Goal: Task Accomplishment & Management: Complete application form

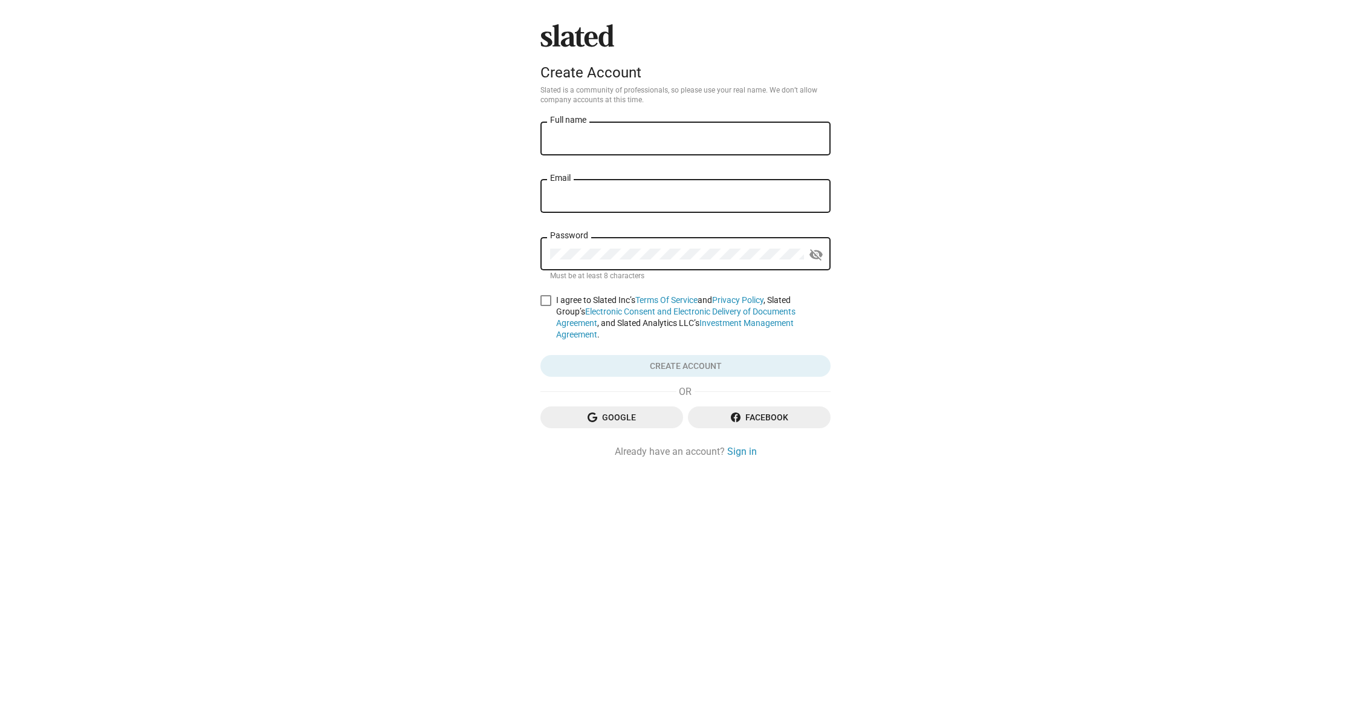
click at [615, 131] on div "Full name" at bounding box center [685, 138] width 271 height 36
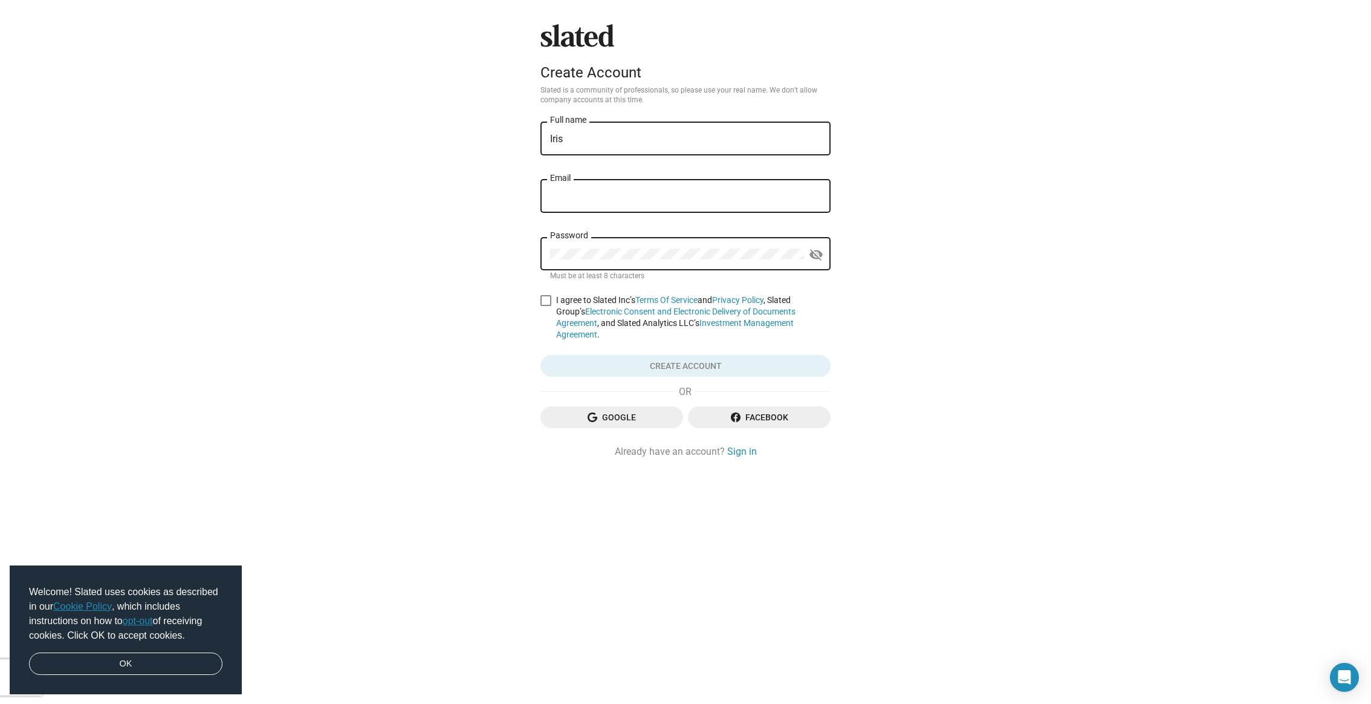
type input "[PERSON_NAME]"
type input "[EMAIL_ADDRESS][DOMAIN_NAME]"
drag, startPoint x: 808, startPoint y: 255, endPoint x: 808, endPoint y: 262, distance: 7.3
click at [808, 255] on button "visibility_off" at bounding box center [816, 254] width 24 height 24
drag, startPoint x: 543, startPoint y: 300, endPoint x: 546, endPoint y: 308, distance: 7.9
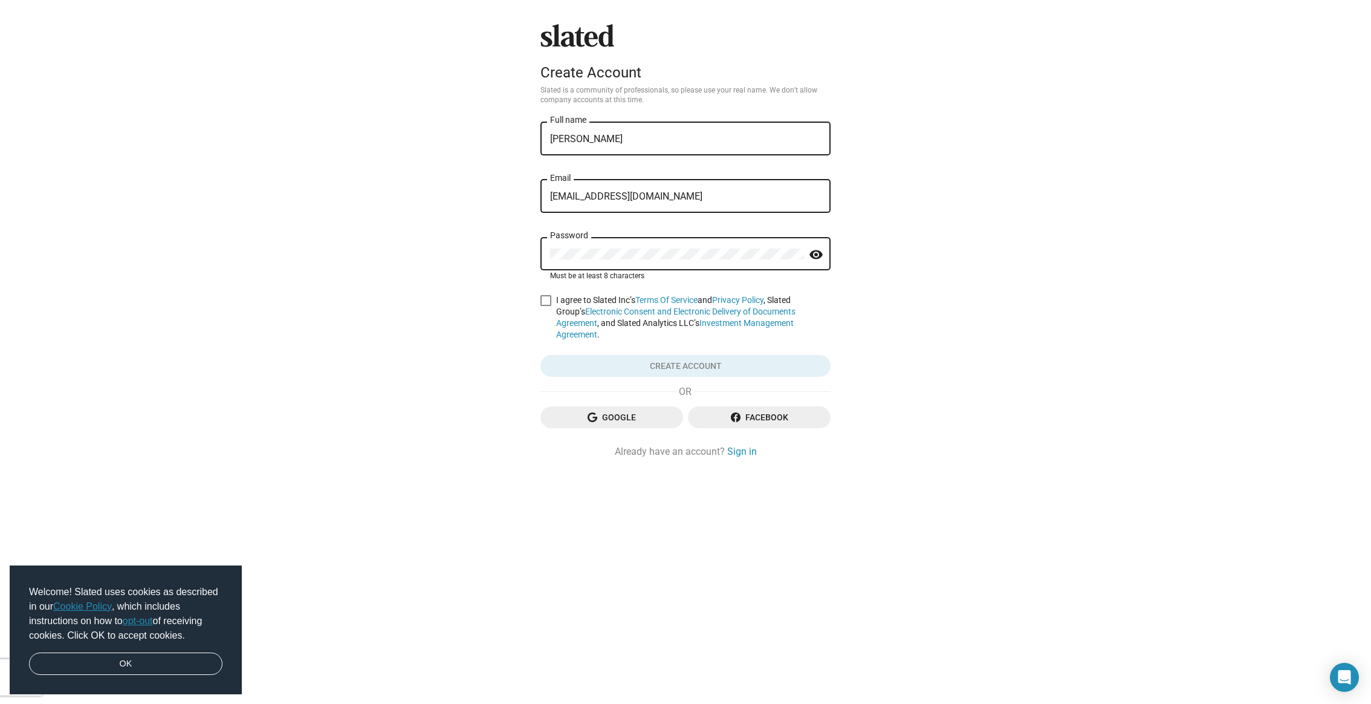
click at [543, 303] on span at bounding box center [545, 300] width 11 height 11
click at [545, 306] on input "I agree to Slated Inc’s Terms Of Service and Privacy Policy , Slated Group’s El…" at bounding box center [545, 306] width 1 height 1
checkbox input "true"
click at [691, 355] on span "Create account" at bounding box center [685, 366] width 271 height 22
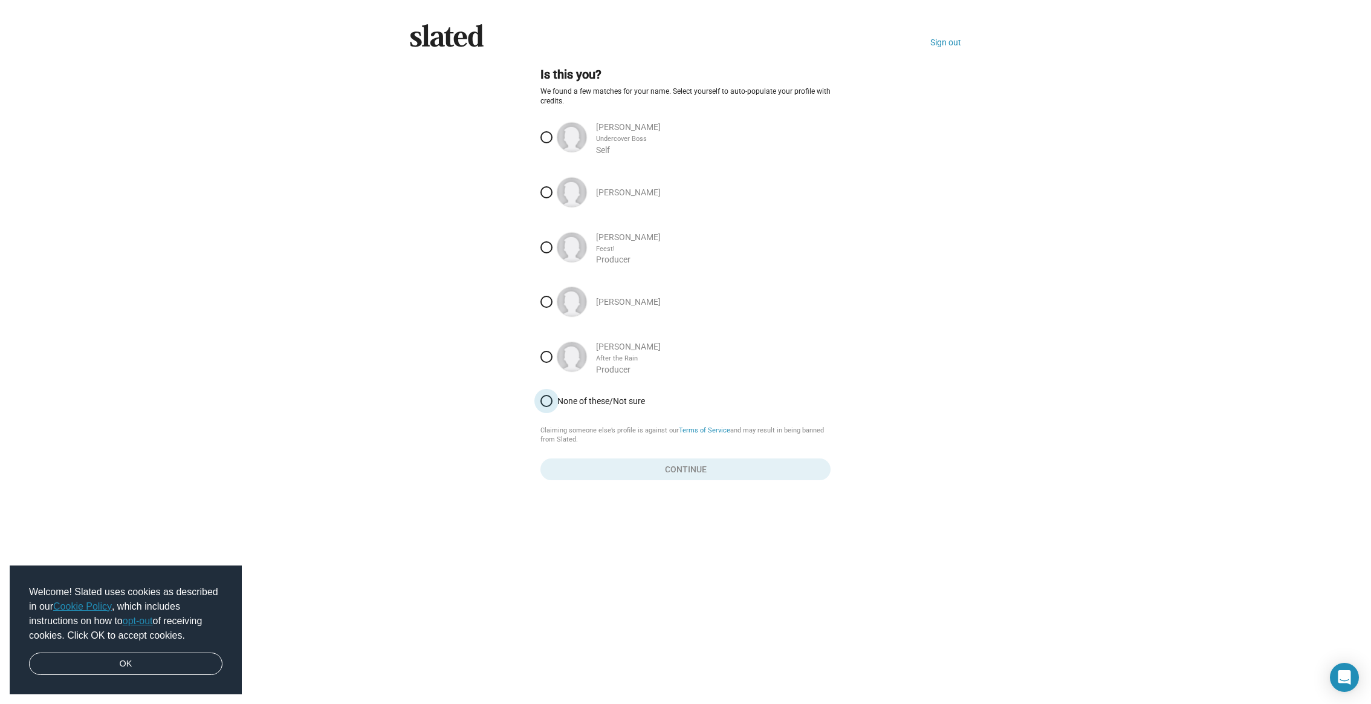
click at [606, 406] on span "None of these/Not sure" at bounding box center [691, 401] width 278 height 10
click at [552, 406] on input "None of these/Not sure" at bounding box center [546, 401] width 12 height 12
radio input "true"
click at [700, 462] on span "Continue" at bounding box center [685, 469] width 271 height 22
drag, startPoint x: 163, startPoint y: 669, endPoint x: 172, endPoint y: 659, distance: 13.3
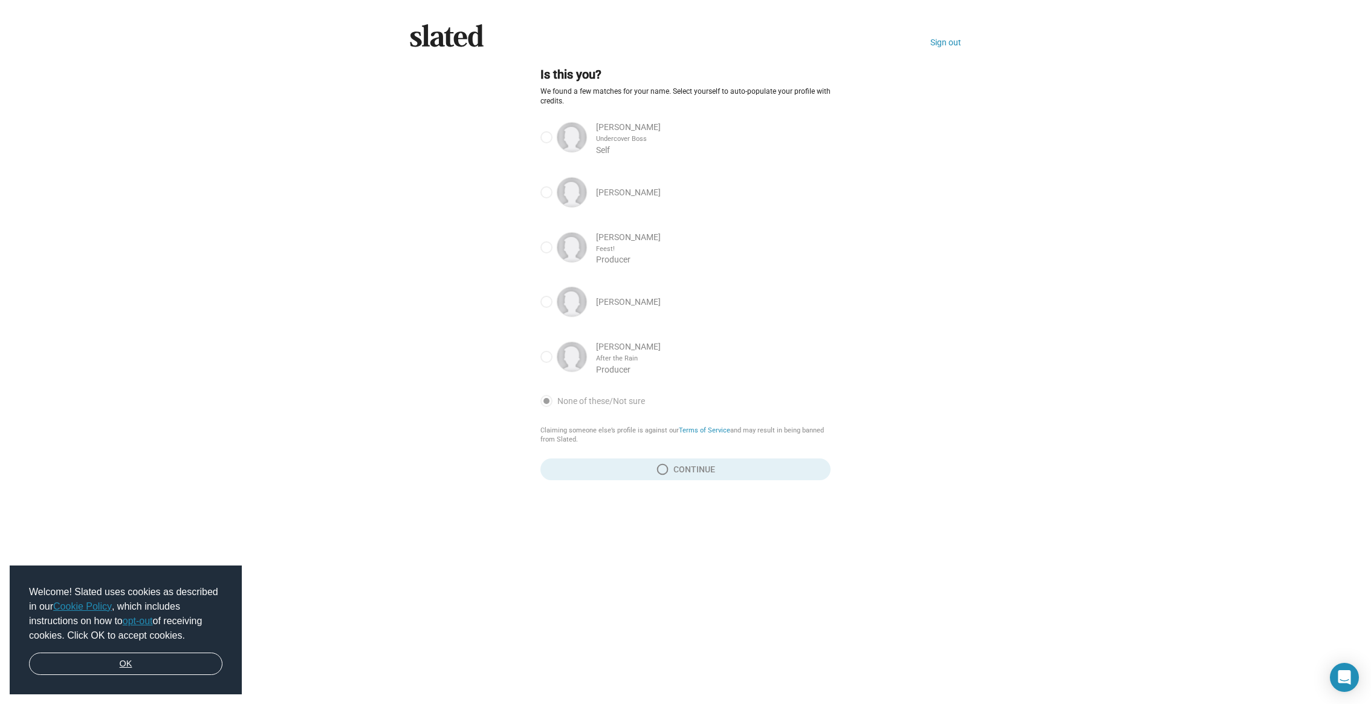
click at [164, 668] on link "OK" at bounding box center [125, 663] width 193 height 23
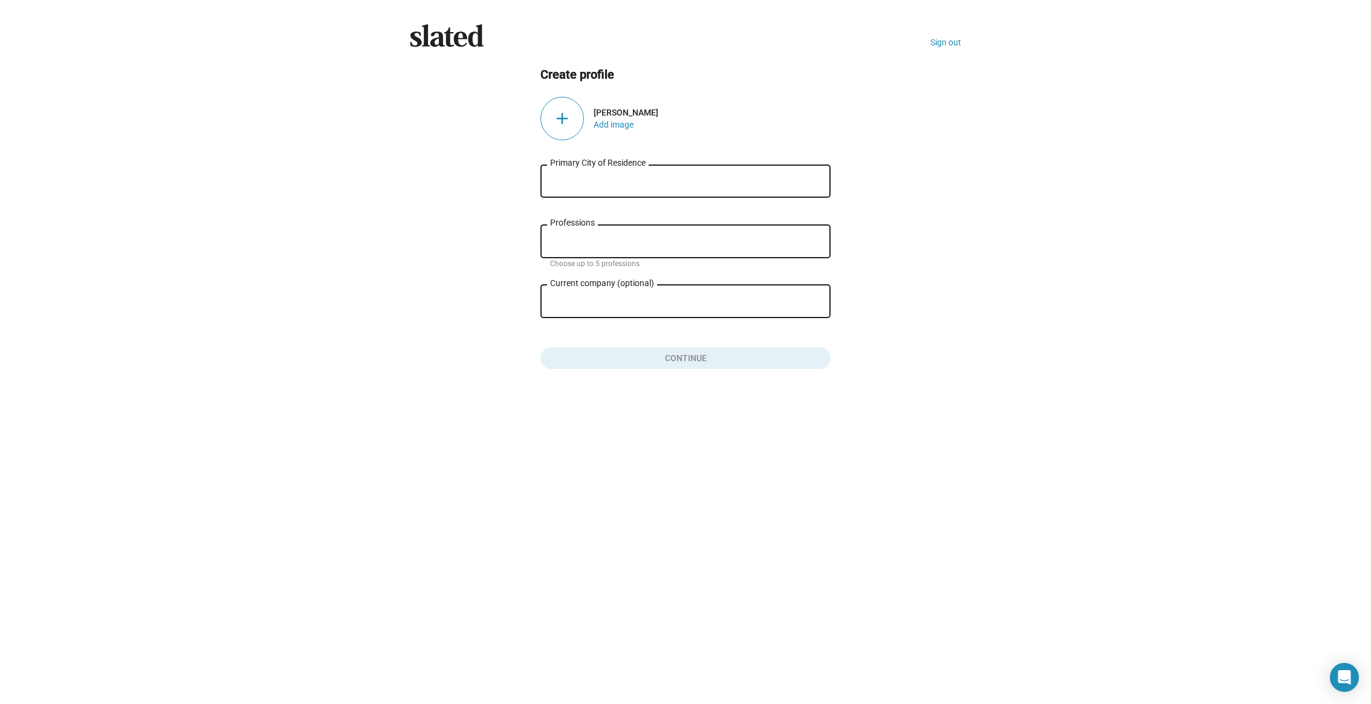
click at [629, 184] on input "Primary City of Residence" at bounding box center [685, 181] width 271 height 11
click at [568, 118] on div "add" at bounding box center [562, 119] width 44 height 44
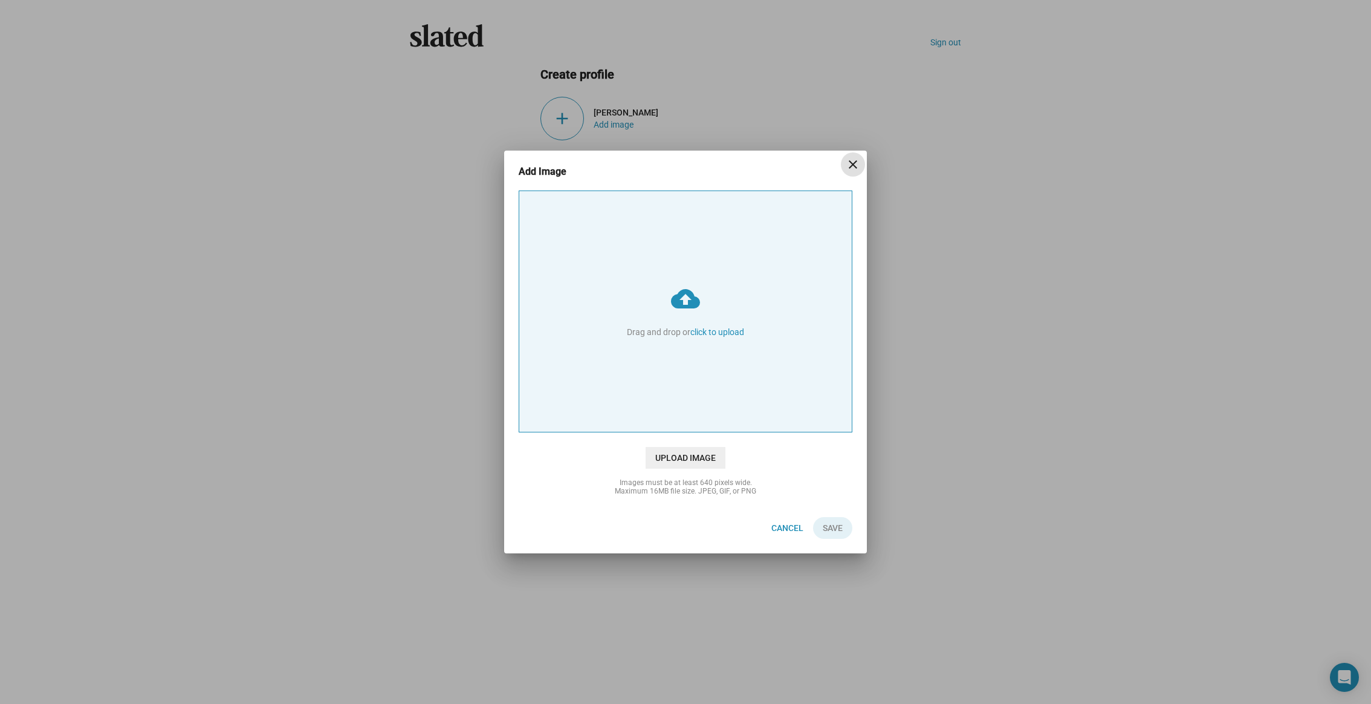
type input "C:\fakepath\535326081_3674595556168114_2137892286523352853_n.jpg"
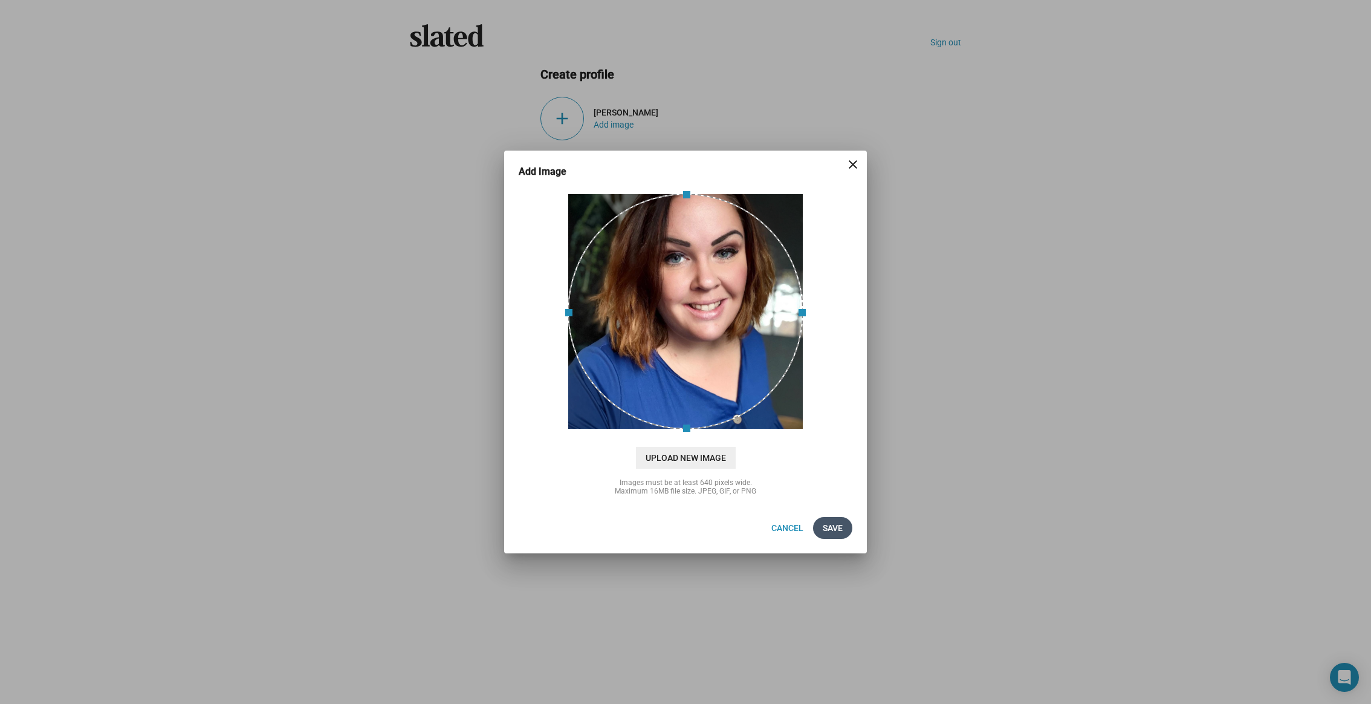
click at [830, 529] on span "Save" at bounding box center [833, 528] width 20 height 22
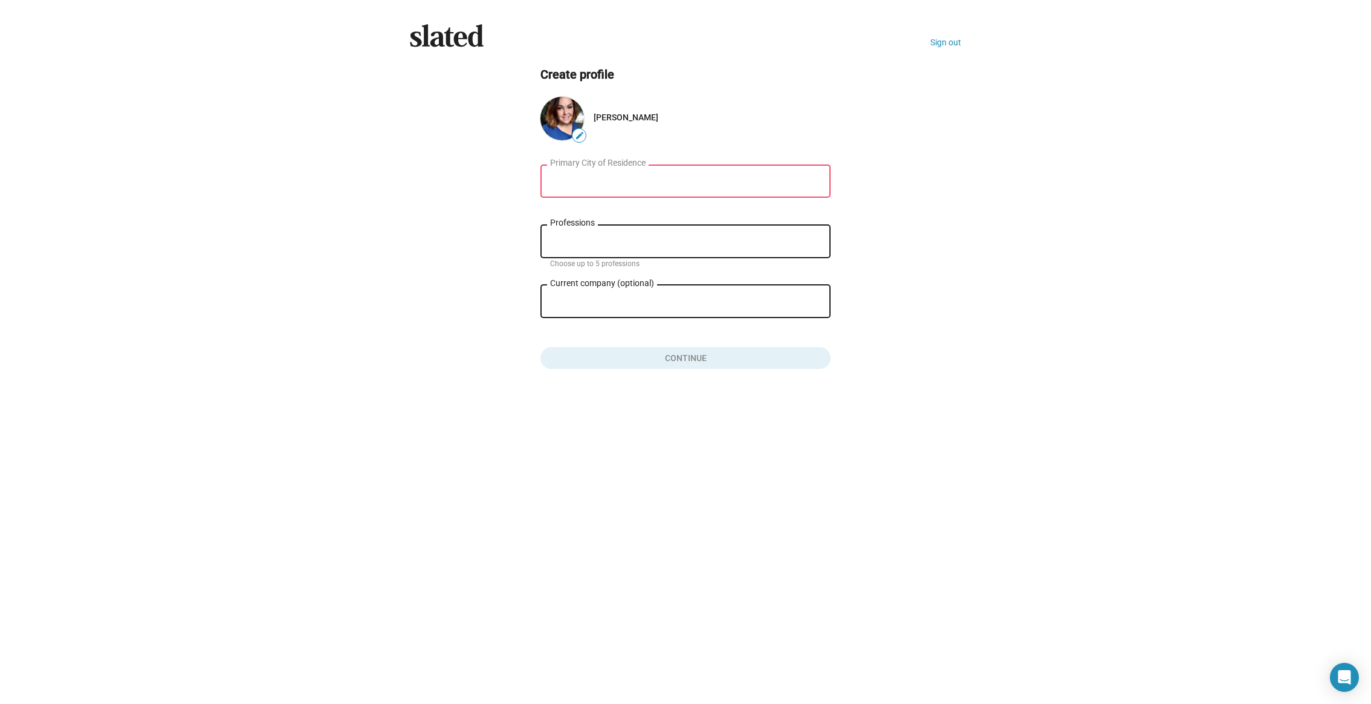
click at [576, 189] on div "Primary City of Residence" at bounding box center [685, 180] width 271 height 36
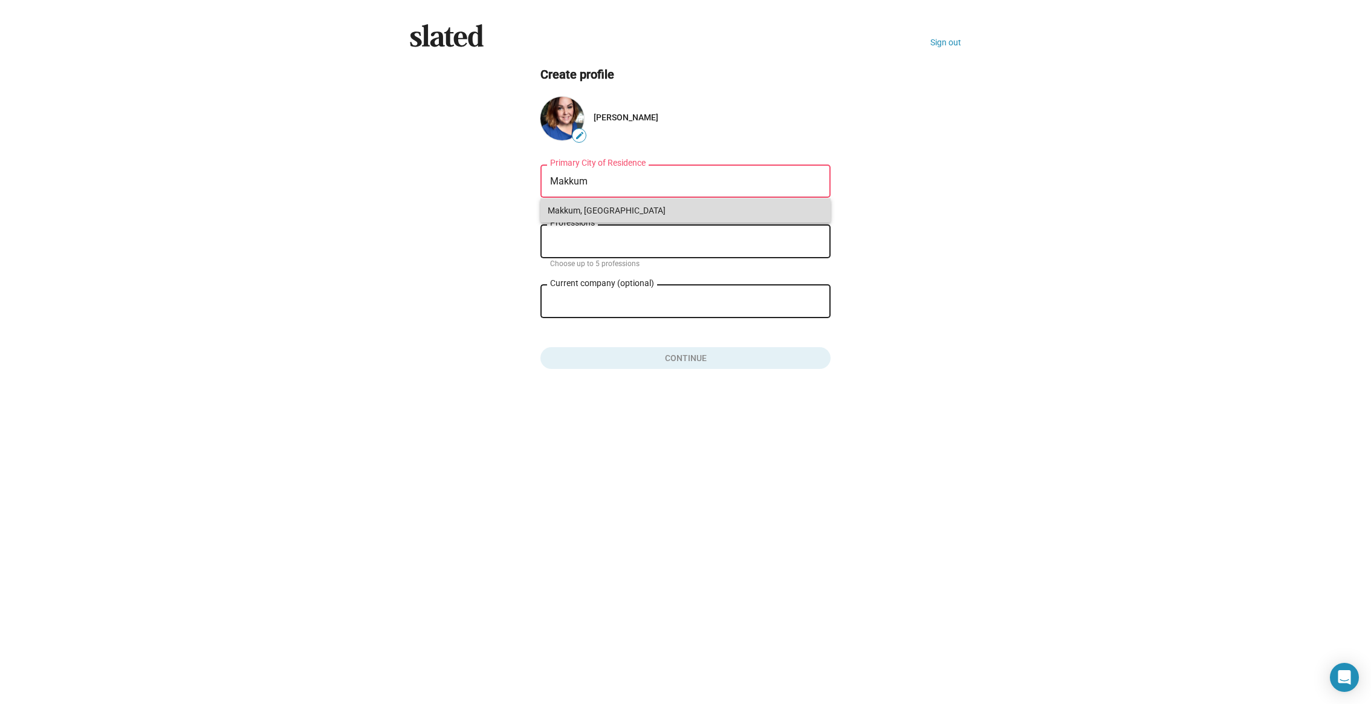
click at [583, 211] on span "Makkum, [GEOGRAPHIC_DATA]" at bounding box center [686, 210] width 276 height 24
type input "Makkum, [GEOGRAPHIC_DATA]"
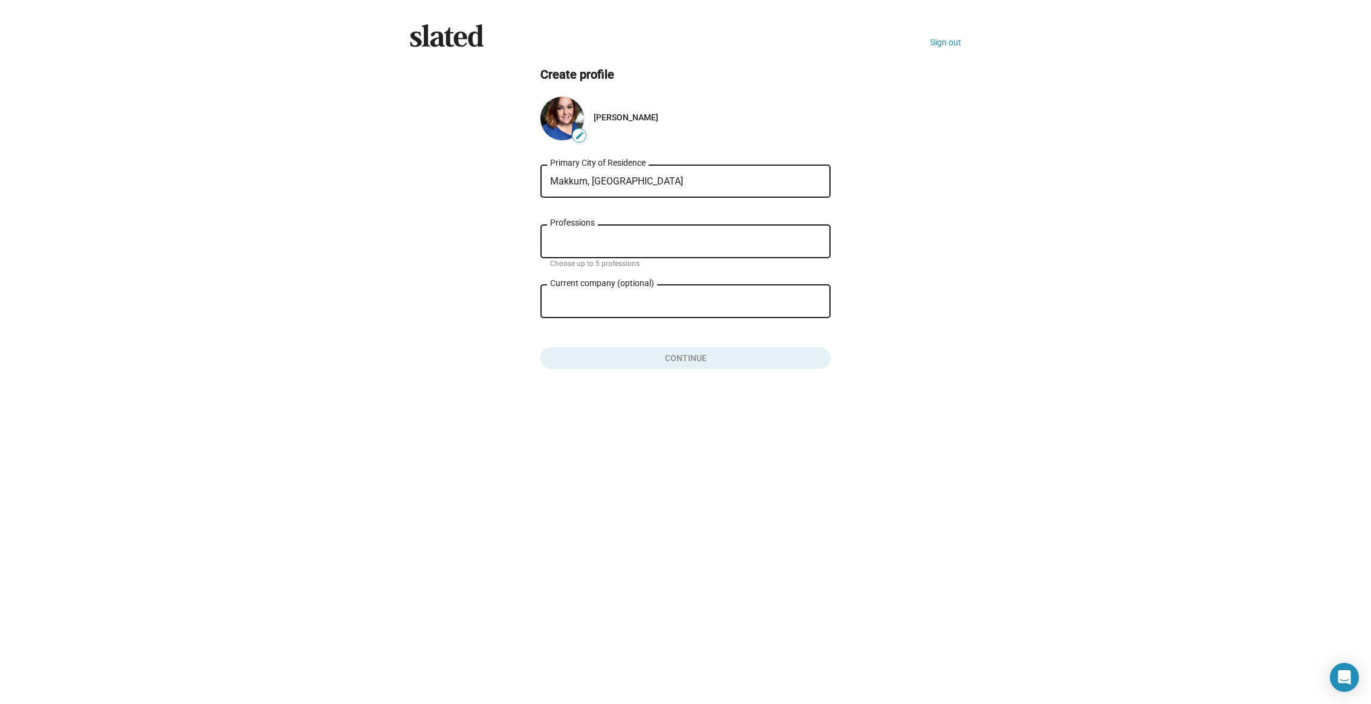
click at [580, 236] on input "Professions" at bounding box center [687, 241] width 271 height 11
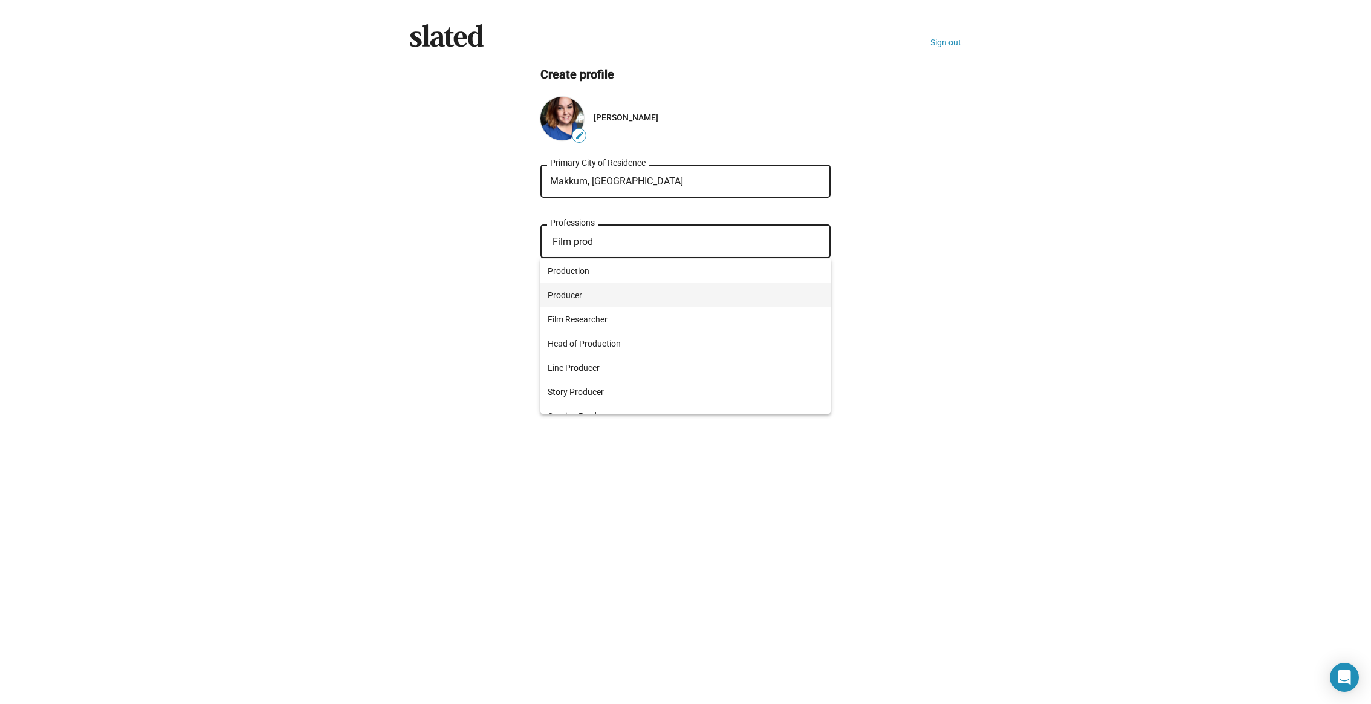
type input "Film prod"
click at [580, 294] on span "Producer" at bounding box center [686, 295] width 276 height 24
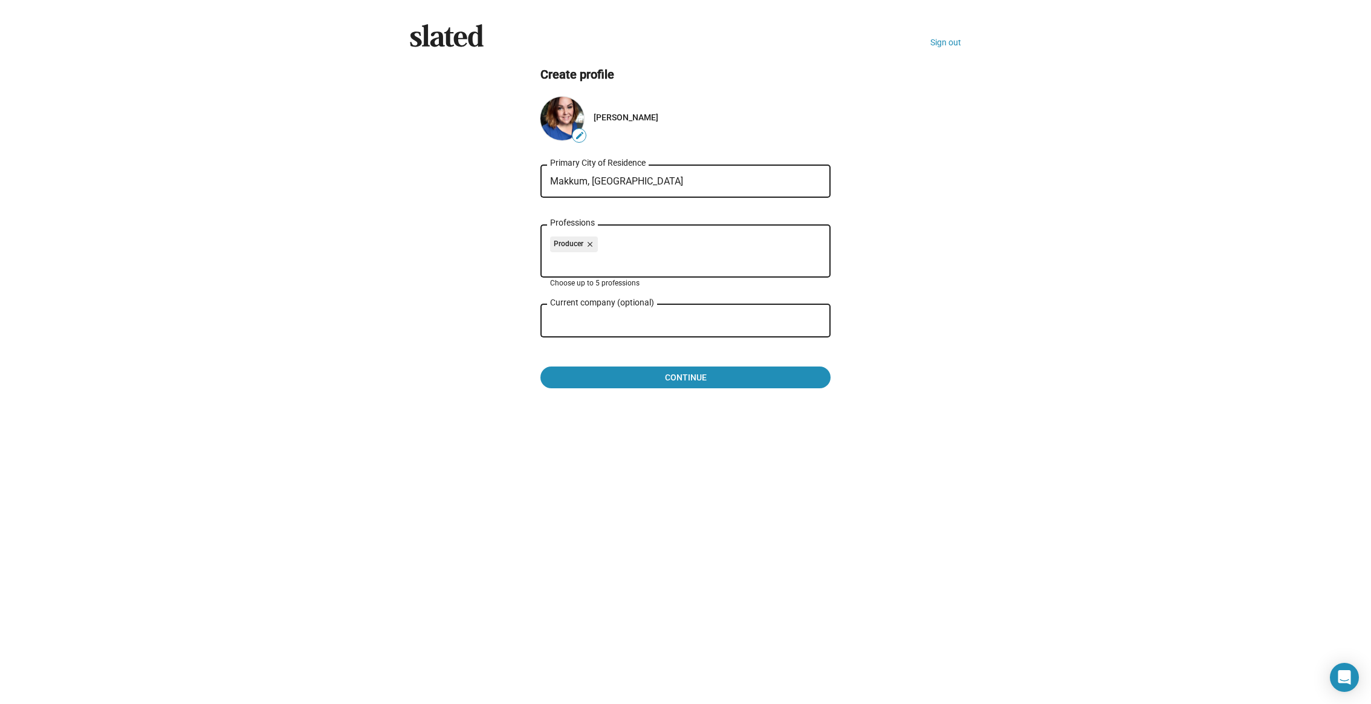
click at [595, 332] on div "Current company (optional)" at bounding box center [677, 320] width 254 height 36
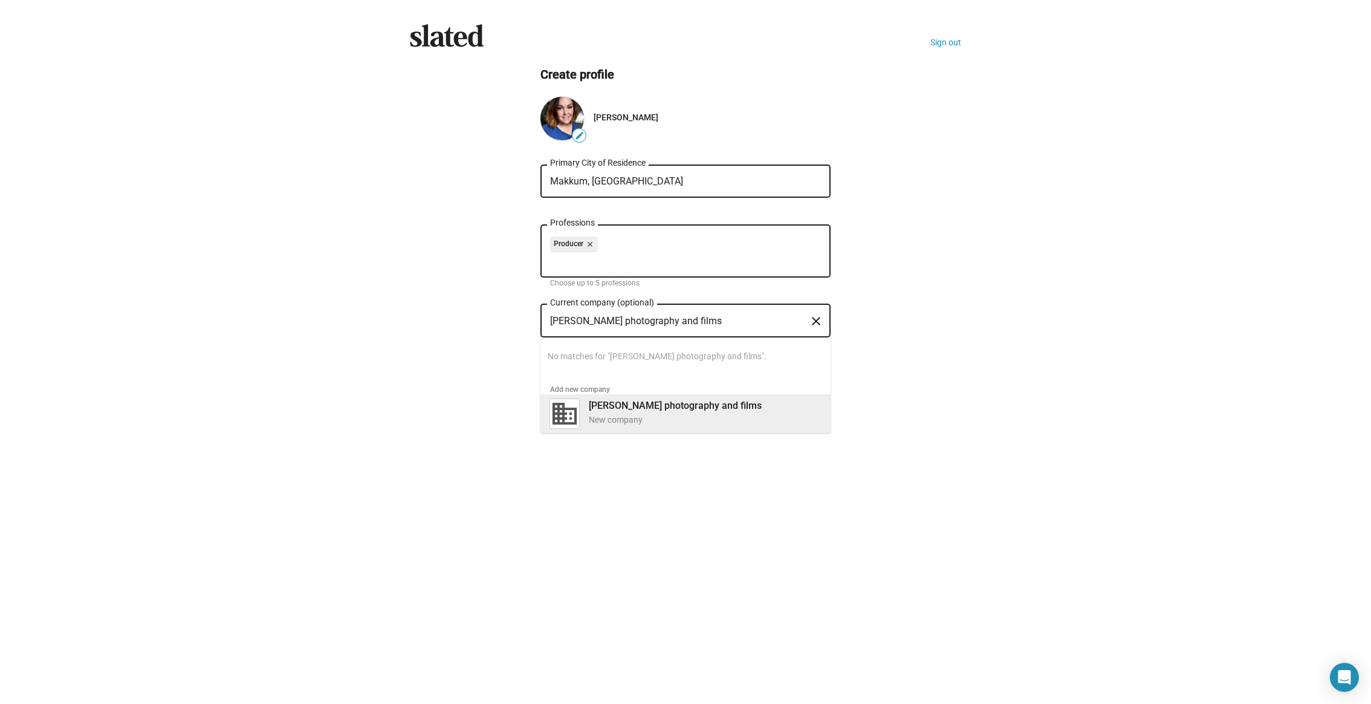
type input "[PERSON_NAME] photography and films"
drag, startPoint x: 636, startPoint y: 397, endPoint x: 643, endPoint y: 401, distance: 7.7
click at [636, 397] on div "[PERSON_NAME] photography and films New company" at bounding box center [684, 413] width 273 height 39
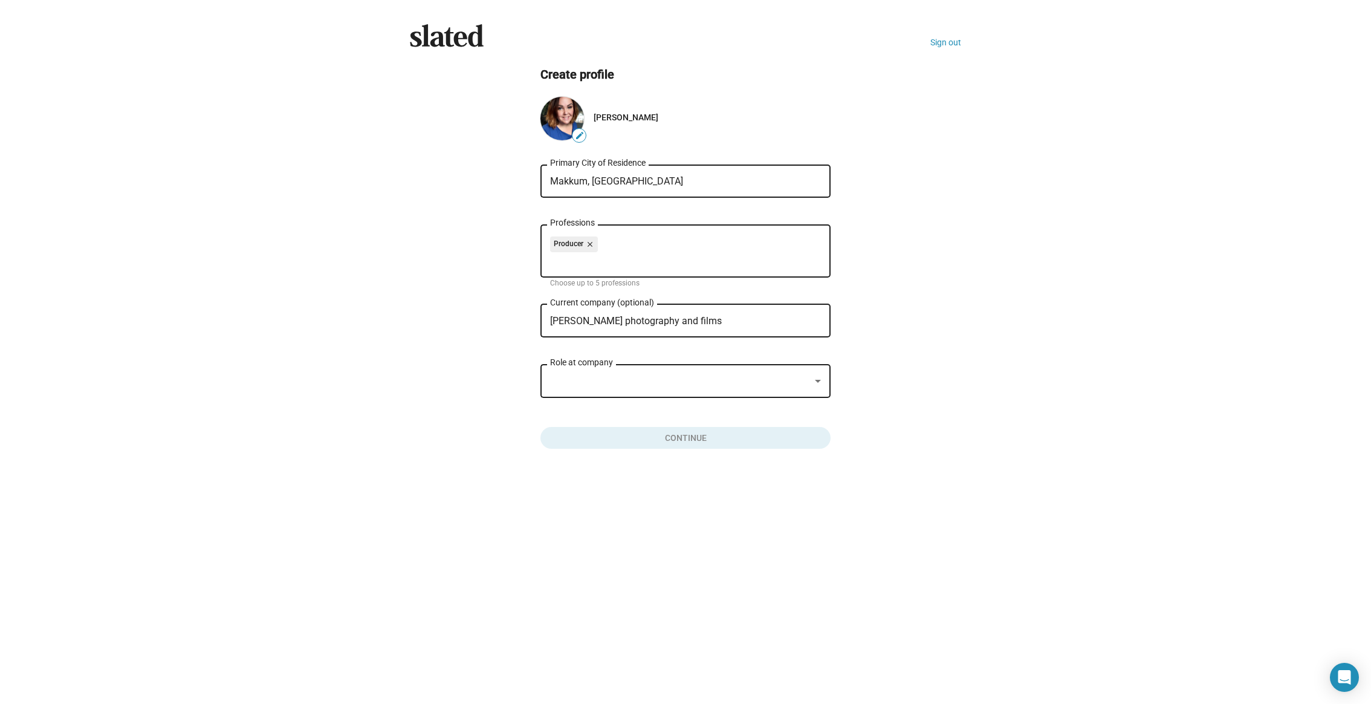
click at [646, 383] on div at bounding box center [680, 381] width 260 height 13
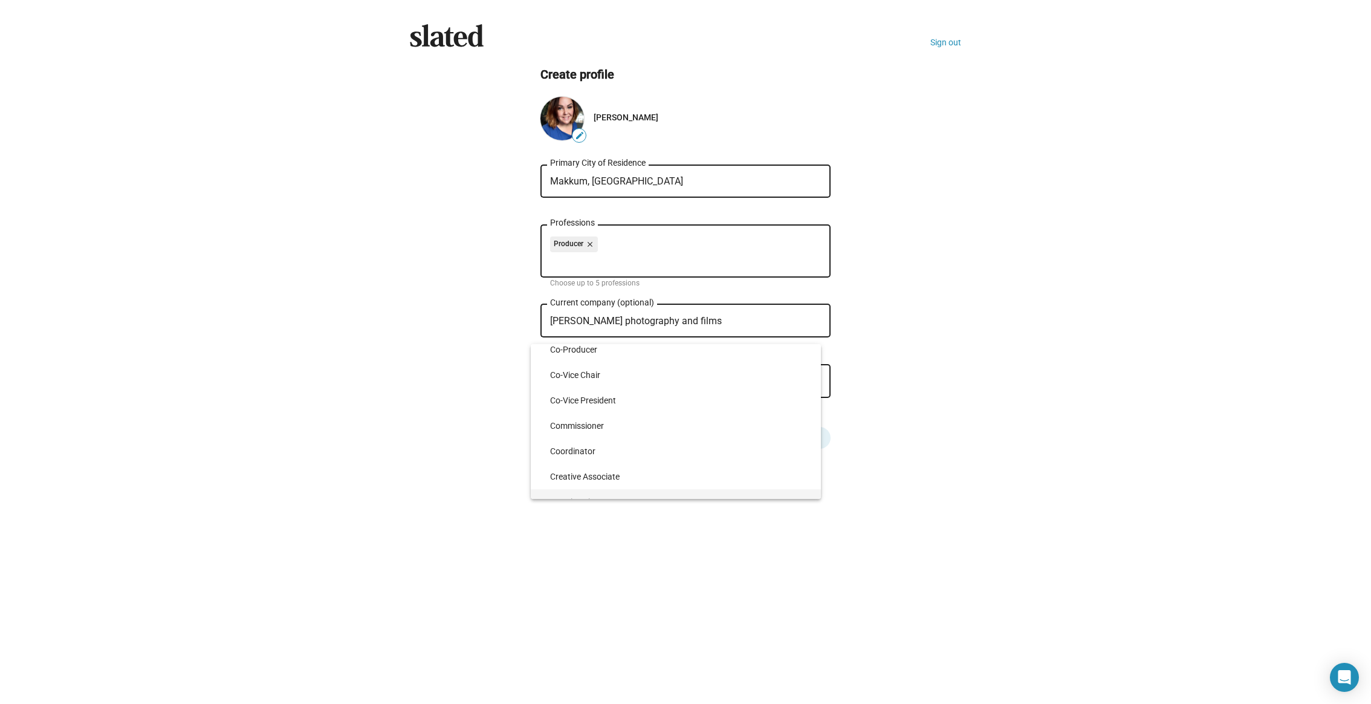
scroll to position [1747, 0]
click at [585, 412] on span "Creative Director" at bounding box center [680, 415] width 261 height 25
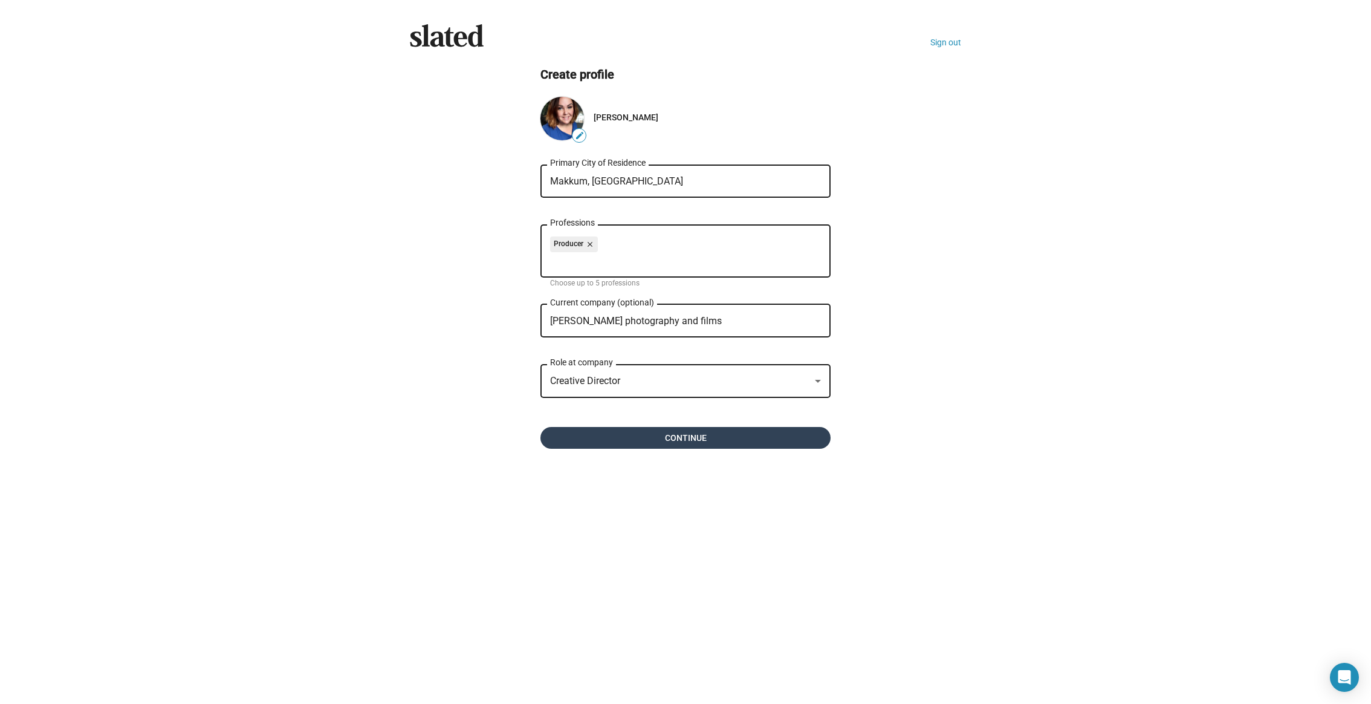
click at [680, 443] on span "Continue" at bounding box center [685, 438] width 271 height 22
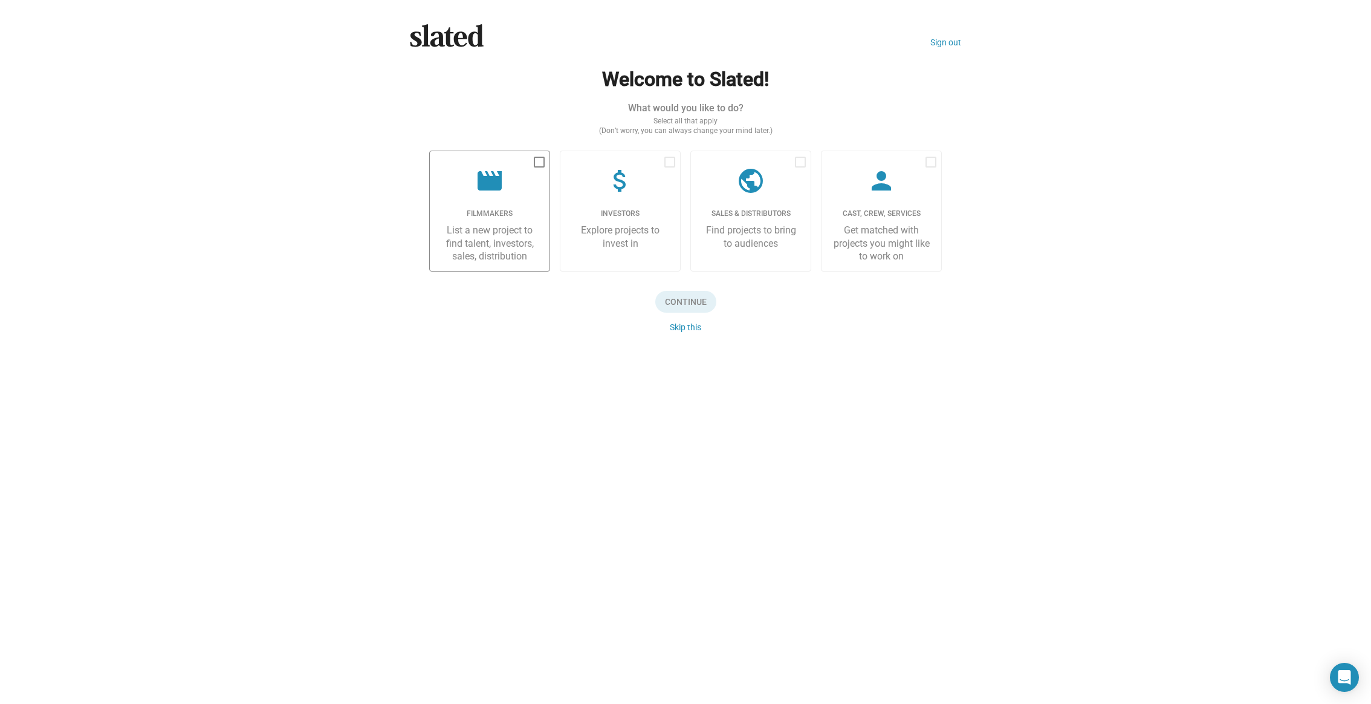
click at [522, 164] on label "movie Filmmakers List a new project to find talent, investors, sales, distribut…" at bounding box center [489, 211] width 121 height 121
click at [539, 167] on input "checkbox" at bounding box center [539, 167] width 1 height 1
checkbox input "true"
click at [678, 300] on span "Continue" at bounding box center [685, 302] width 61 height 22
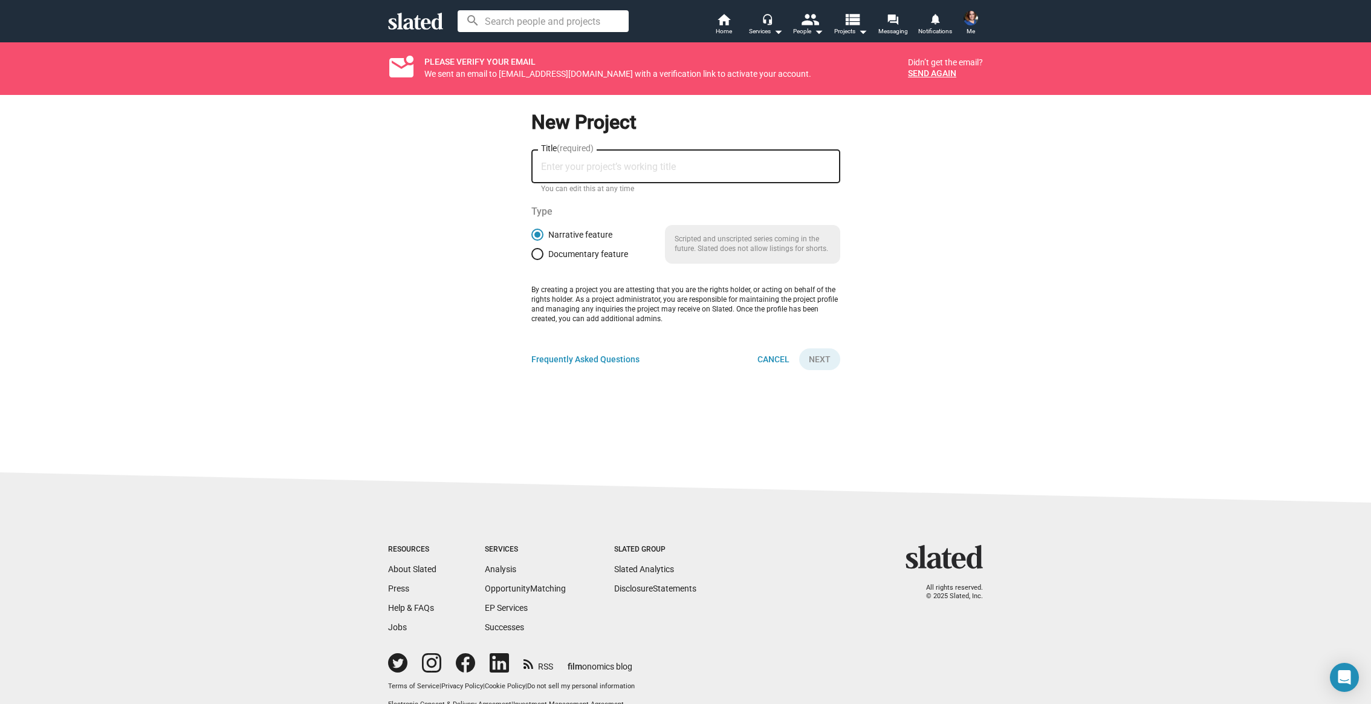
click at [566, 167] on input "Title (required)" at bounding box center [686, 166] width 290 height 11
type input "Black - Out"
drag, startPoint x: 827, startPoint y: 362, endPoint x: 785, endPoint y: 343, distance: 46.5
click at [827, 362] on span "Next" at bounding box center [820, 359] width 22 height 22
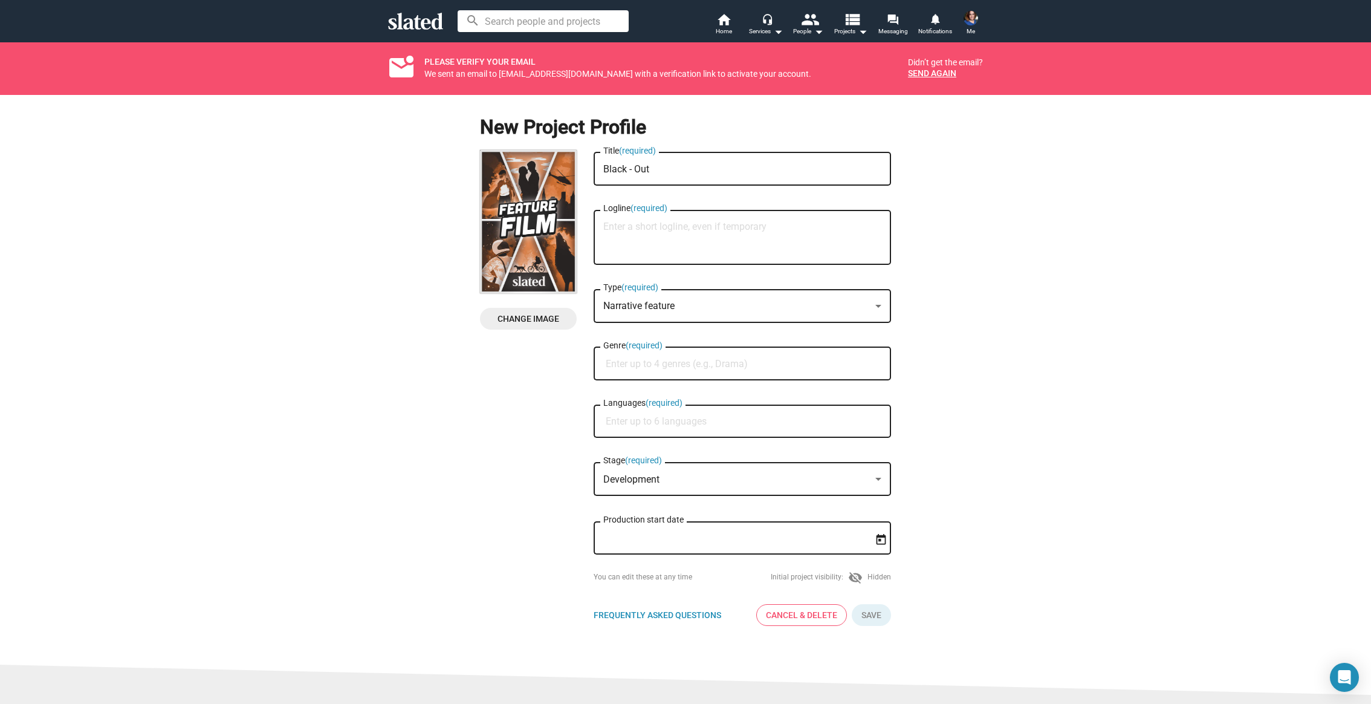
click at [635, 227] on textarea "Logline (required)" at bounding box center [742, 237] width 278 height 33
click at [642, 367] on input "Genre (required)" at bounding box center [745, 363] width 278 height 11
type input "Drama"
drag, startPoint x: 638, startPoint y: 397, endPoint x: 637, endPoint y: 409, distance: 11.5
click at [638, 398] on span "Drama" at bounding box center [742, 394] width 283 height 24
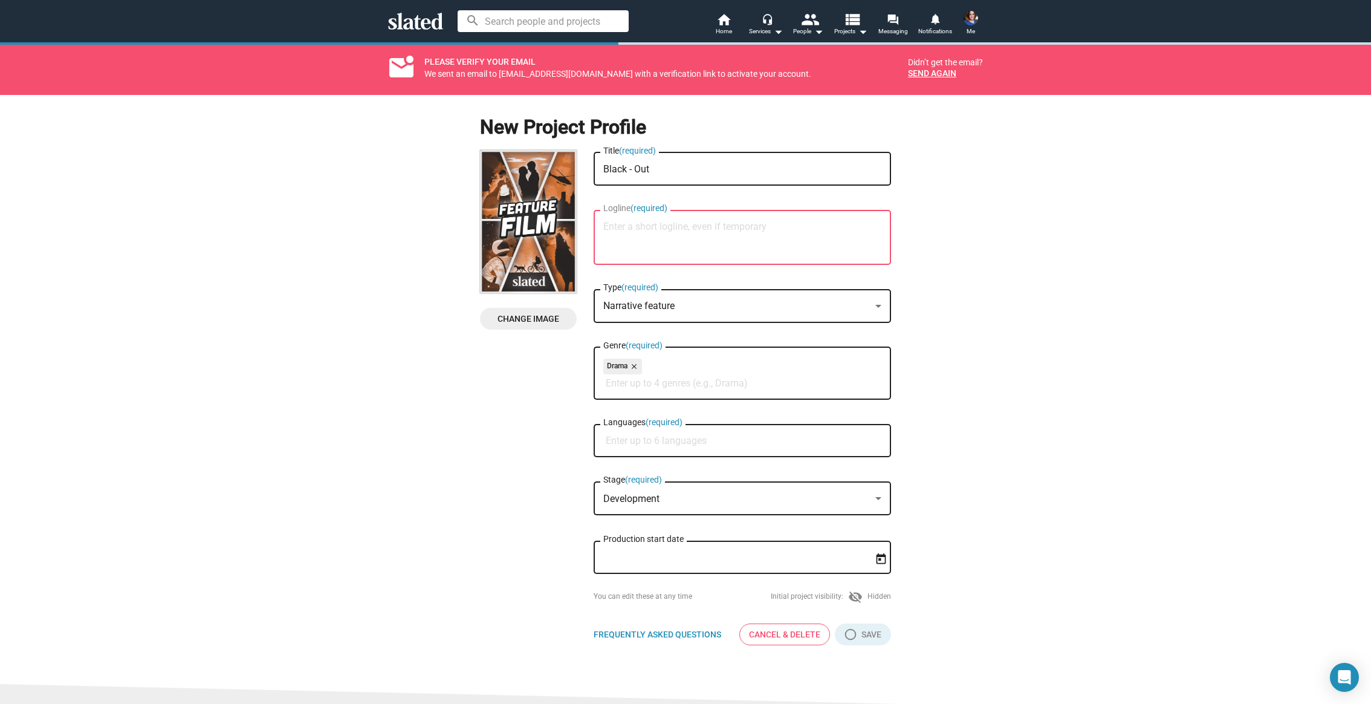
click at [636, 426] on div "Languages (required)" at bounding box center [742, 439] width 278 height 36
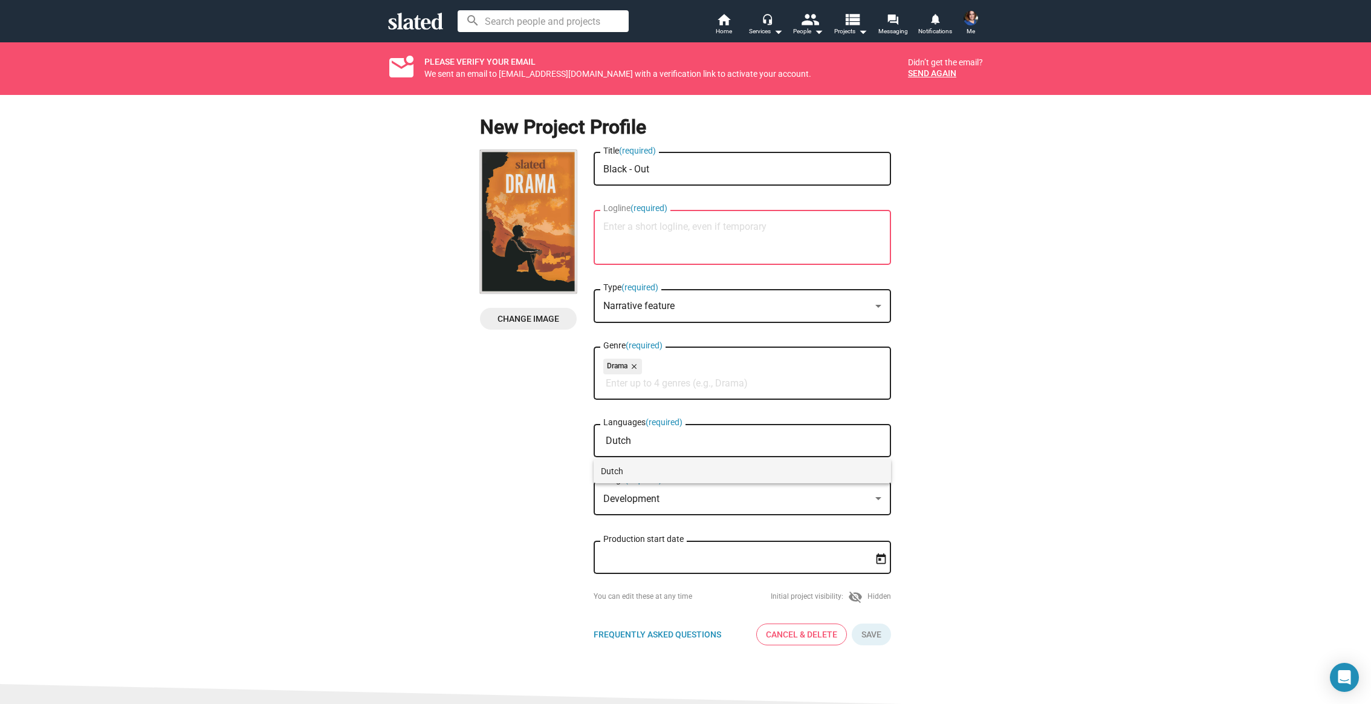
type input "Dutch"
drag, startPoint x: 639, startPoint y: 469, endPoint x: 664, endPoint y: 465, distance: 25.1
click at [639, 468] on span "Dutch" at bounding box center [742, 471] width 283 height 24
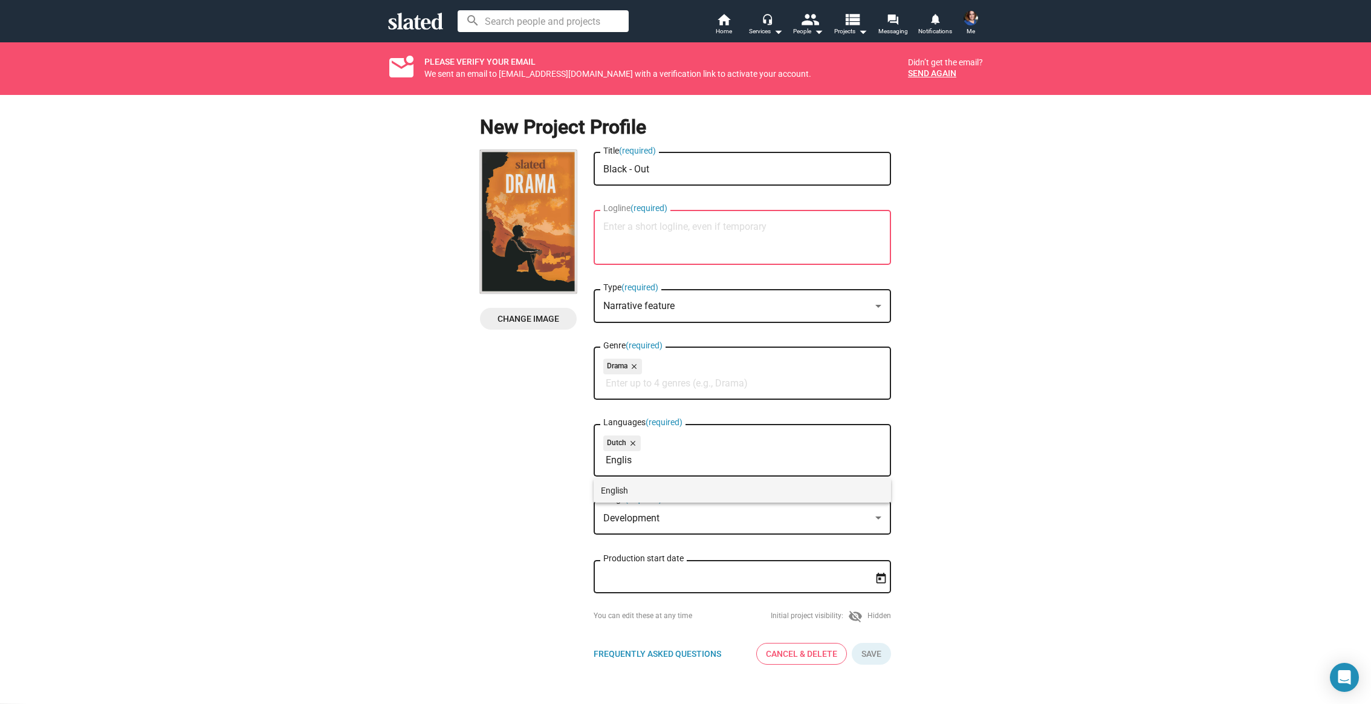
type input "Englis"
click at [640, 484] on span "English" at bounding box center [742, 490] width 283 height 24
click at [654, 522] on mat-select-trigger "Development" at bounding box center [631, 517] width 56 height 11
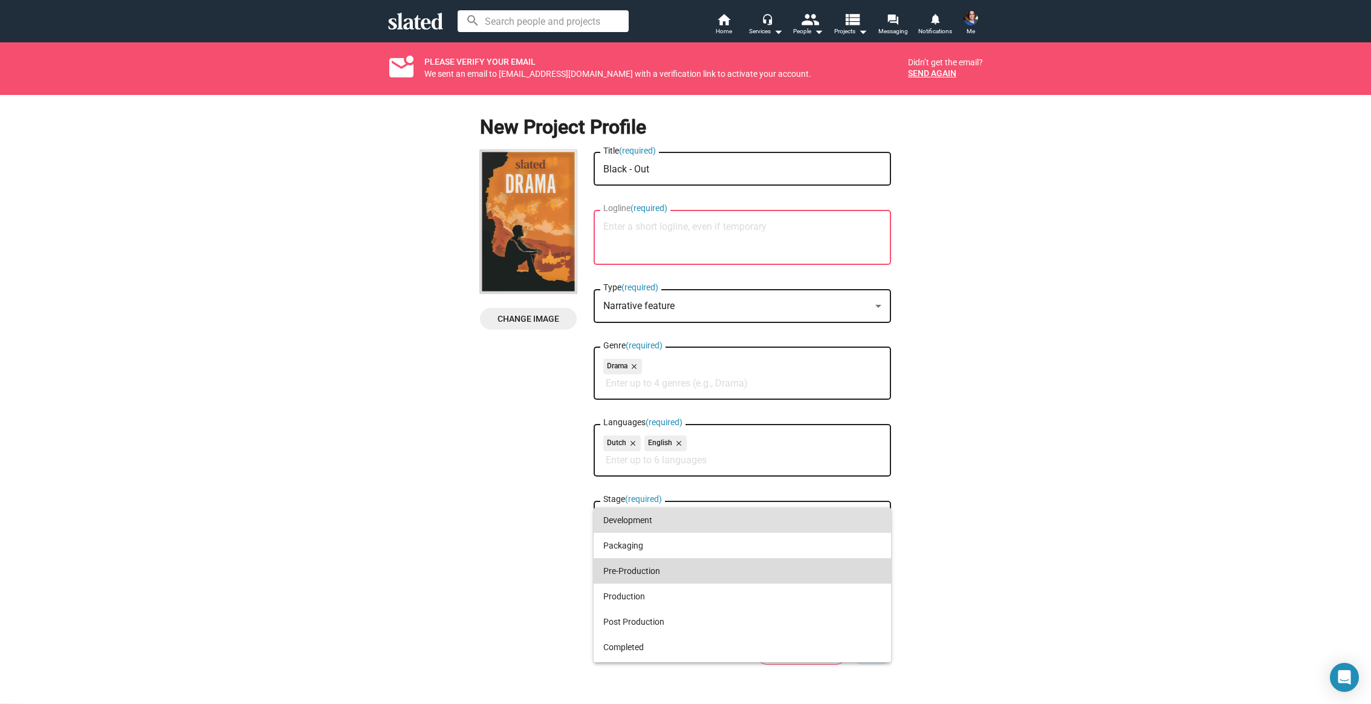
click at [681, 566] on span "Pre-Production" at bounding box center [742, 570] width 278 height 25
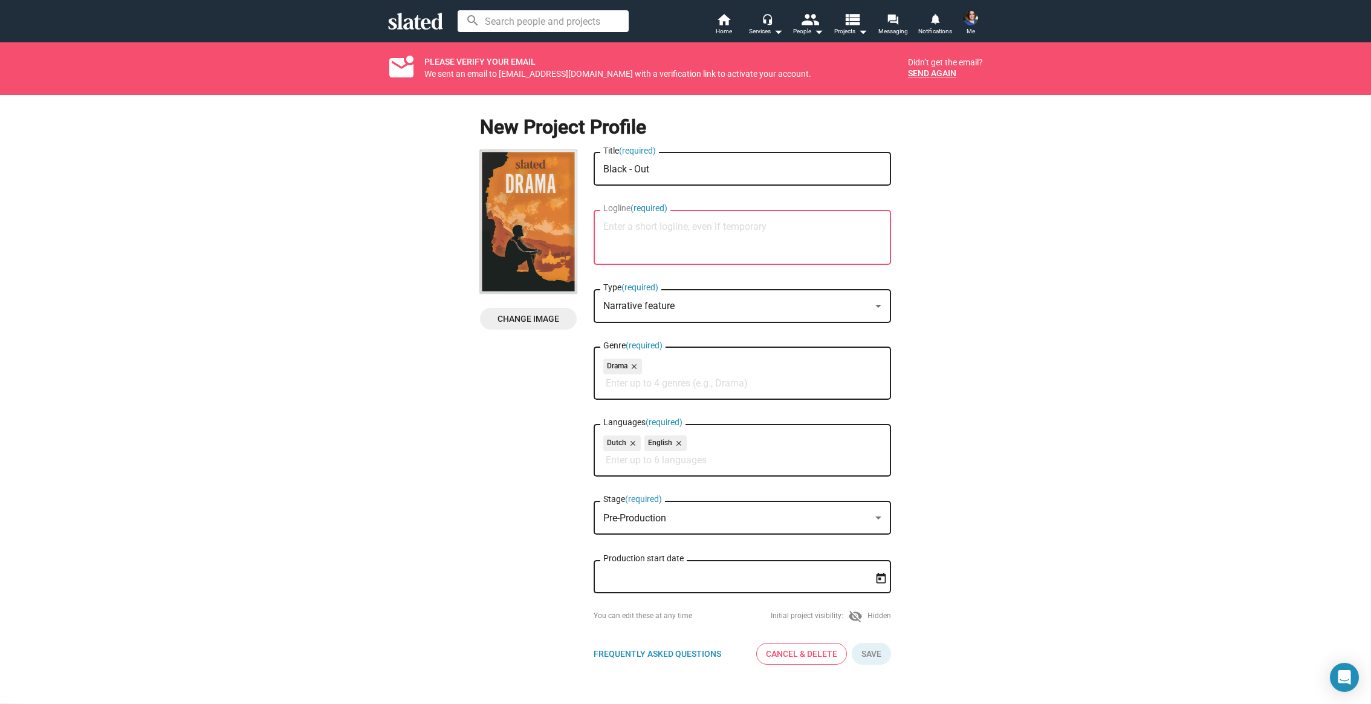
click at [646, 575] on input "Production start date" at bounding box center [733, 576] width 261 height 11
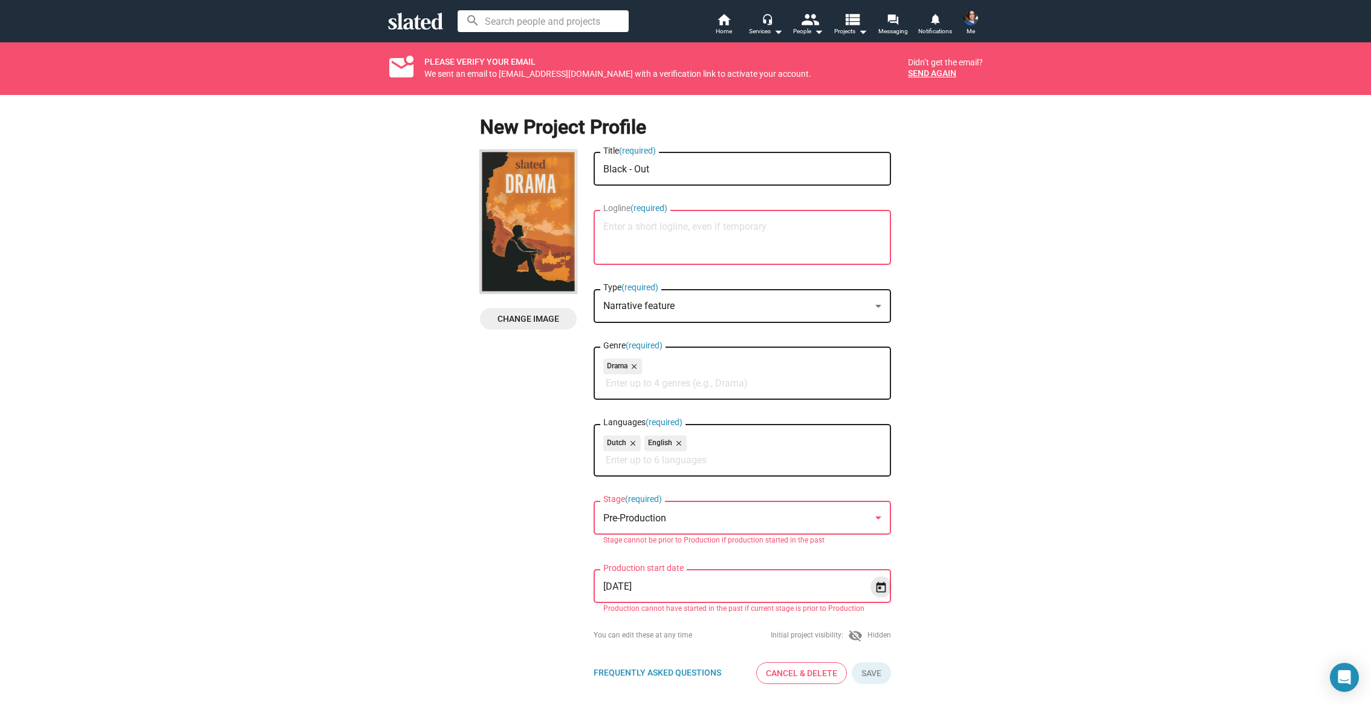
click at [880, 580] on button "Open calendar" at bounding box center [880, 586] width 21 height 21
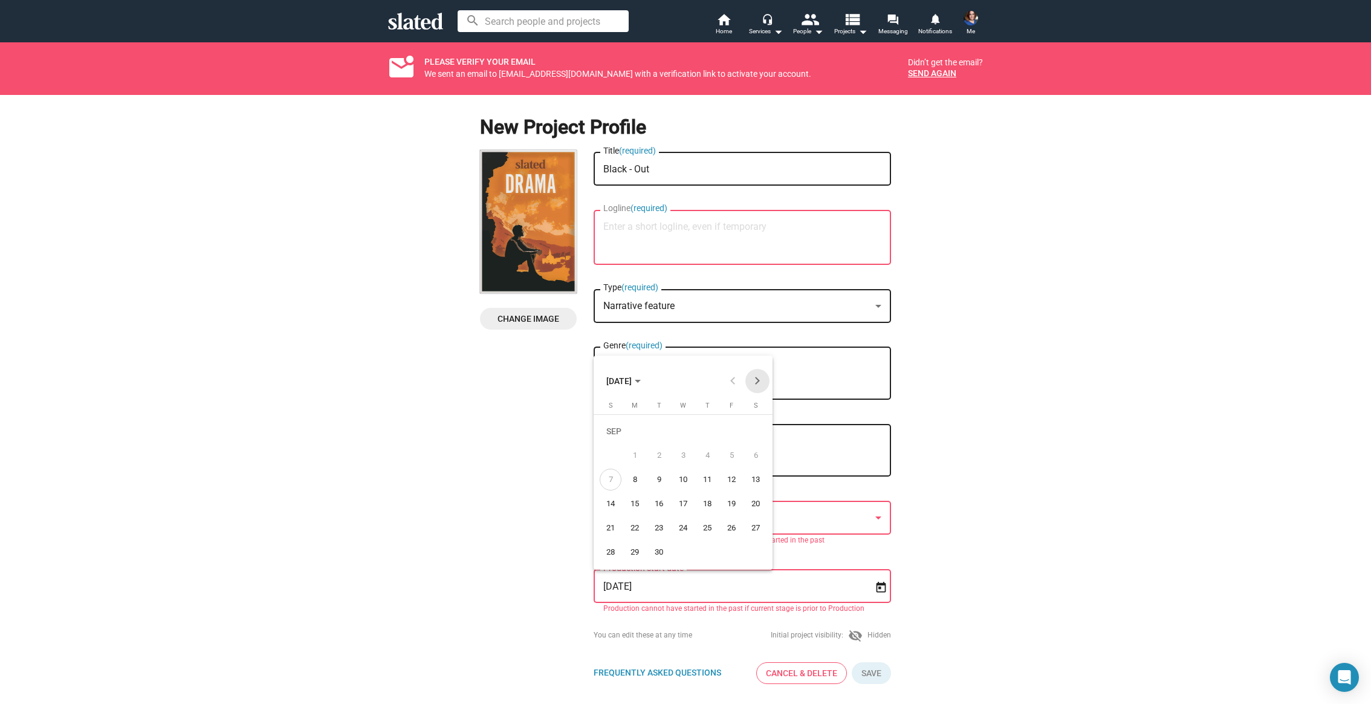
click at [757, 378] on button "Next month" at bounding box center [757, 381] width 24 height 24
click at [757, 379] on button "Next month" at bounding box center [757, 381] width 24 height 24
drag, startPoint x: 754, startPoint y: 432, endPoint x: 791, endPoint y: 443, distance: 39.2
click at [754, 432] on div "1" at bounding box center [756, 432] width 22 height 25
type input "[DATE]"
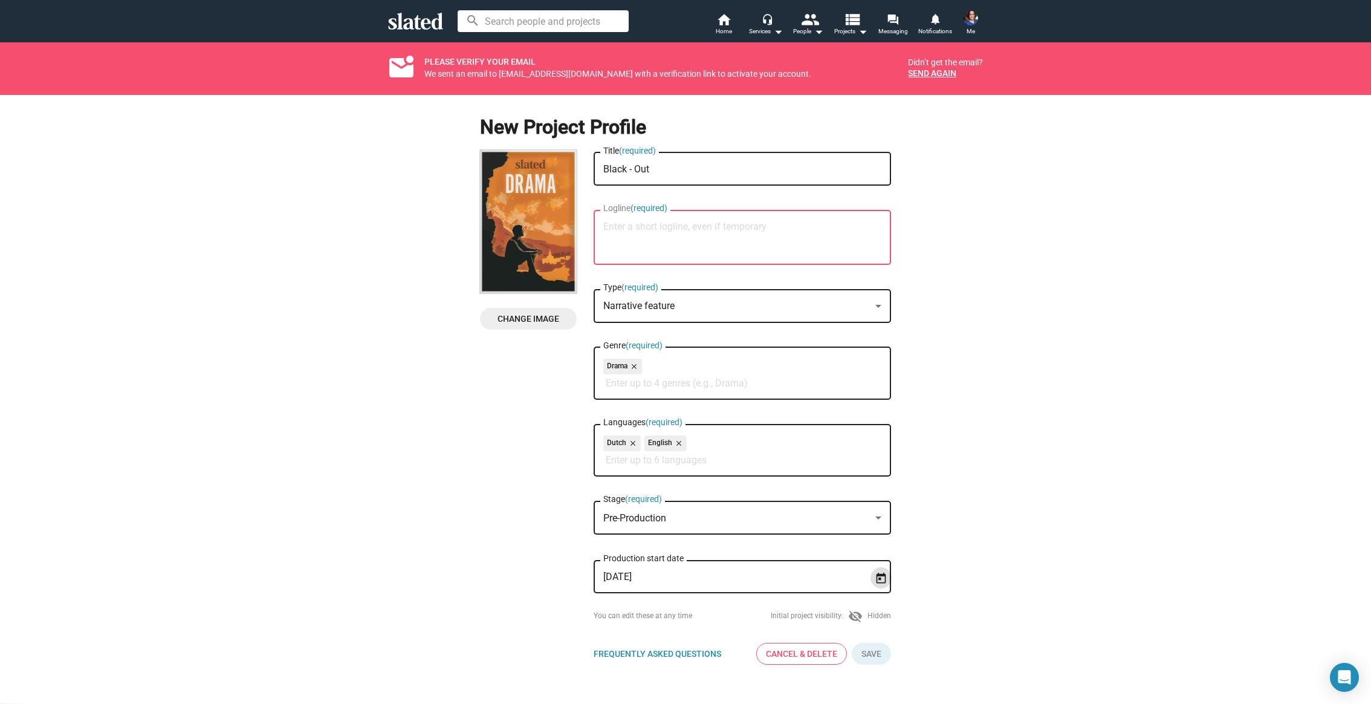
drag, startPoint x: 985, startPoint y: 464, endPoint x: 969, endPoint y: 461, distance: 15.9
click at [985, 464] on div "New Project Profile Change Image Change Image Black - Out Title (required) Logl…" at bounding box center [685, 384] width 1385 height 579
click at [872, 658] on button "Click here to validate form" at bounding box center [871, 654] width 39 height 22
click at [855, 615] on mat-icon "visibility_off" at bounding box center [855, 616] width 15 height 15
click at [671, 225] on textarea "Logline (required)" at bounding box center [742, 237] width 278 height 33
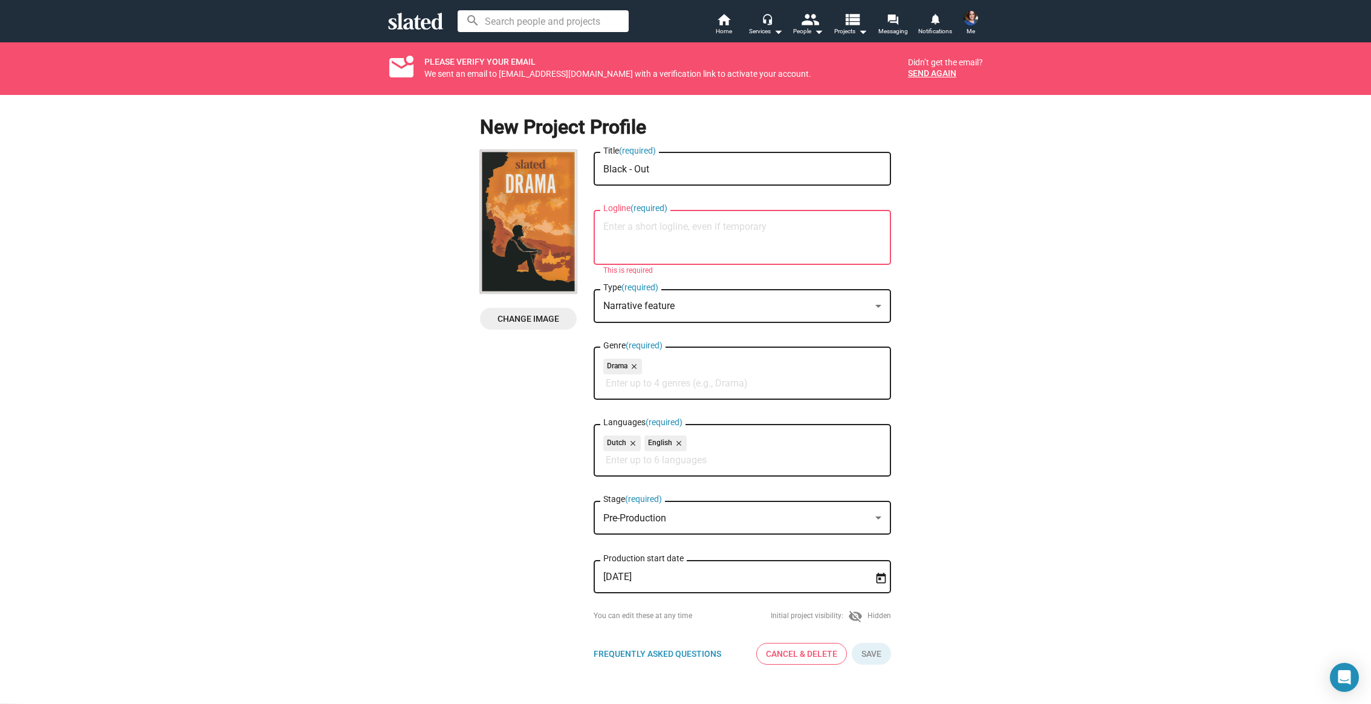
paste textarea "Spanning three decades, a young woman with [MEDICAL_DATA] (MCDD) struggles to s…"
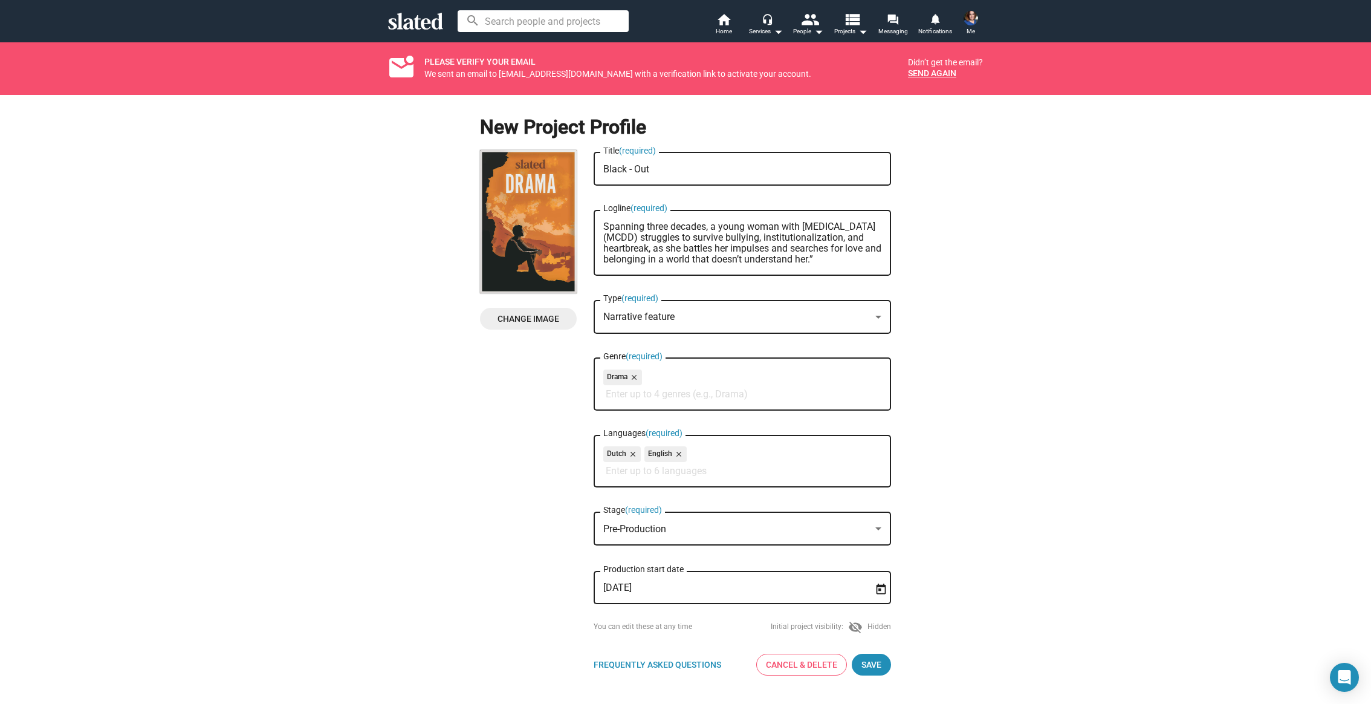
type textarea "Spanning three decades, a young woman with [MEDICAL_DATA] (MCDD) struggles to s…"
click at [948, 309] on div "New Project Profile Change Image Change Image Black - Out Title (required) Span…" at bounding box center [685, 390] width 1385 height 590
click at [528, 317] on span "Change Image" at bounding box center [528, 319] width 77 height 22
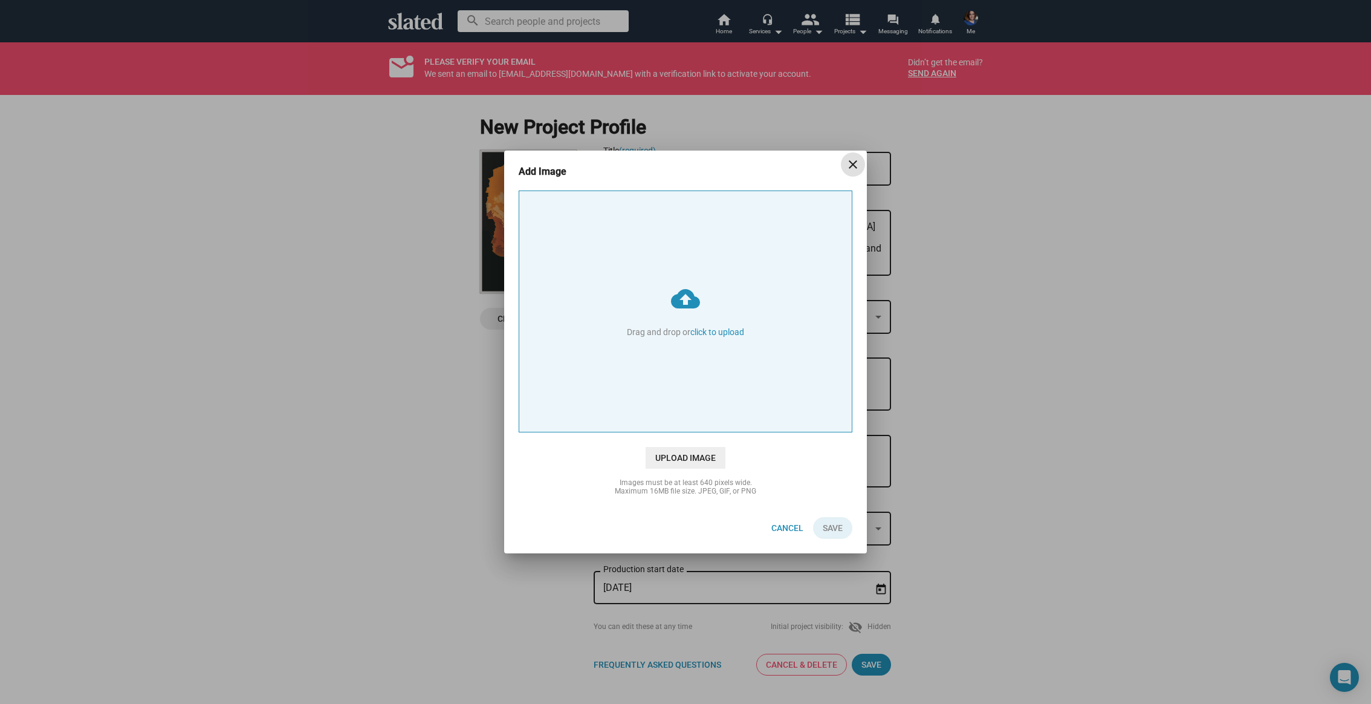
type input "C:\fakepath\463746127_8440371506039616_6276136484492421988_n.jpg"
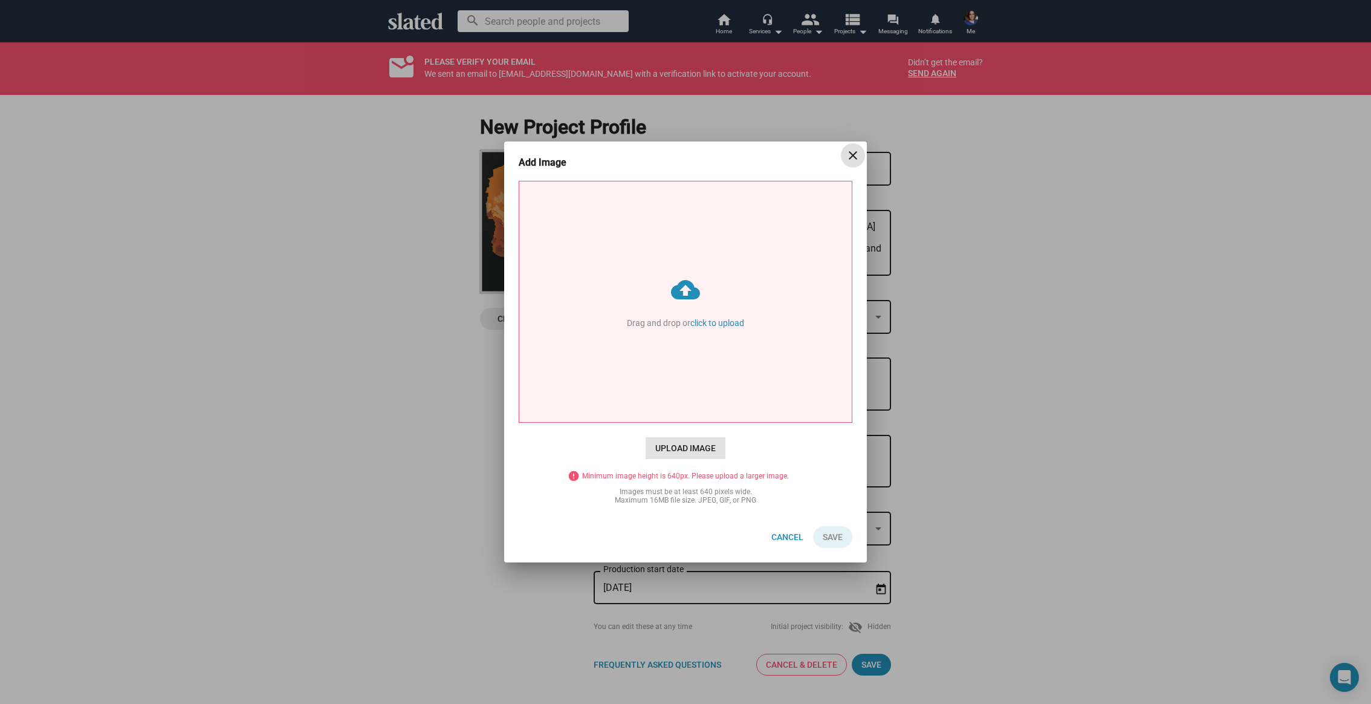
click at [684, 453] on span "Upload Image" at bounding box center [686, 448] width 80 height 22
click at [684, 422] on input "cloud_upload Drag and drop or click to upload" at bounding box center [685, 301] width 332 height 241
type input "C:\fakepath\463746127_8440371506039616_6276136484492421988_n.jpg"
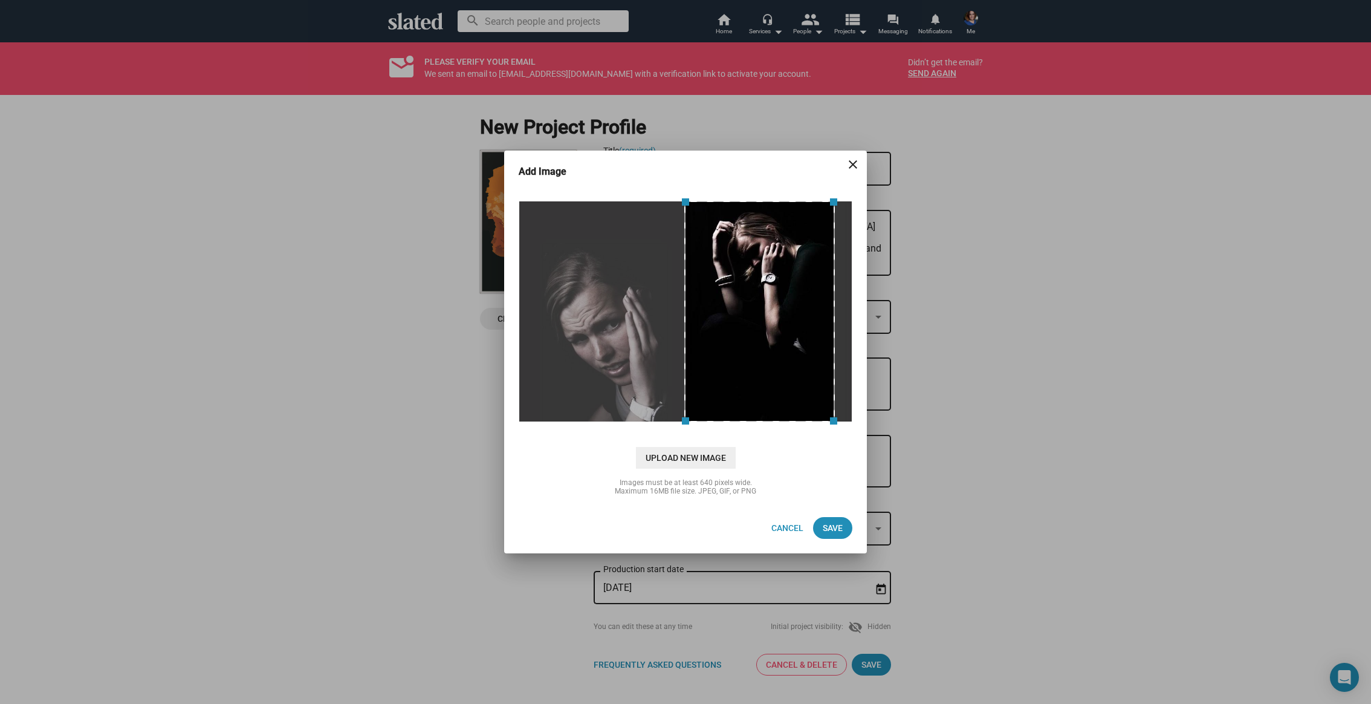
drag, startPoint x: 717, startPoint y: 327, endPoint x: 791, endPoint y: 323, distance: 73.2
click at [790, 322] on div at bounding box center [759, 311] width 150 height 221
click at [841, 520] on span "Save" at bounding box center [833, 528] width 20 height 22
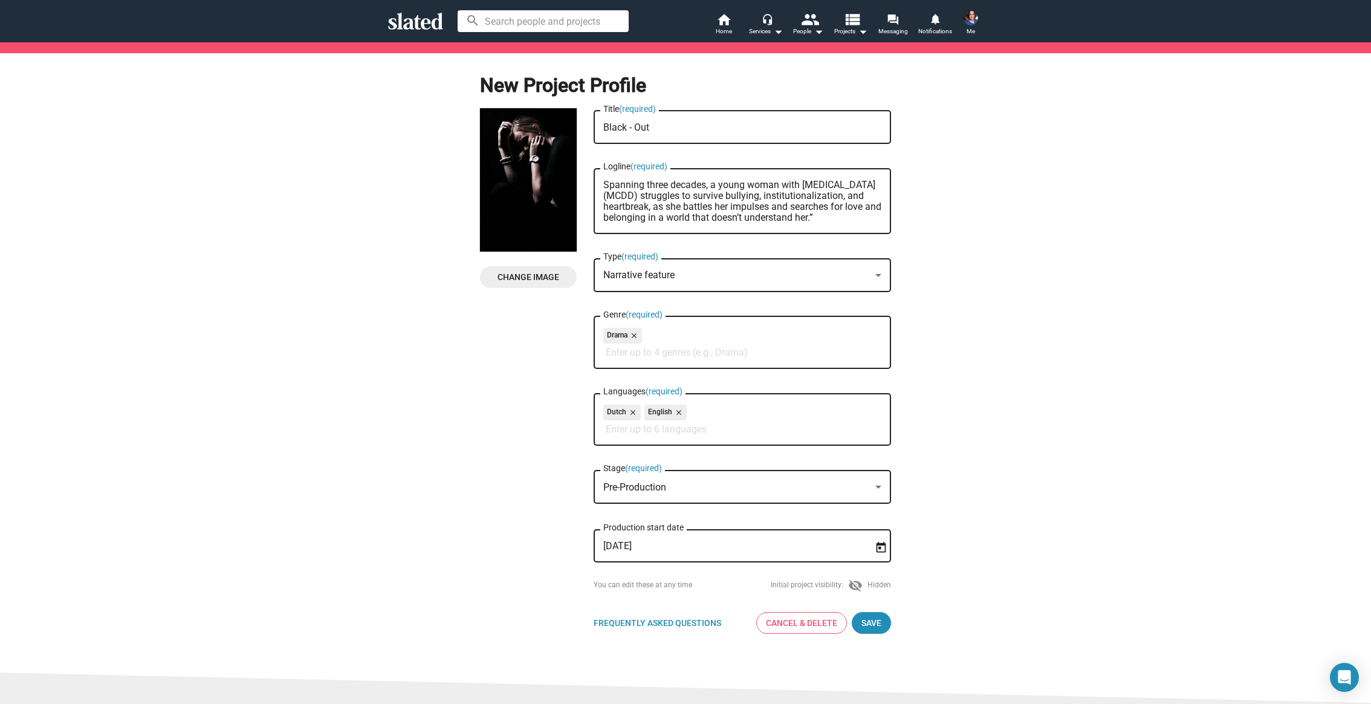
scroll to position [89, 0]
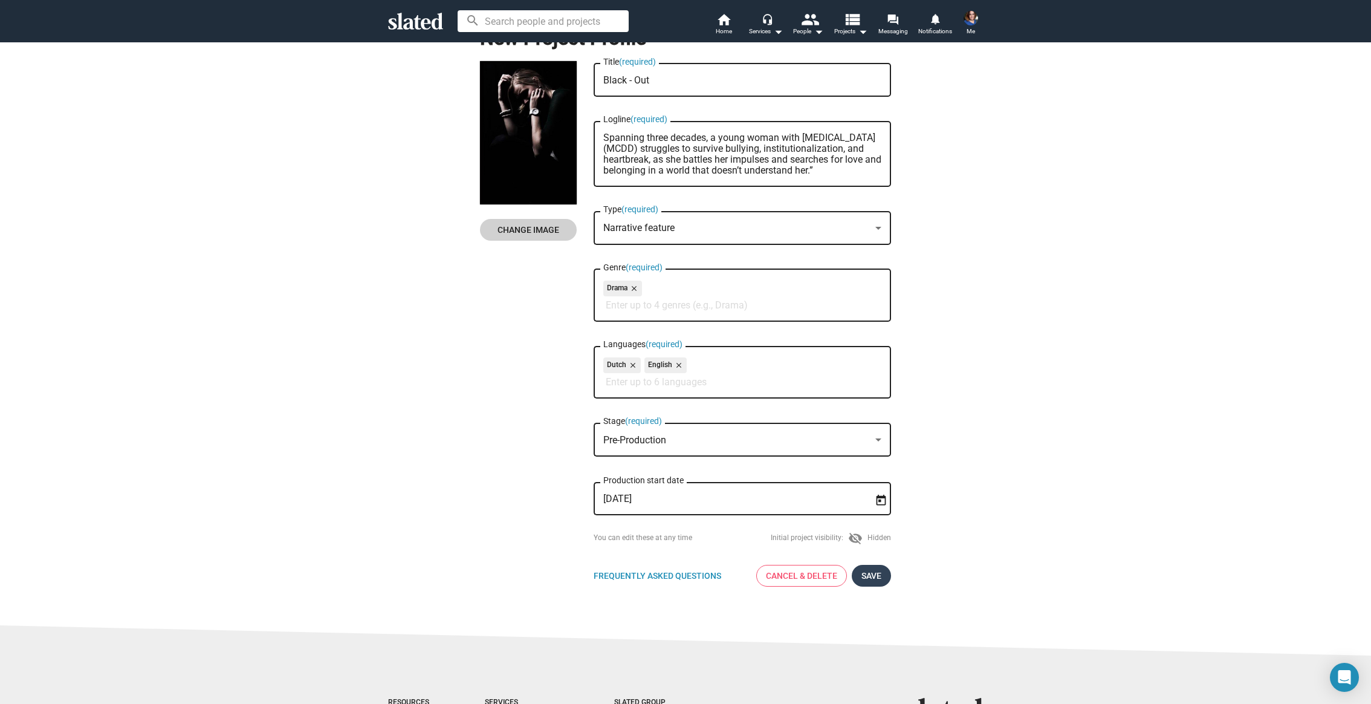
click at [876, 578] on span "Save" at bounding box center [871, 576] width 20 height 22
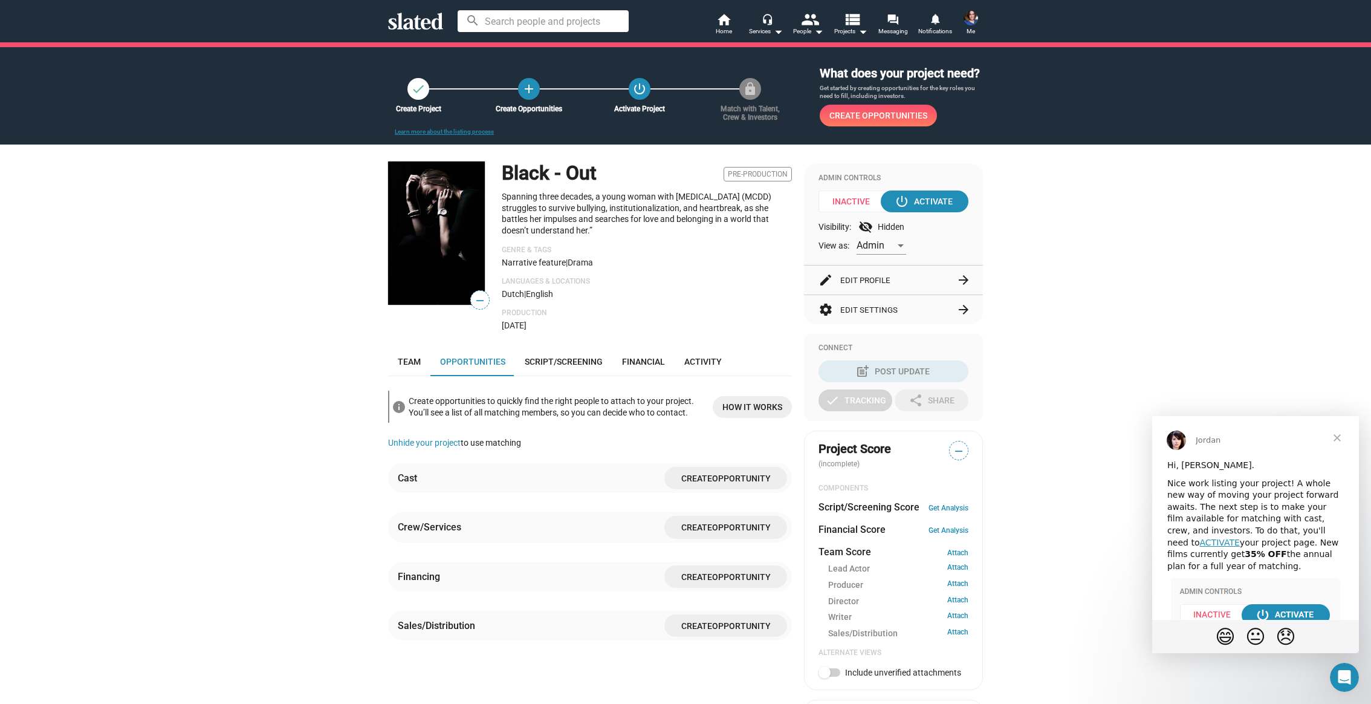
scroll to position [48, 0]
click at [729, 411] on span "How it works" at bounding box center [752, 406] width 60 height 22
click at [893, 227] on div "Visibility: visibility_off Hidden" at bounding box center [893, 226] width 150 height 15
click at [905, 245] on div at bounding box center [900, 246] width 11 height 10
click at [898, 267] on span "Member" at bounding box center [882, 270] width 50 height 25
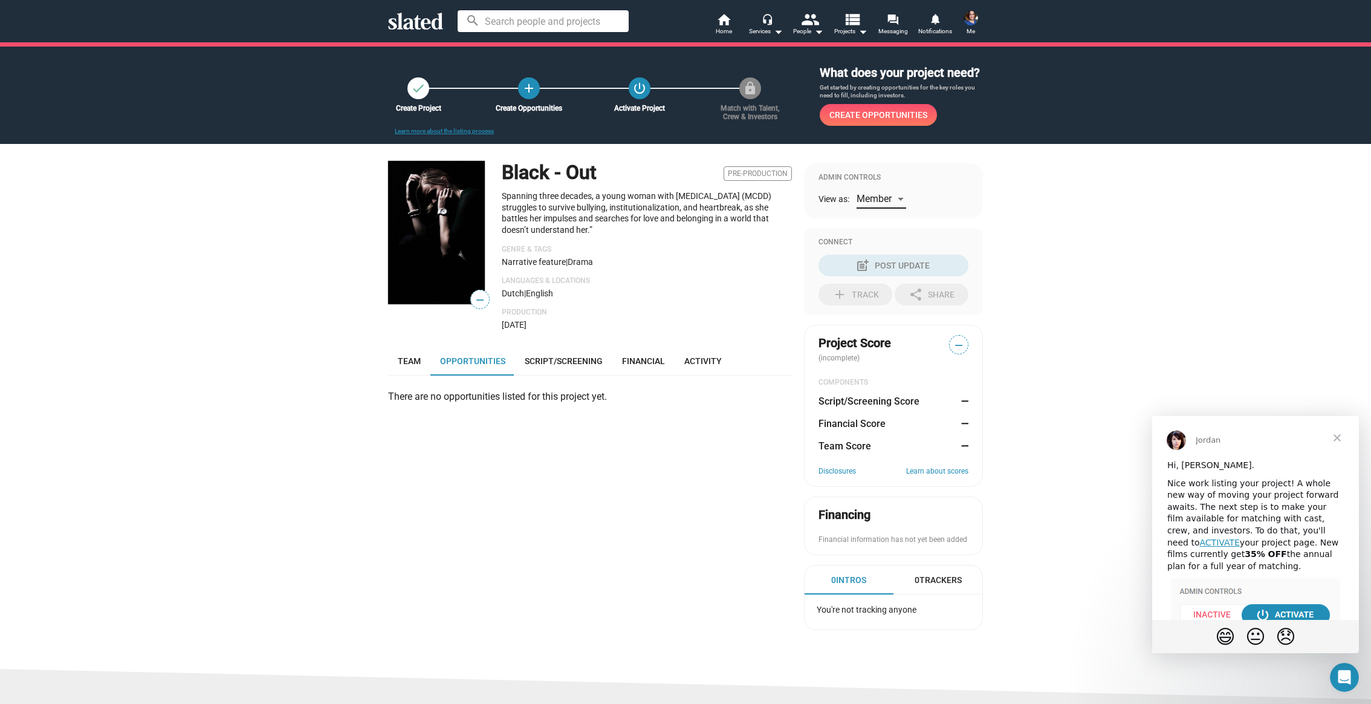
click at [887, 204] on span "Member" at bounding box center [873, 198] width 35 height 11
click at [881, 178] on span "Admin" at bounding box center [882, 173] width 50 height 25
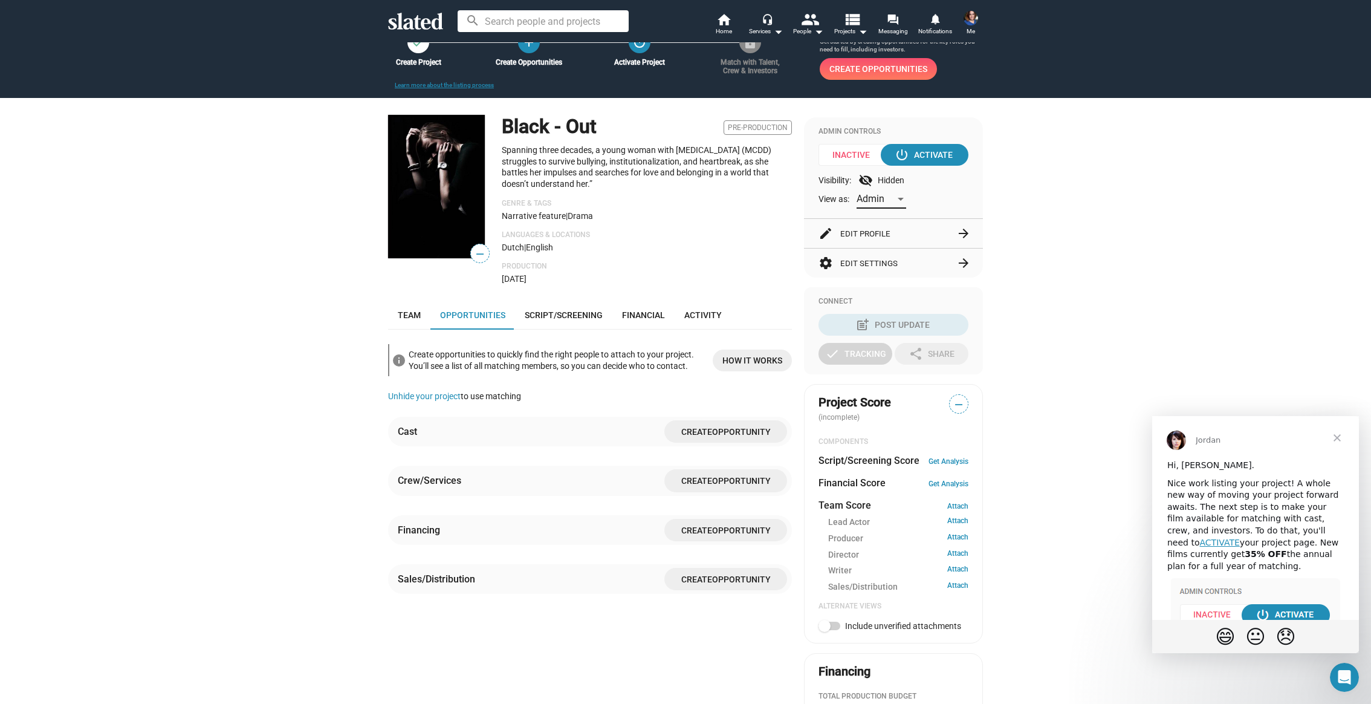
scroll to position [110, 0]
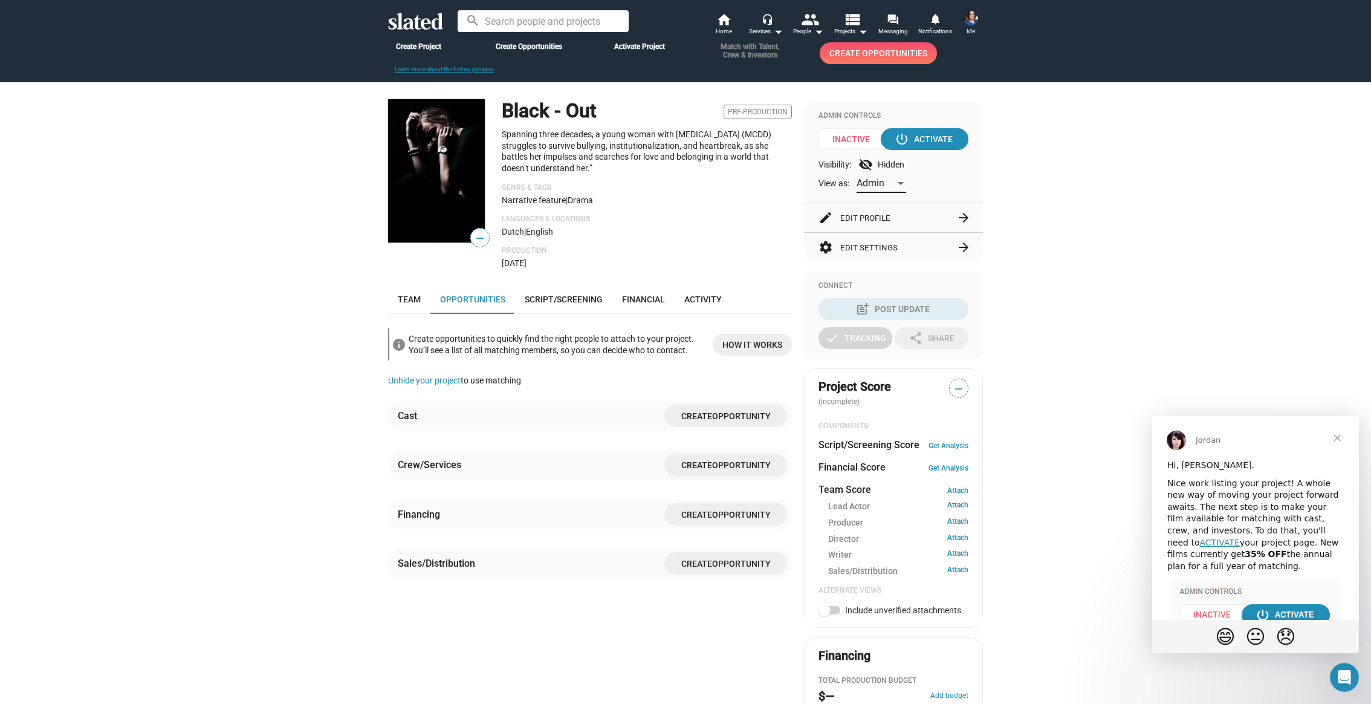
click at [717, 522] on span "Create Opportunity" at bounding box center [725, 514] width 103 height 22
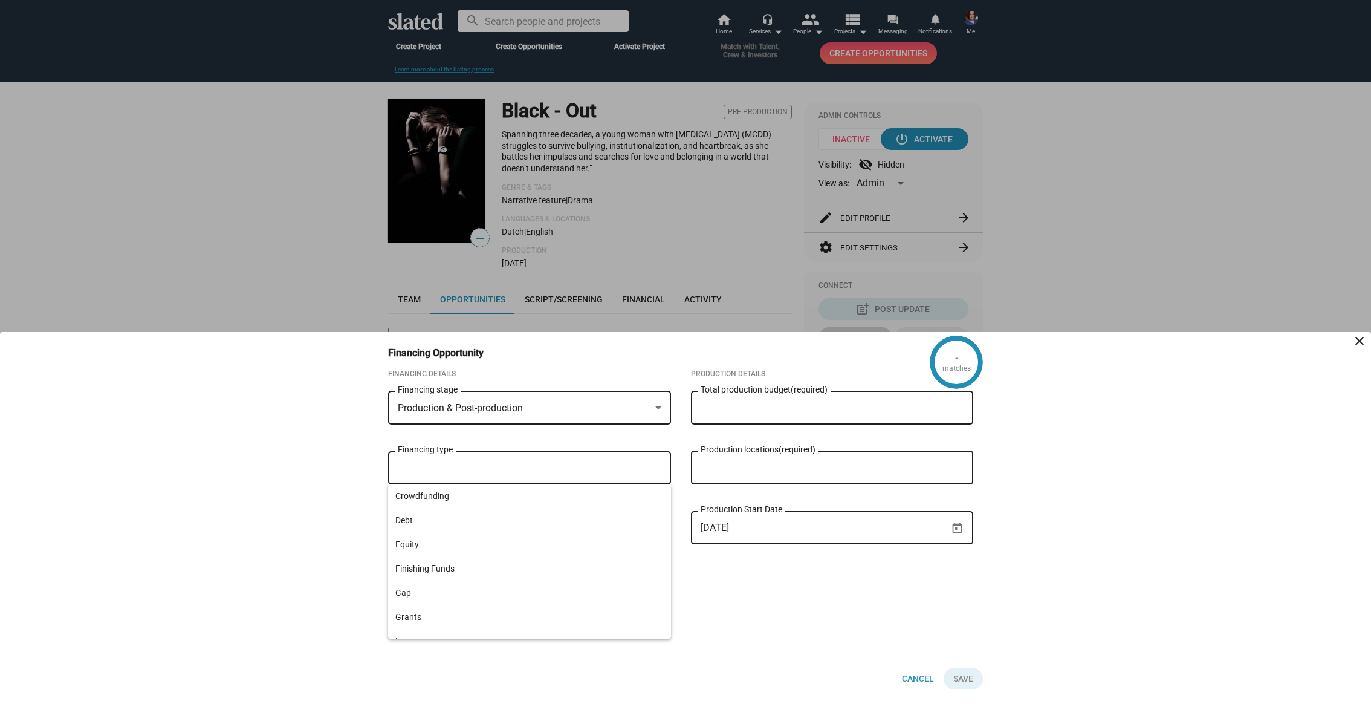
click at [500, 471] on input "Financing type" at bounding box center [532, 467] width 264 height 11
click at [493, 492] on span "Crowdfunding" at bounding box center [529, 496] width 268 height 24
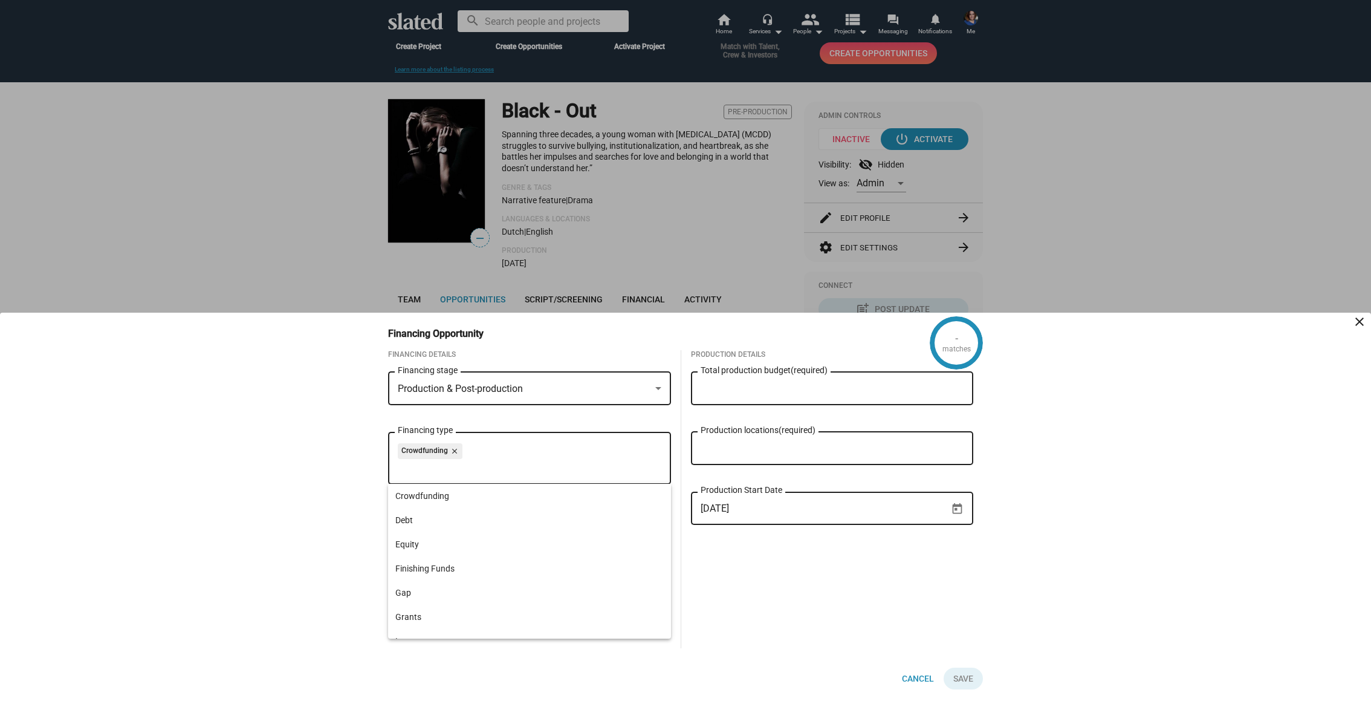
click at [340, 476] on div "- matches Financing Opportunity close Financing Details Production & Post-produ…" at bounding box center [685, 507] width 1371 height 391
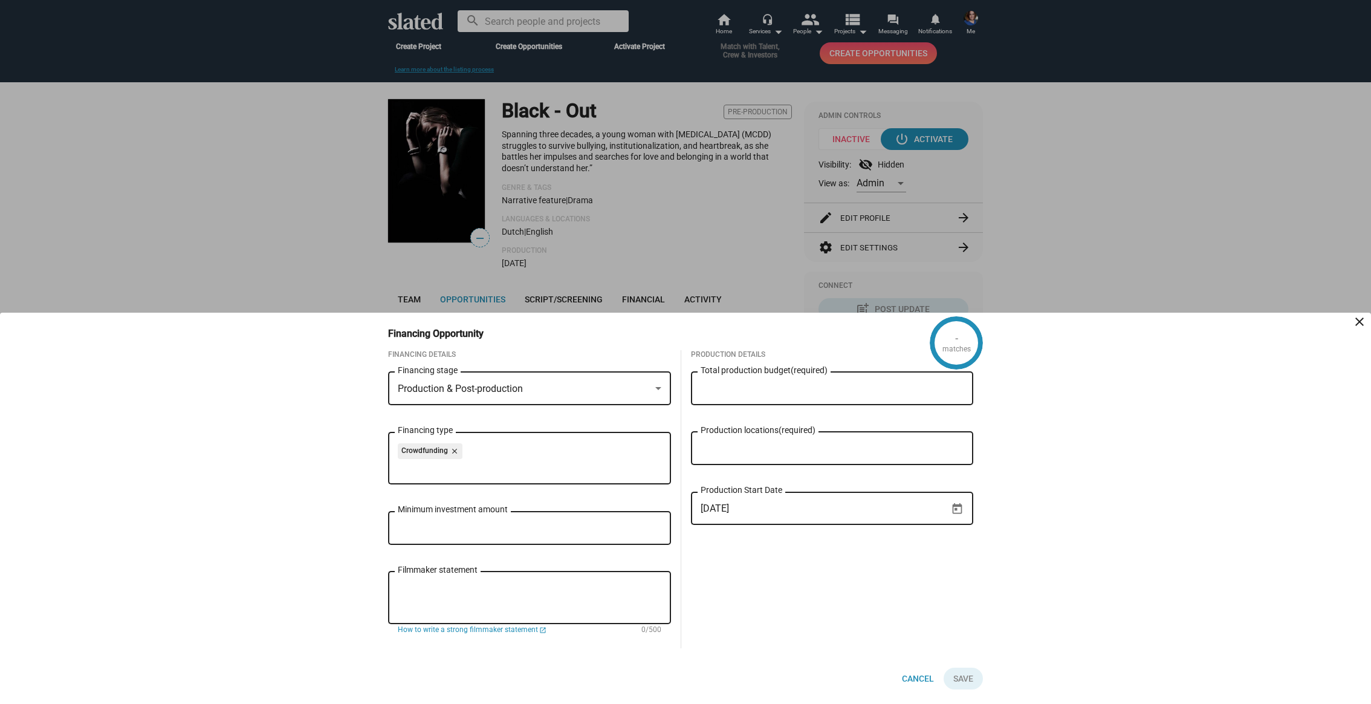
click at [429, 522] on div "Minimum investment amount" at bounding box center [530, 527] width 264 height 36
type input "$ 4,500"
drag, startPoint x: 433, startPoint y: 592, endPoint x: 450, endPoint y: 584, distance: 18.4
click at [434, 592] on textarea "Filmmaker statement" at bounding box center [530, 597] width 264 height 33
click at [733, 389] on input "Total production budget (required)" at bounding box center [833, 388] width 264 height 11
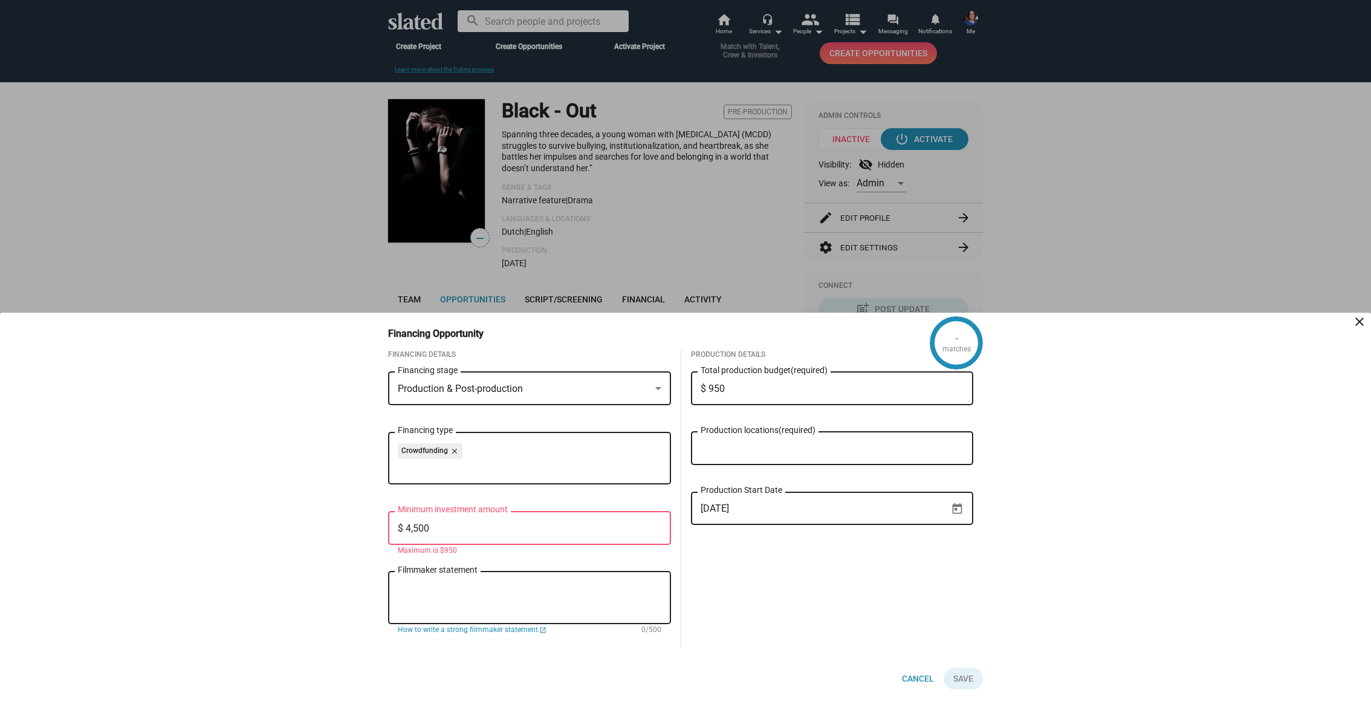
type input "$ 9,500"
click at [737, 439] on div "Production locations (required)" at bounding box center [833, 447] width 264 height 36
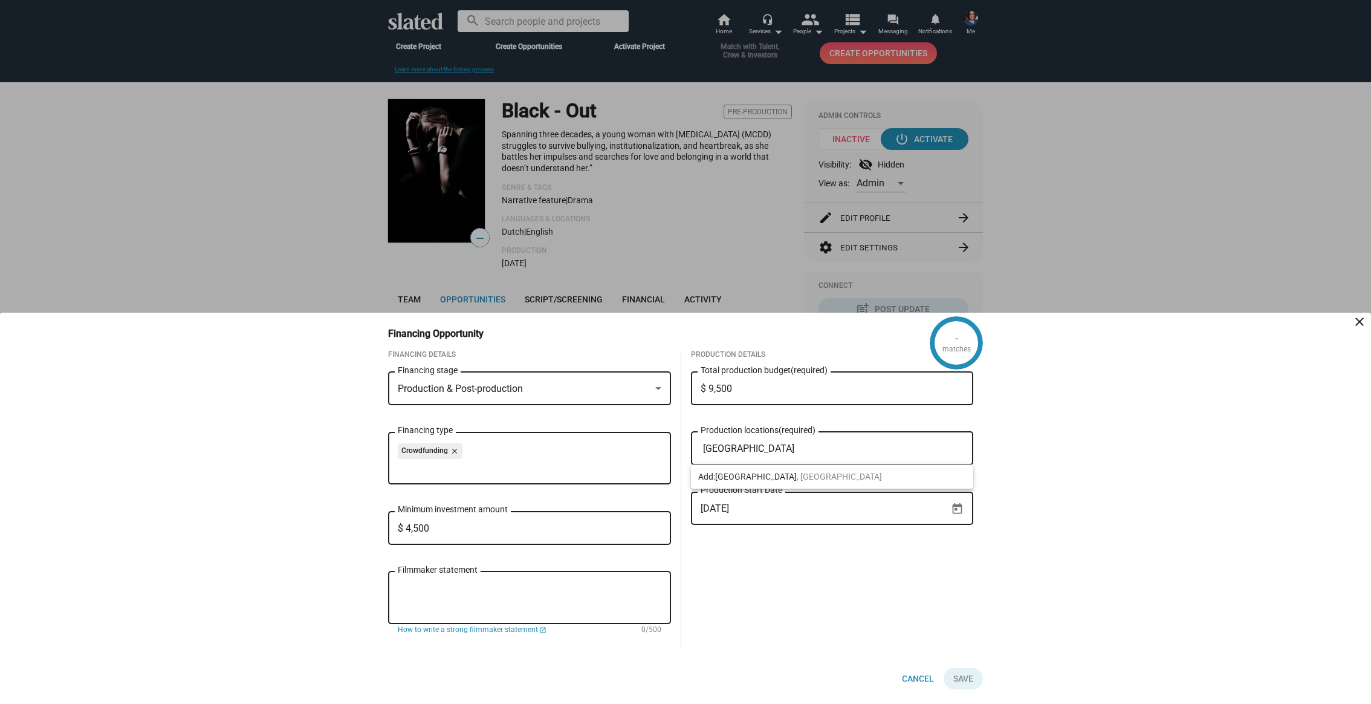
type input "[GEOGRAPHIC_DATA]"
click at [745, 603] on div "Production Details $ 9,500 Total production budget (required) [GEOGRAPHIC_DATA]…" at bounding box center [832, 499] width 302 height 298
click at [559, 599] on textarea "Filmmaker statement" at bounding box center [530, 597] width 264 height 33
paste textarea "Loremipsumdo, sit am, con adipis elit seddo eiusmo t incid ut labor etd mag ali…"
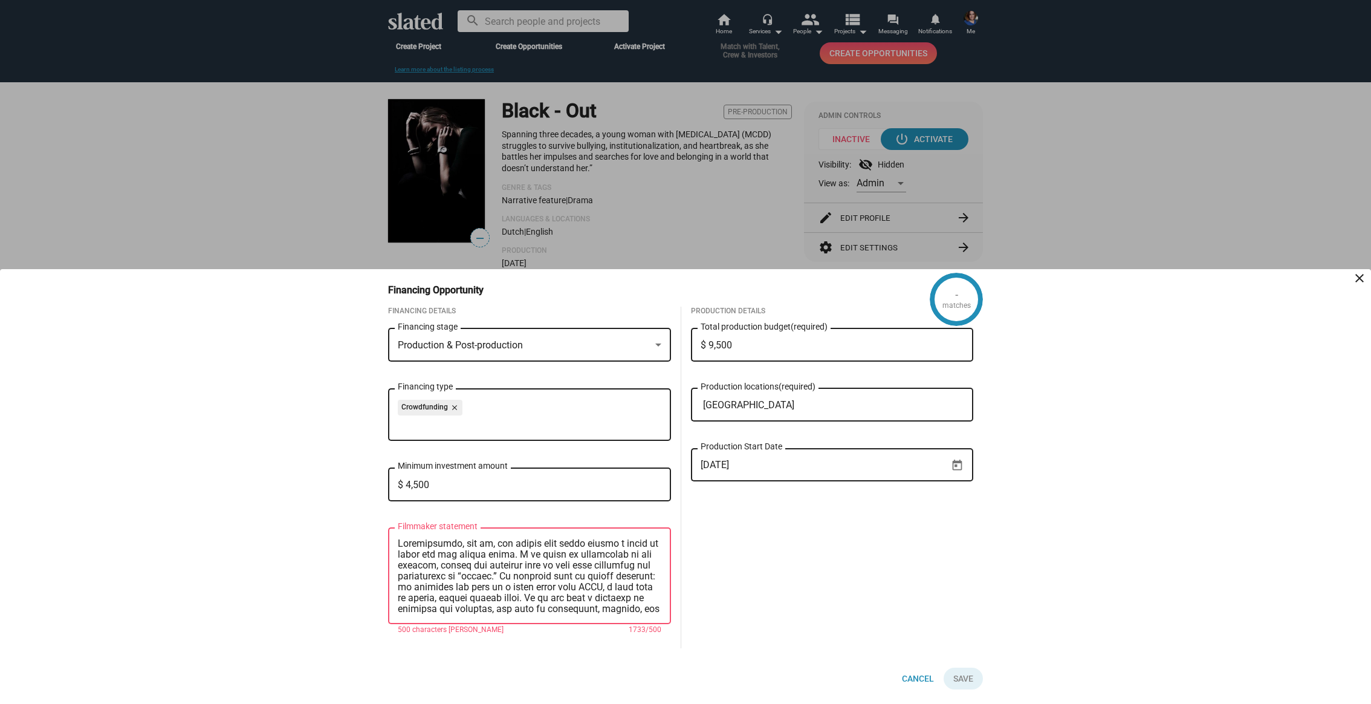
scroll to position [294, 0]
type textarea "Loremipsumdo, sit am, con adipis elit seddo eiusmo t incid ut labor etd mag ali…"
drag, startPoint x: 458, startPoint y: 610, endPoint x: 393, endPoint y: 496, distance: 131.0
click at [393, 500] on div "Financing Details Production & Post-production Financing stage Crowdfunding clo…" at bounding box center [529, 477] width 283 height 342
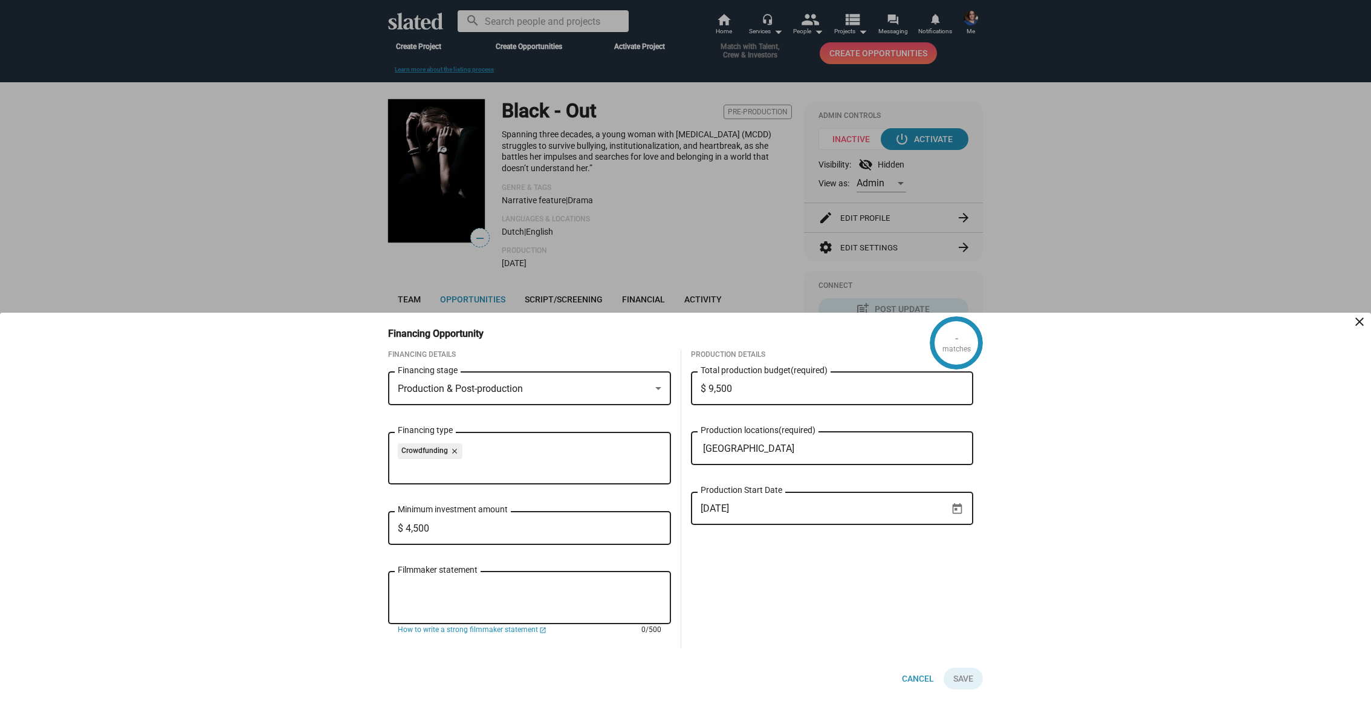
paste textarea "As a filmmaker, I am drawn to stories that reveal unseen layers of human experi…"
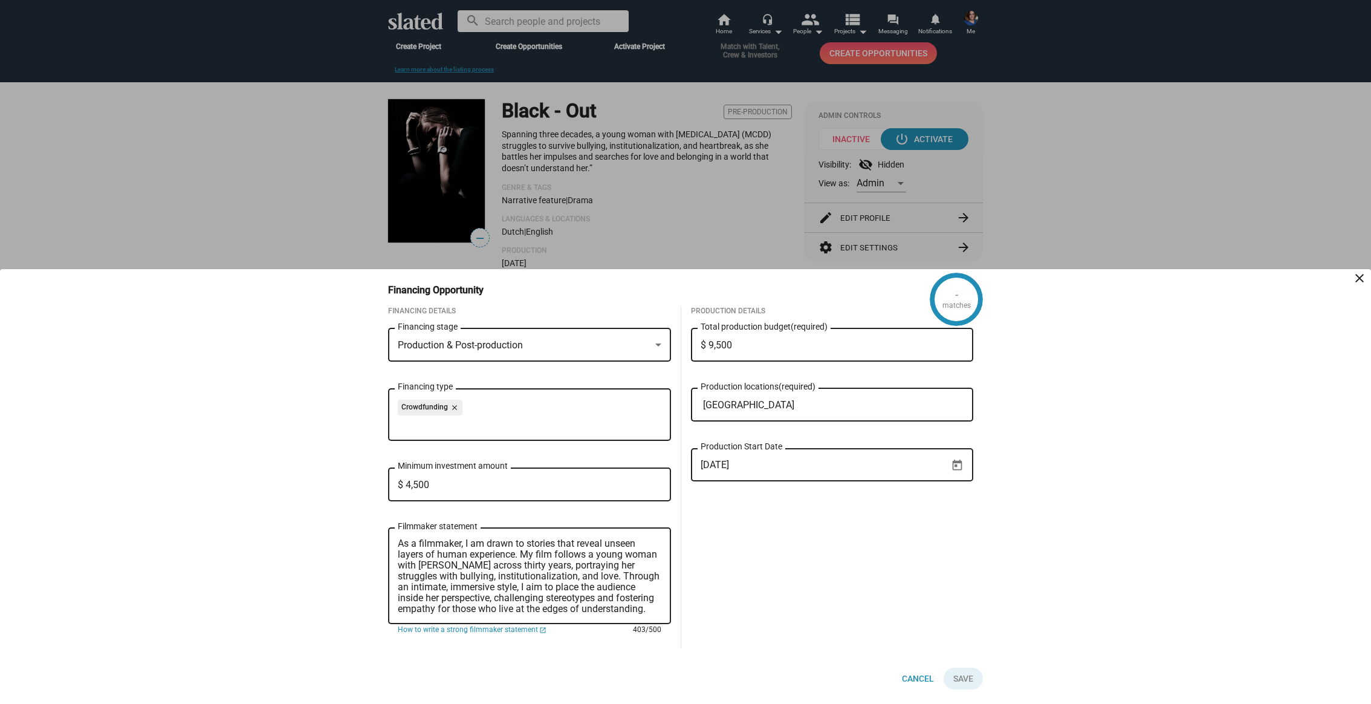
type textarea "As a filmmaker, I am drawn to stories that reveal unseen layers of human experi…"
click at [792, 543] on div "Production Details $ 9,500 Total production budget (required) [GEOGRAPHIC_DATA]…" at bounding box center [832, 477] width 302 height 342
click at [953, 675] on button "Click here to validate form" at bounding box center [963, 678] width 39 height 22
click at [757, 400] on input "[GEOGRAPHIC_DATA]" at bounding box center [835, 405] width 264 height 11
click at [768, 432] on span "[GEOGRAPHIC_DATA] , [GEOGRAPHIC_DATA]" at bounding box center [798, 433] width 167 height 10
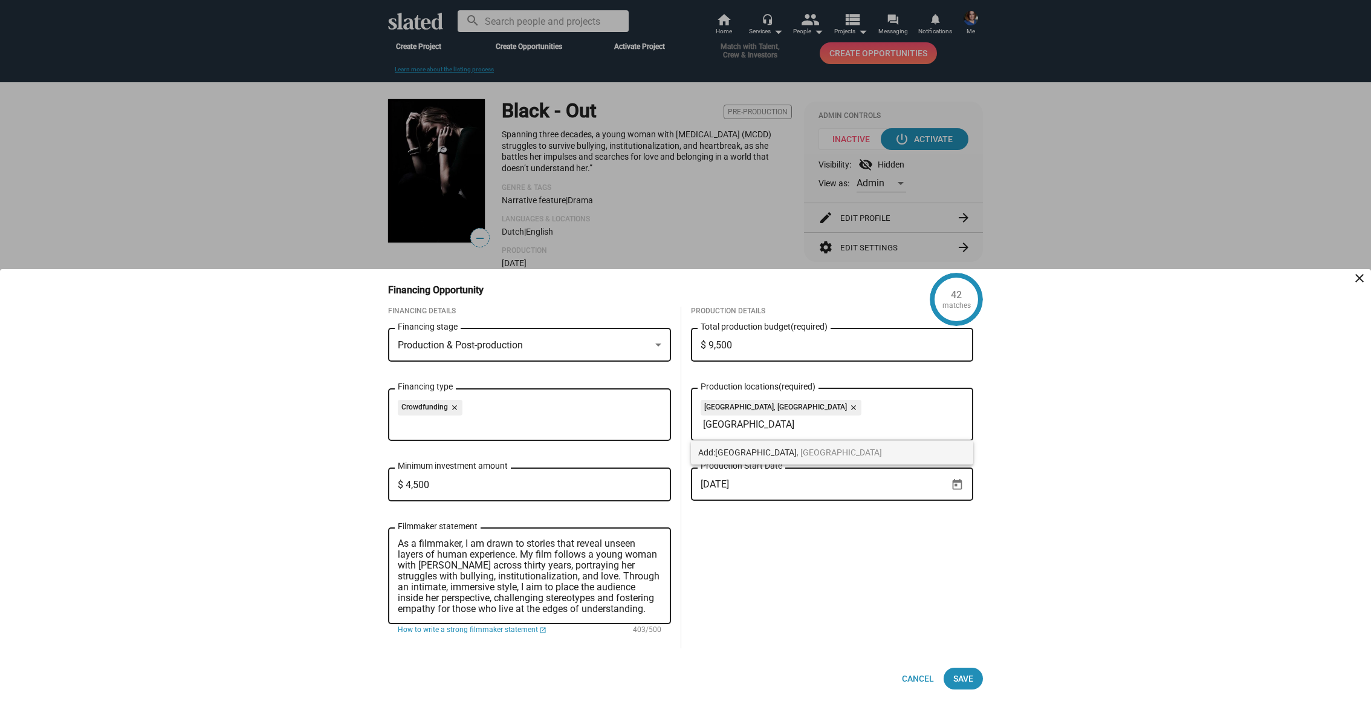
type input "[GEOGRAPHIC_DATA]"
click at [774, 452] on span "[GEOGRAPHIC_DATA] , [GEOGRAPHIC_DATA]" at bounding box center [798, 452] width 167 height 10
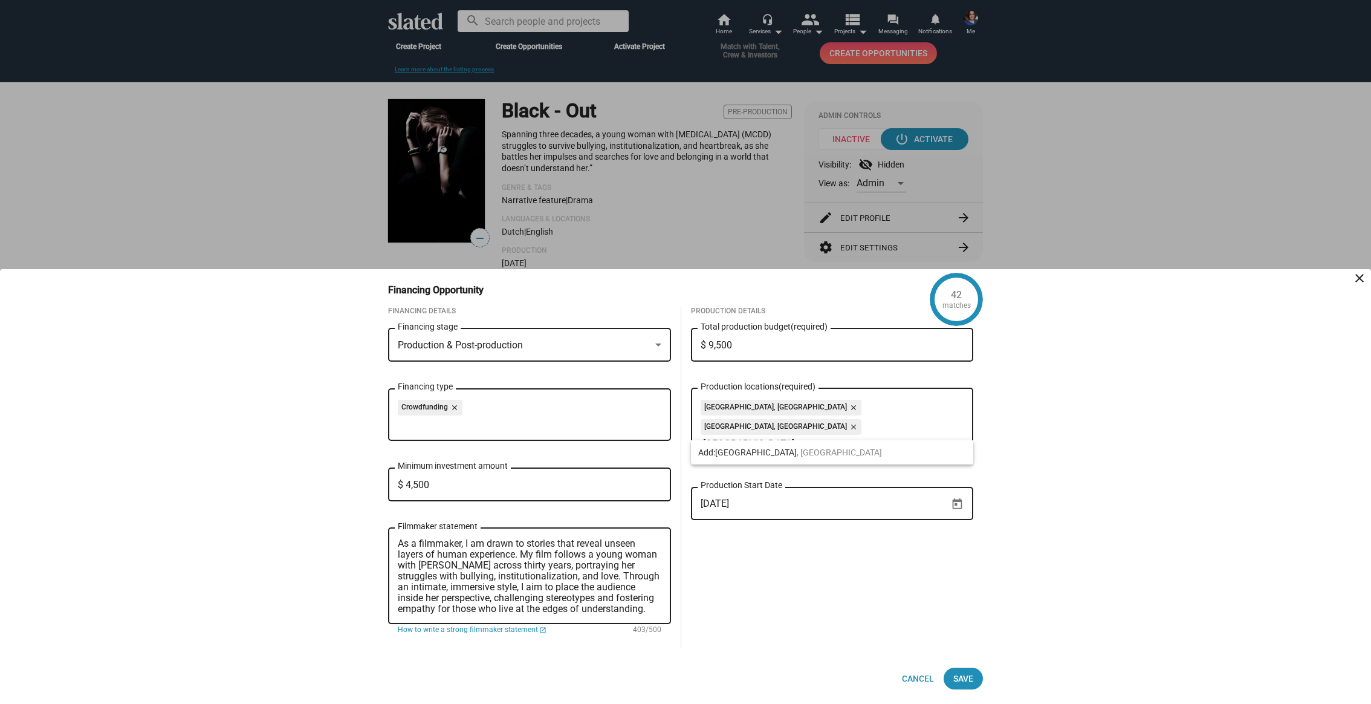
type input "[GEOGRAPHIC_DATA]"
click at [777, 452] on span "[GEOGRAPHIC_DATA] , [GEOGRAPHIC_DATA]" at bounding box center [798, 452] width 167 height 10
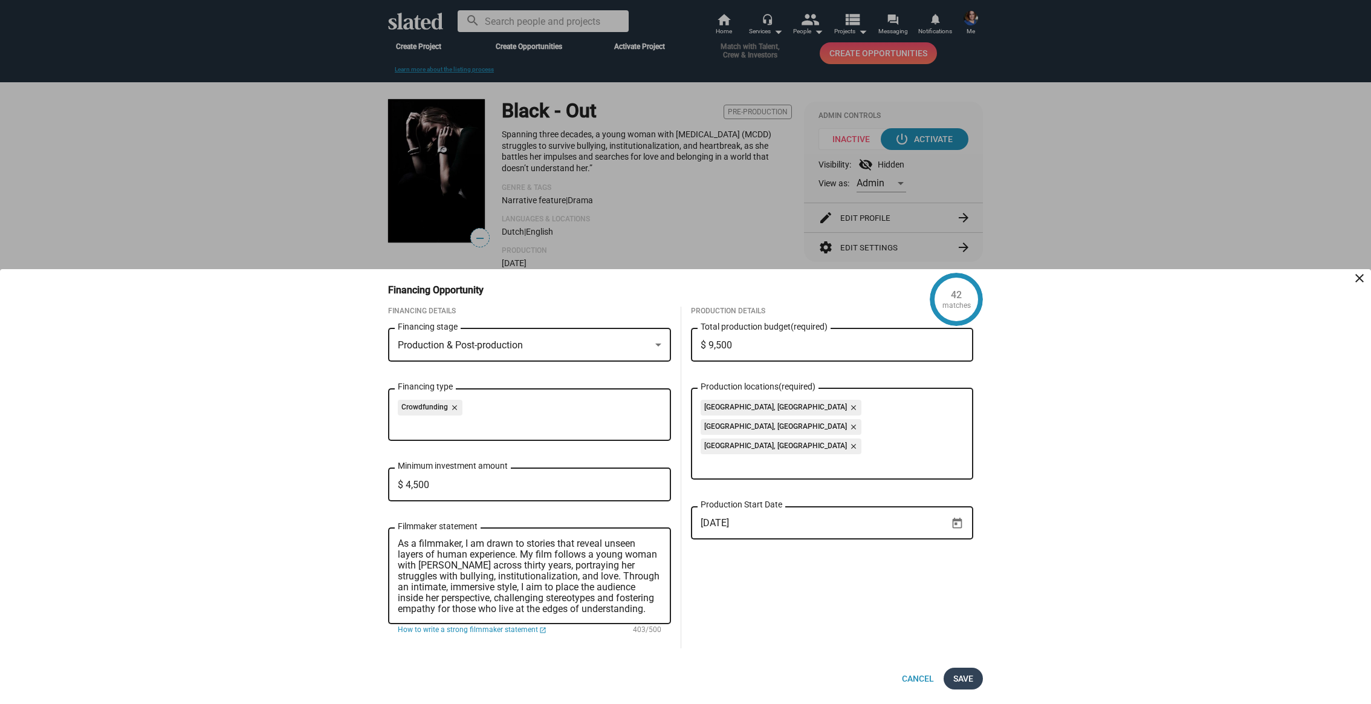
click at [968, 677] on span "Save" at bounding box center [963, 678] width 20 height 22
checkbox input "true"
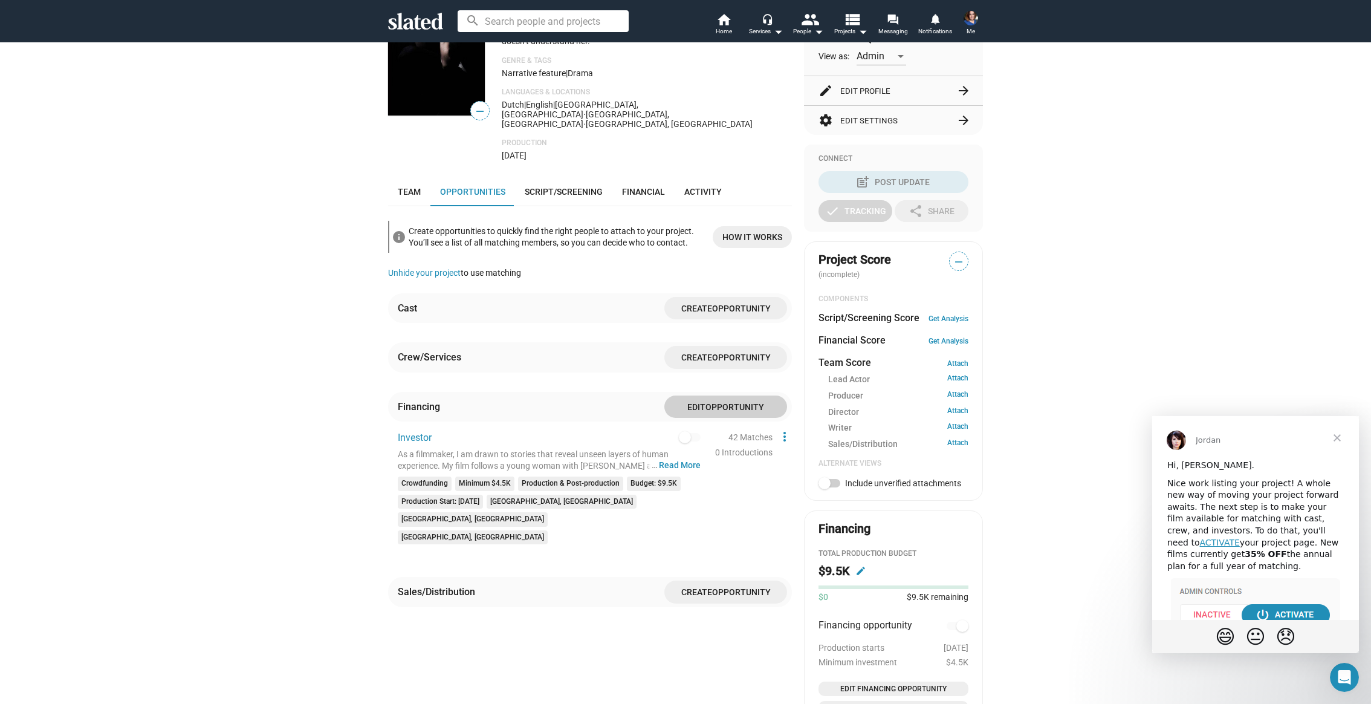
scroll to position [267, 0]
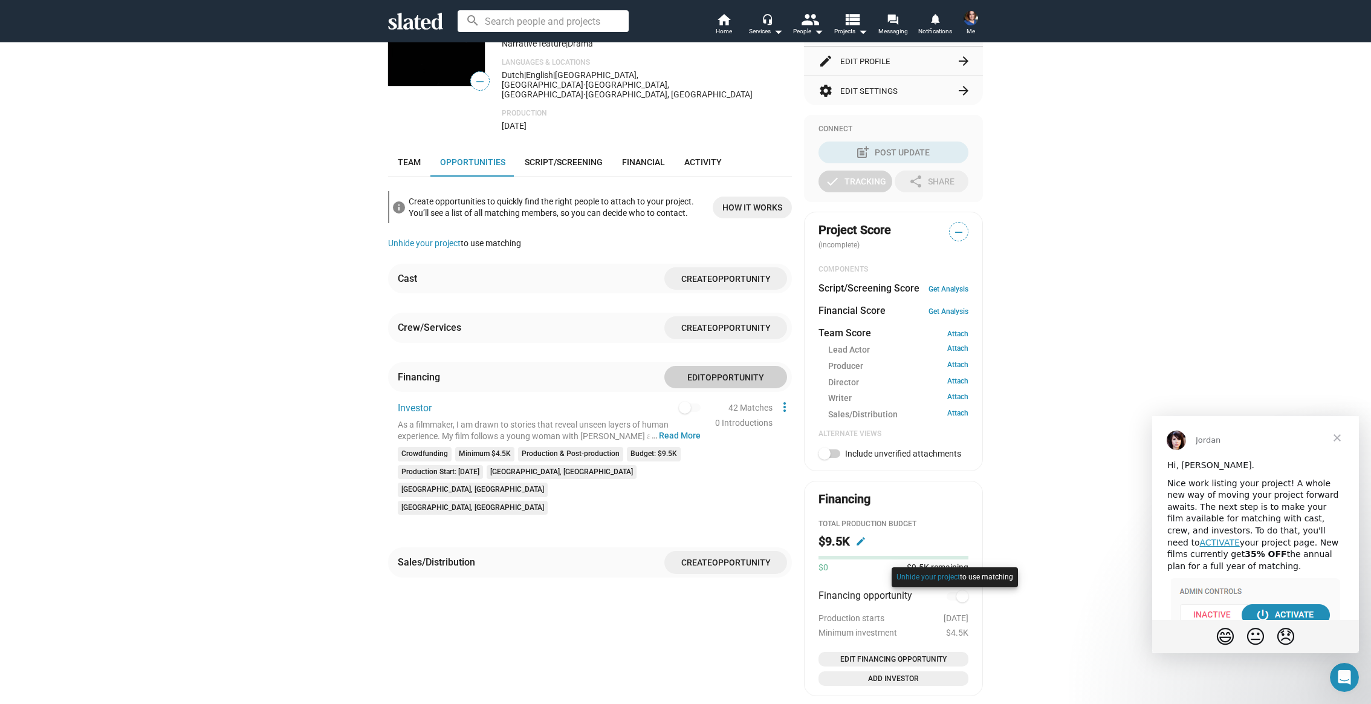
click at [960, 597] on div at bounding box center [955, 589] width 132 height 50
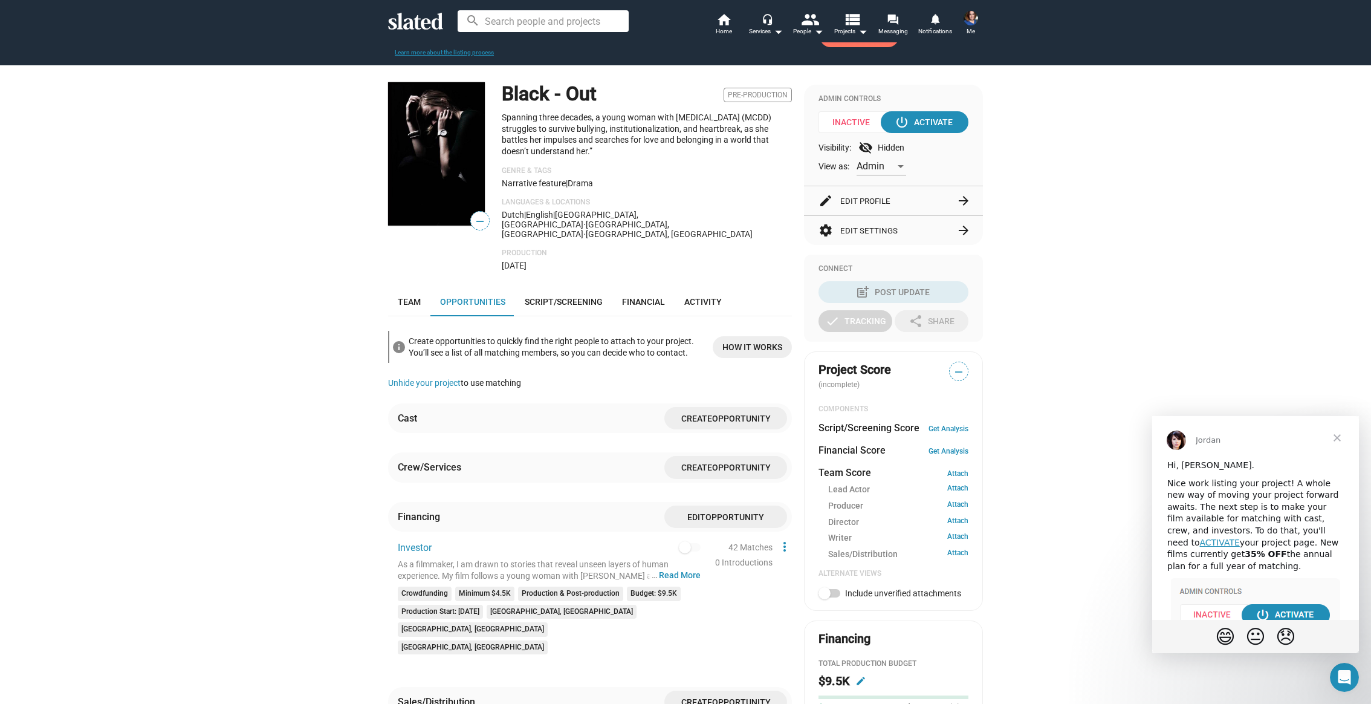
scroll to position [125, 0]
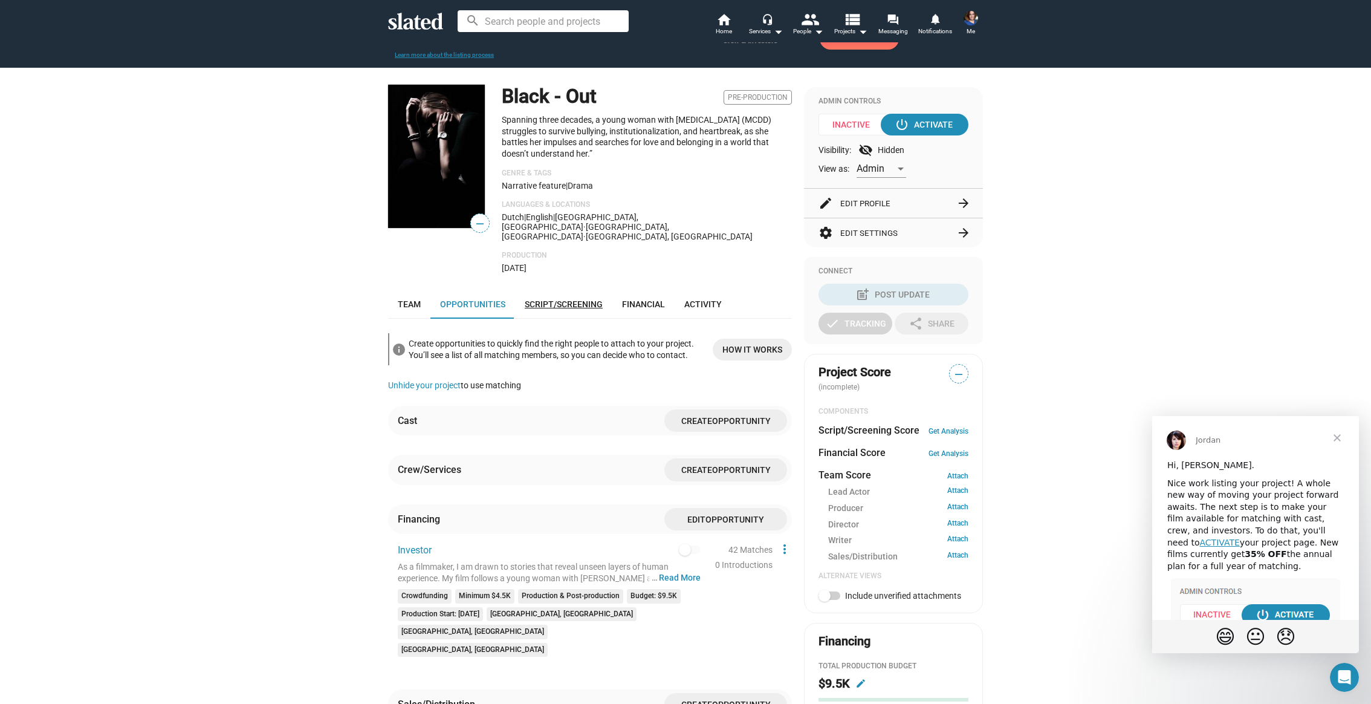
click at [569, 299] on span "Script/Screening" at bounding box center [564, 304] width 78 height 10
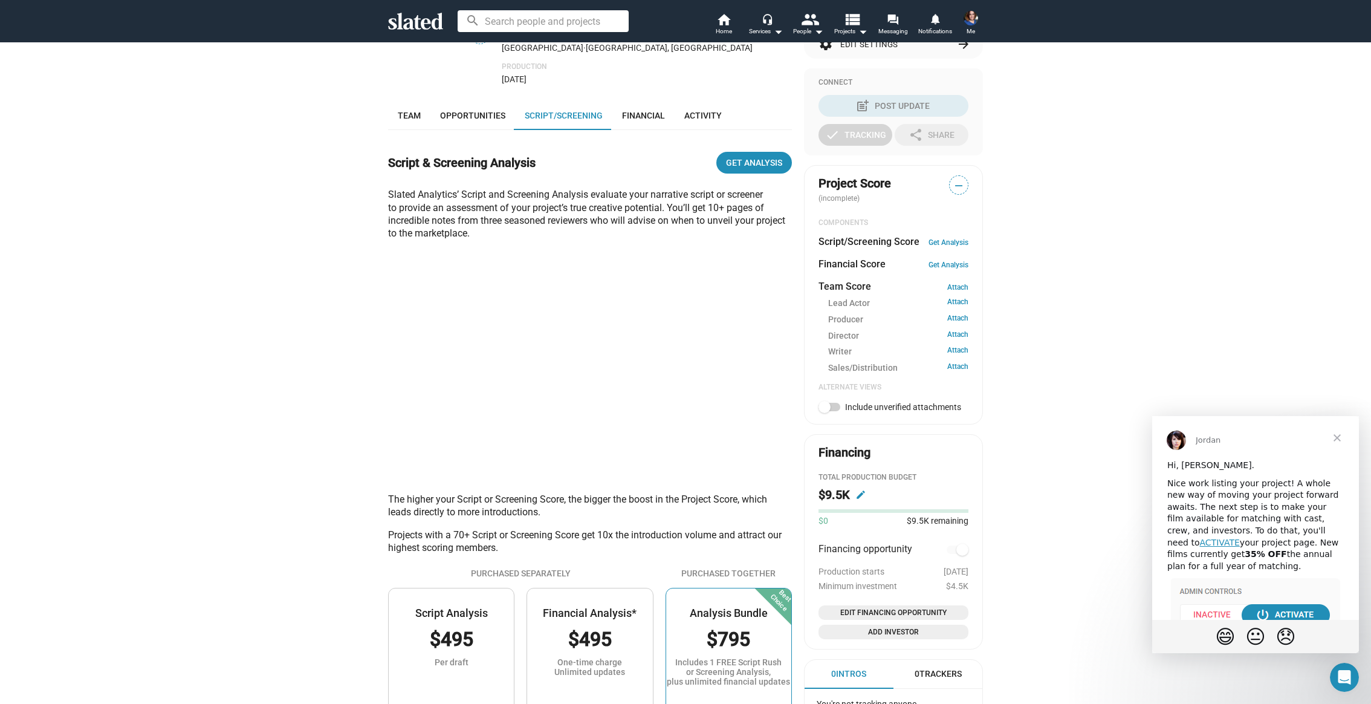
scroll to position [318, 0]
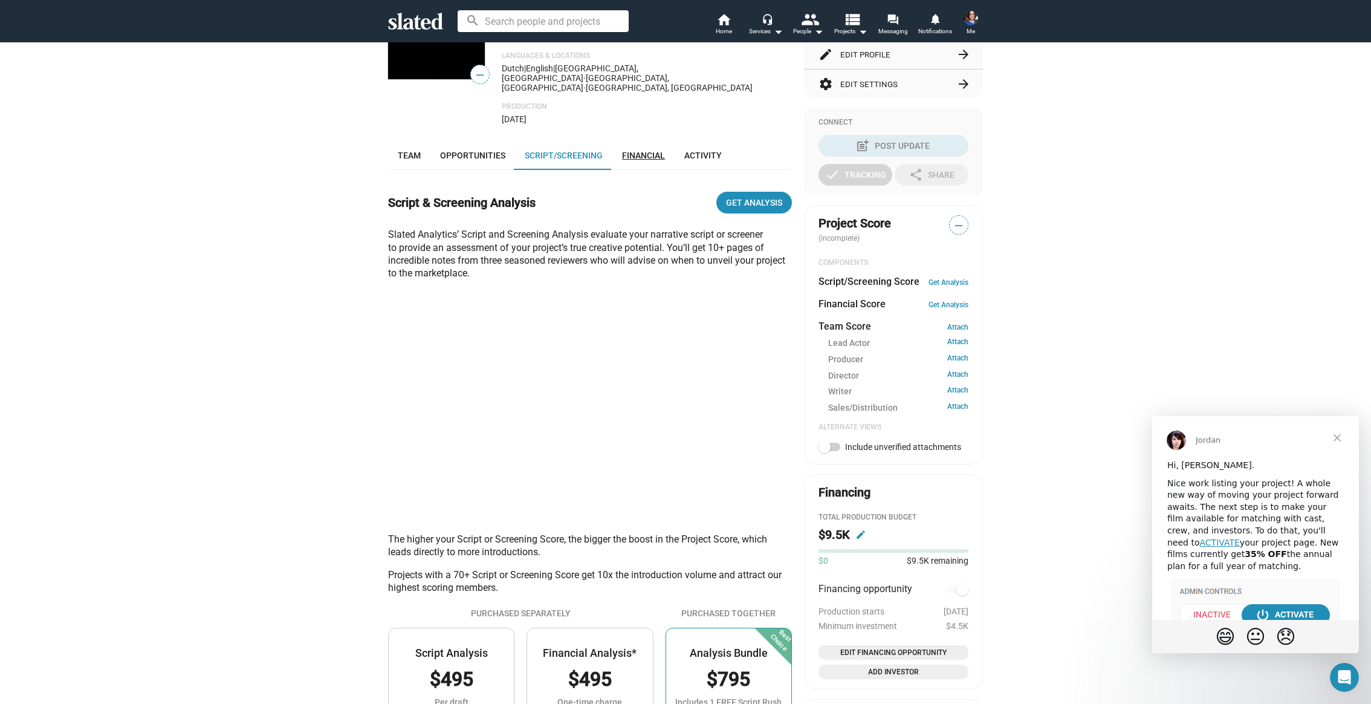
click at [646, 151] on span "Financial" at bounding box center [643, 156] width 43 height 10
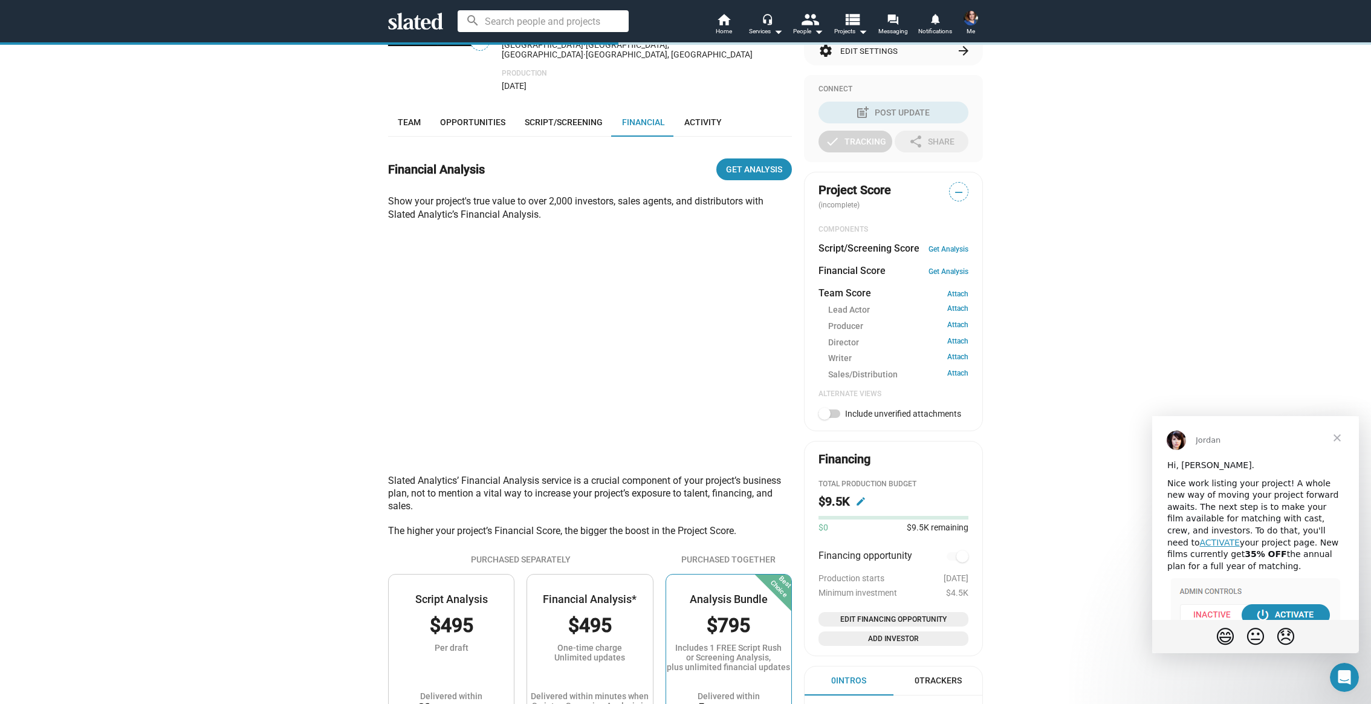
scroll to position [364, 0]
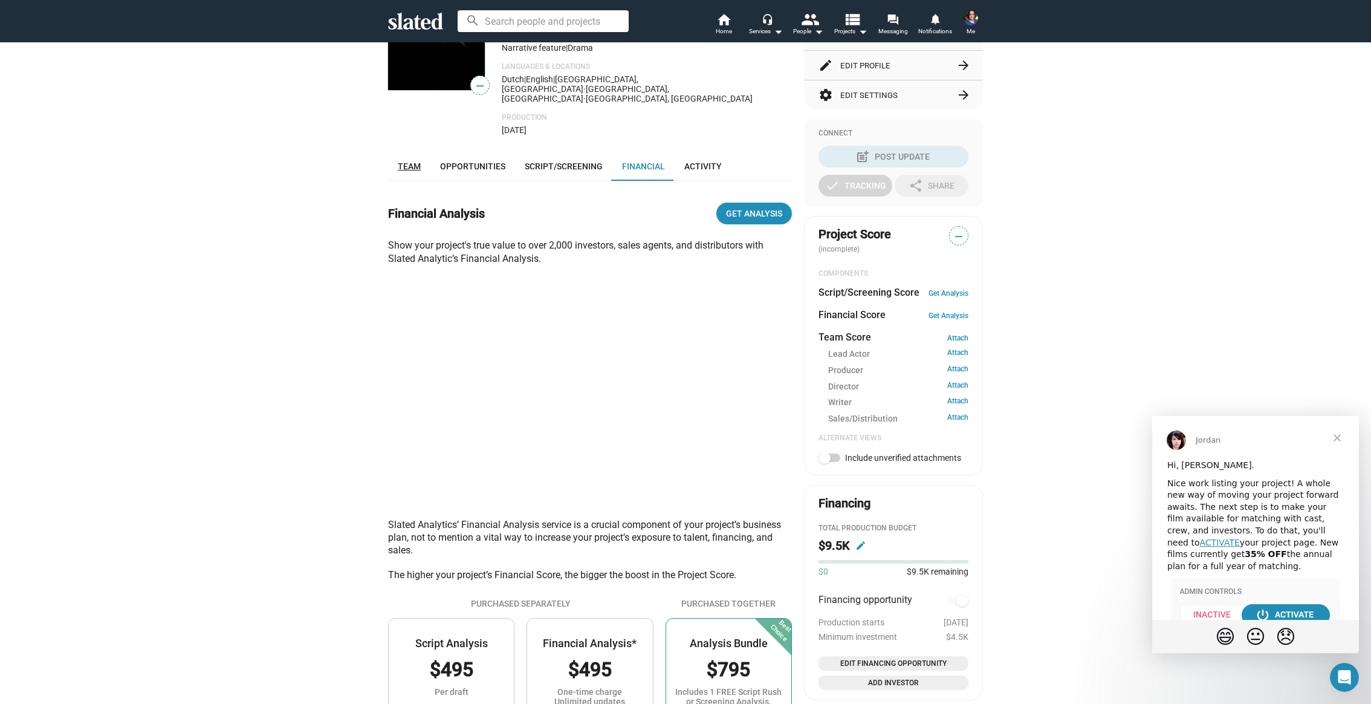
click at [416, 161] on span "Team" at bounding box center [409, 166] width 23 height 10
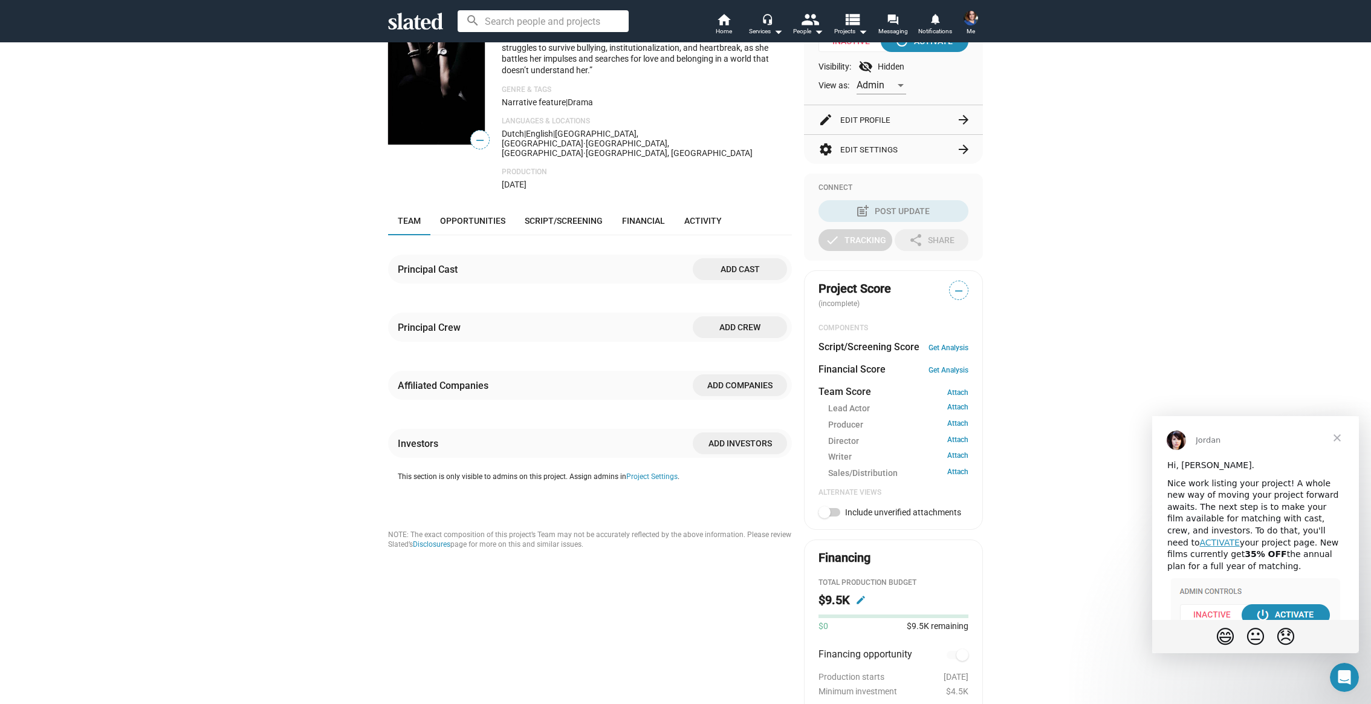
scroll to position [190, 0]
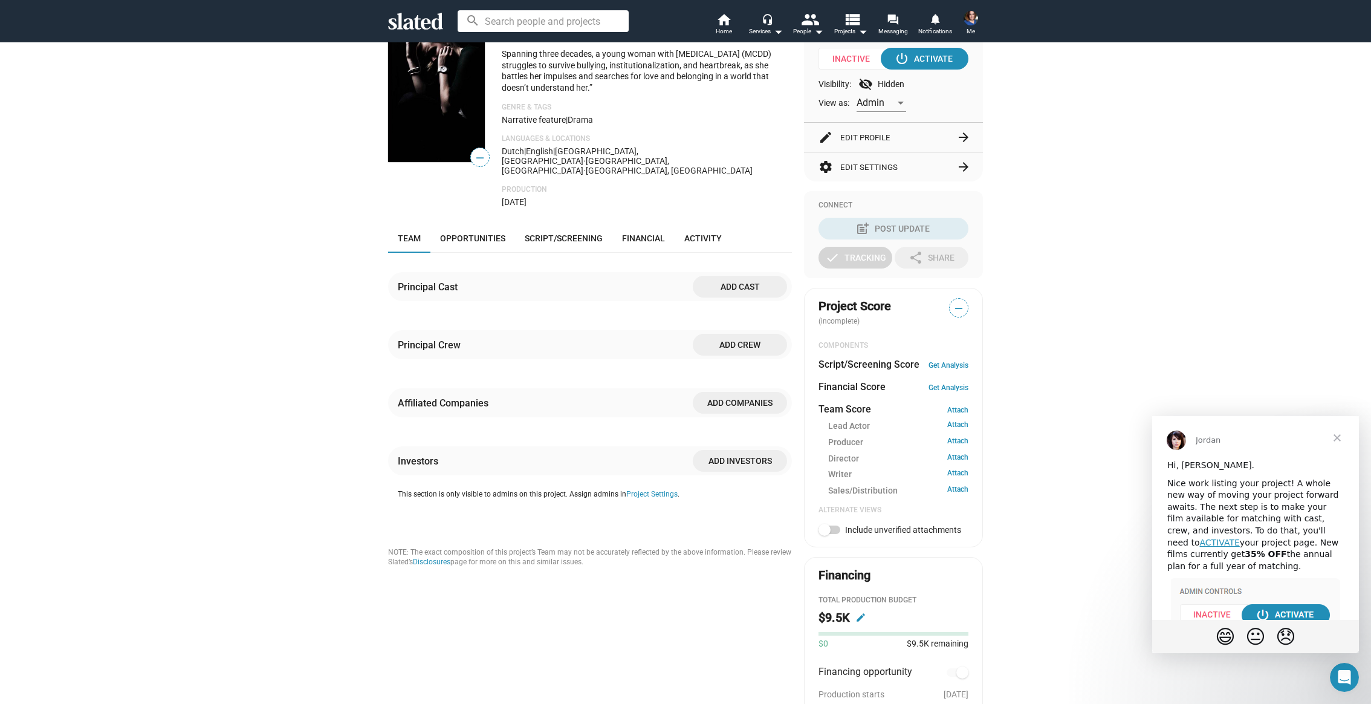
click at [739, 279] on span "Add cast" at bounding box center [739, 287] width 75 height 22
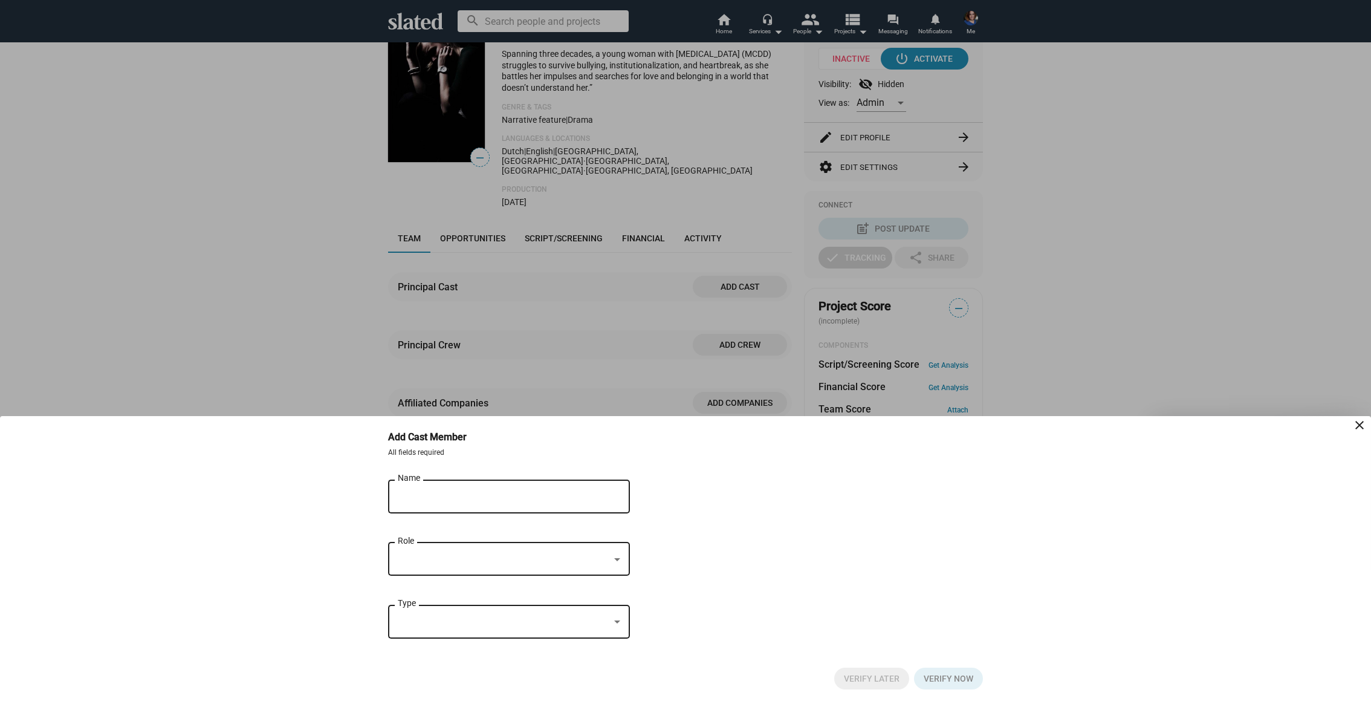
click at [459, 491] on input "Name" at bounding box center [501, 496] width 206 height 11
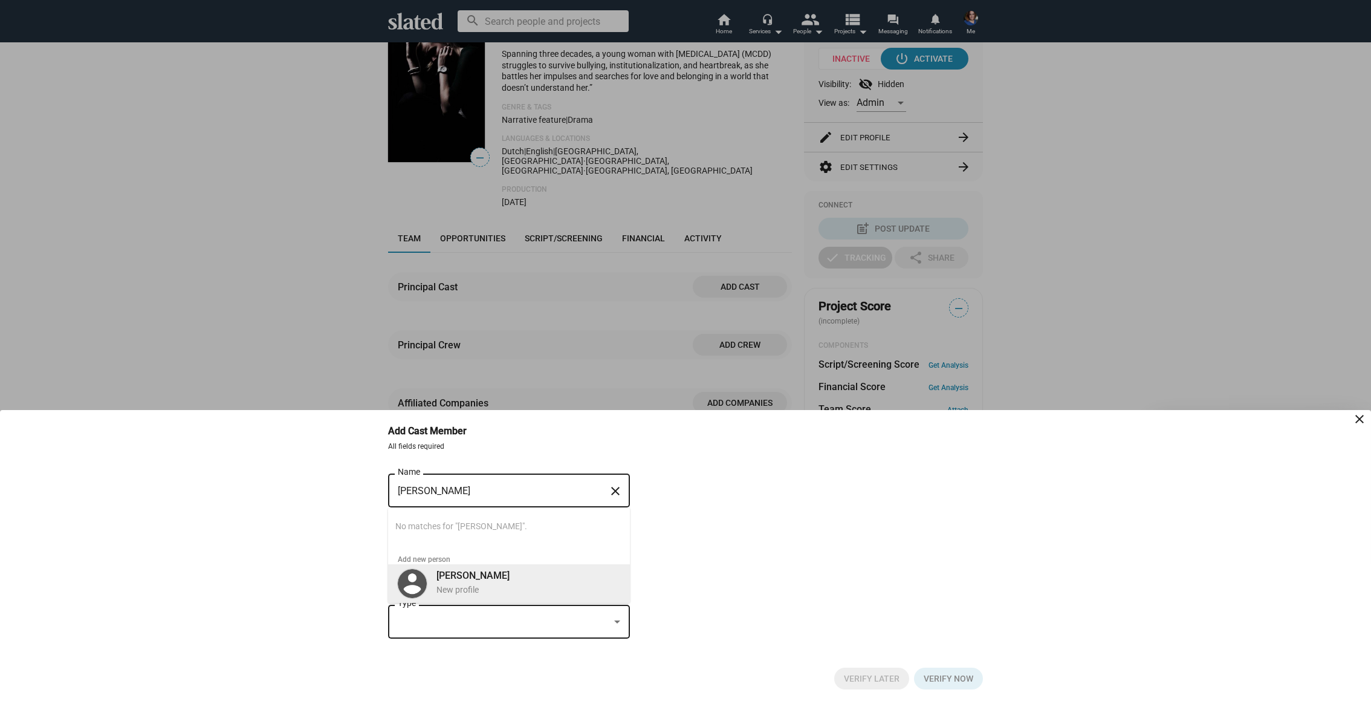
type input "[PERSON_NAME]"
click at [491, 578] on b "[PERSON_NAME]" at bounding box center [472, 574] width 73 height 11
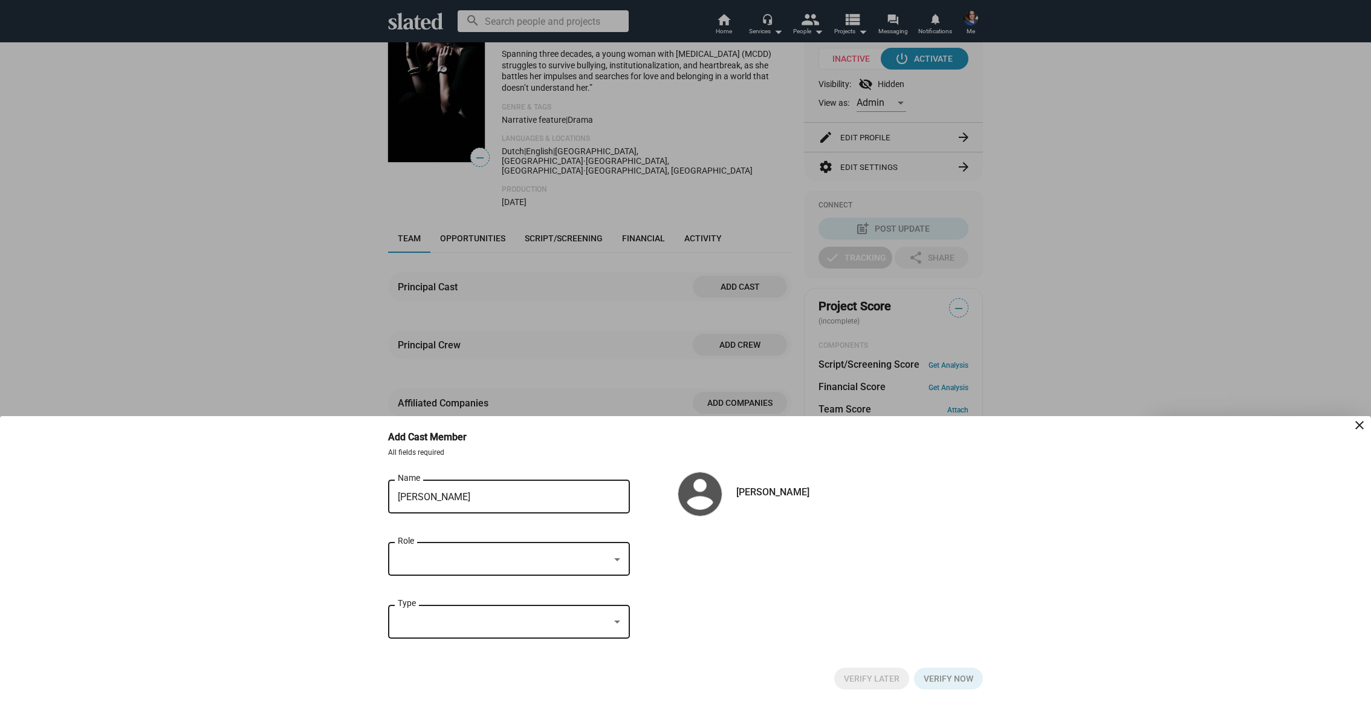
click at [455, 555] on div at bounding box center [504, 559] width 212 height 13
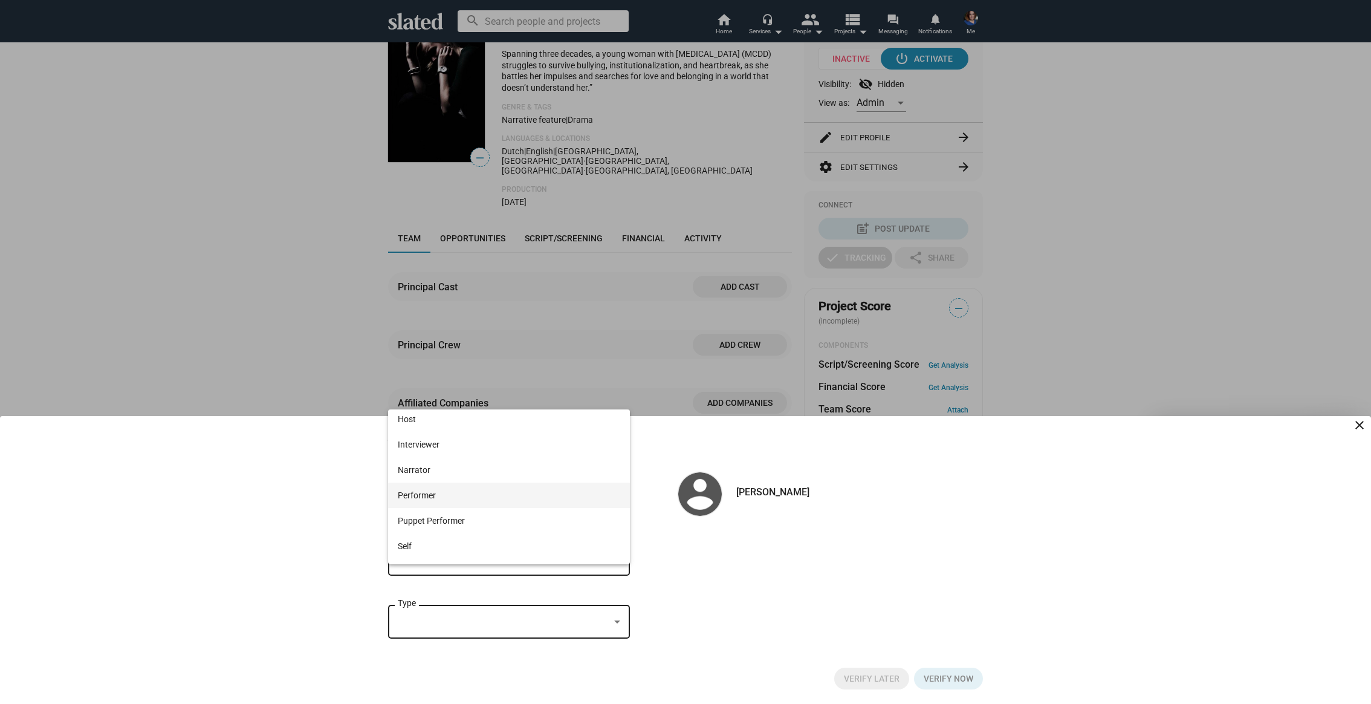
scroll to position [175, 0]
click at [441, 477] on span "Performer" at bounding box center [509, 474] width 222 height 25
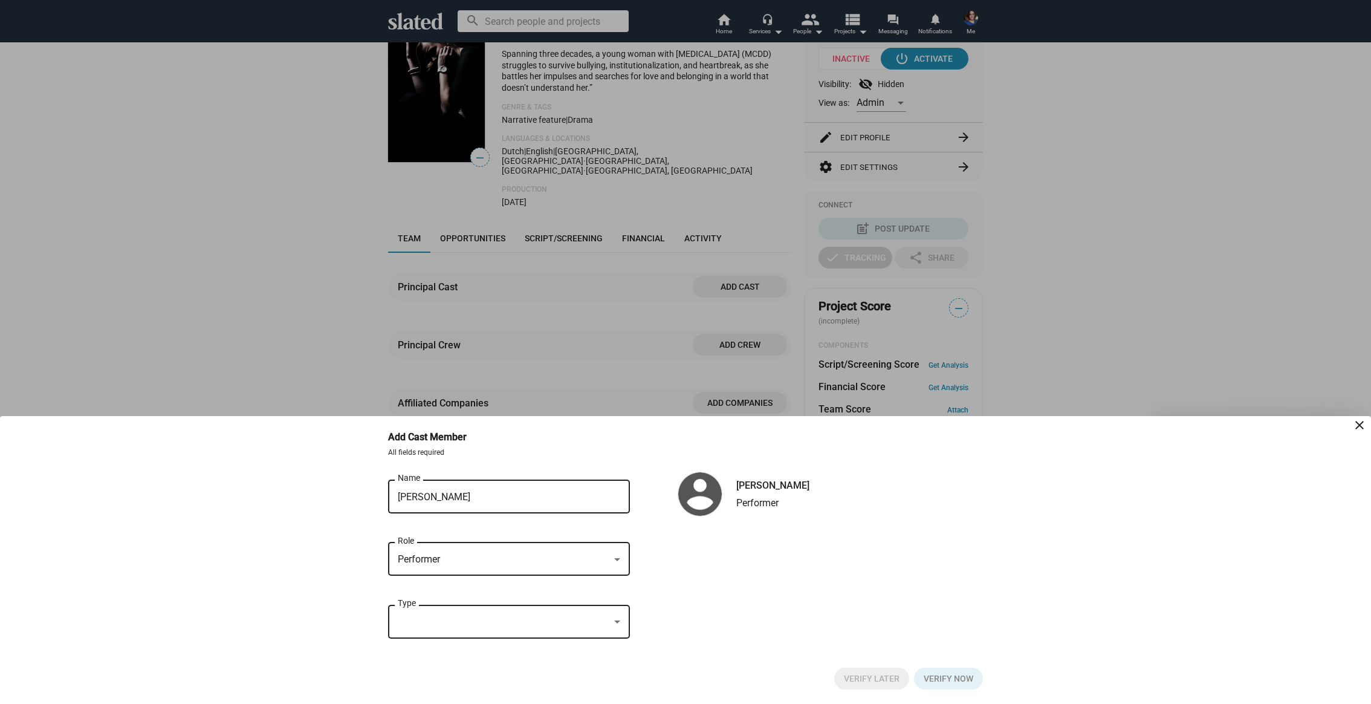
click at [435, 619] on div at bounding box center [504, 621] width 212 height 13
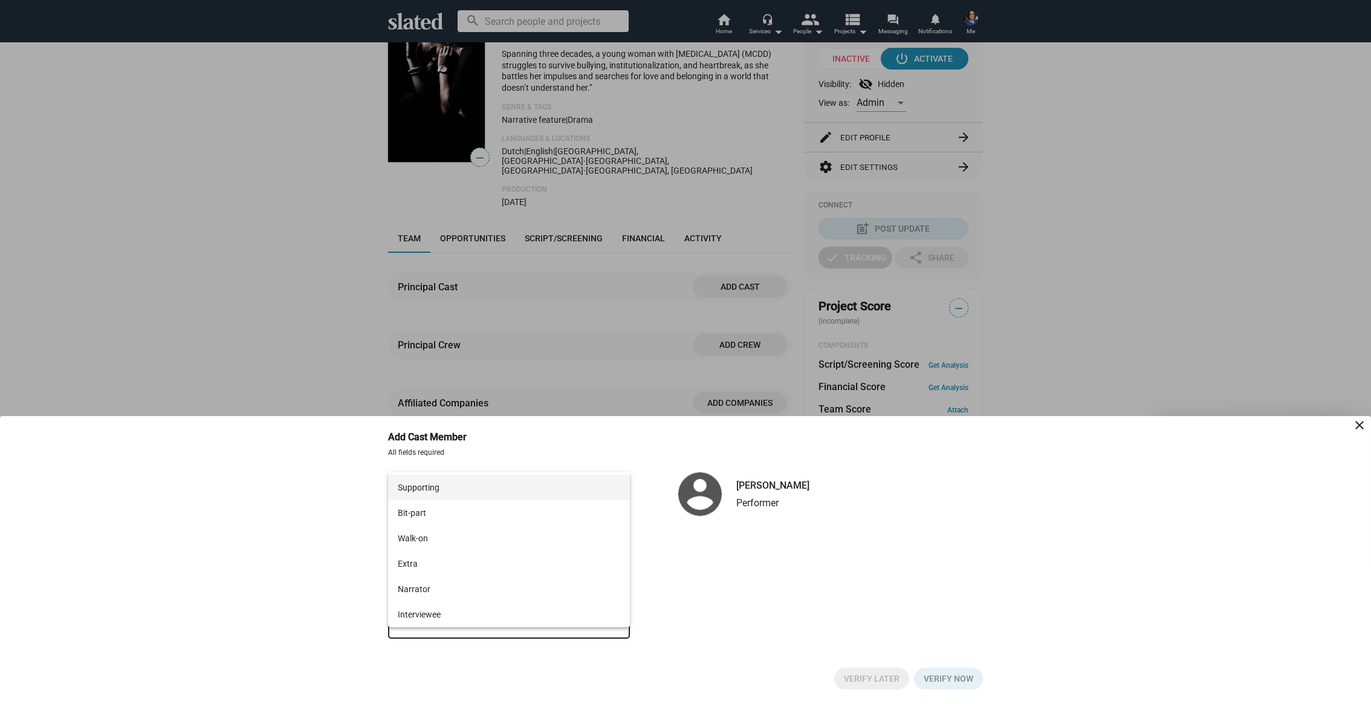
scroll to position [0, 0]
click at [443, 488] on span "Lead" at bounding box center [509, 484] width 222 height 25
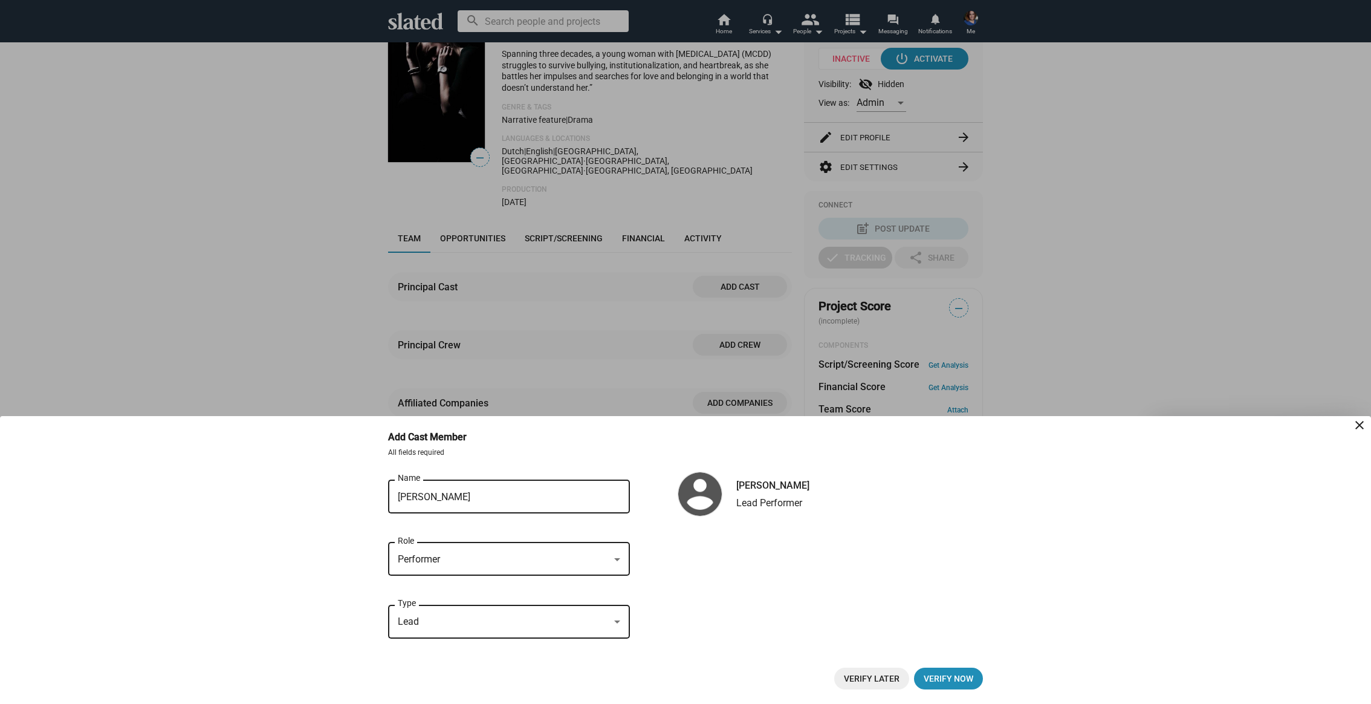
click at [471, 557] on div "Performer" at bounding box center [504, 559] width 212 height 13
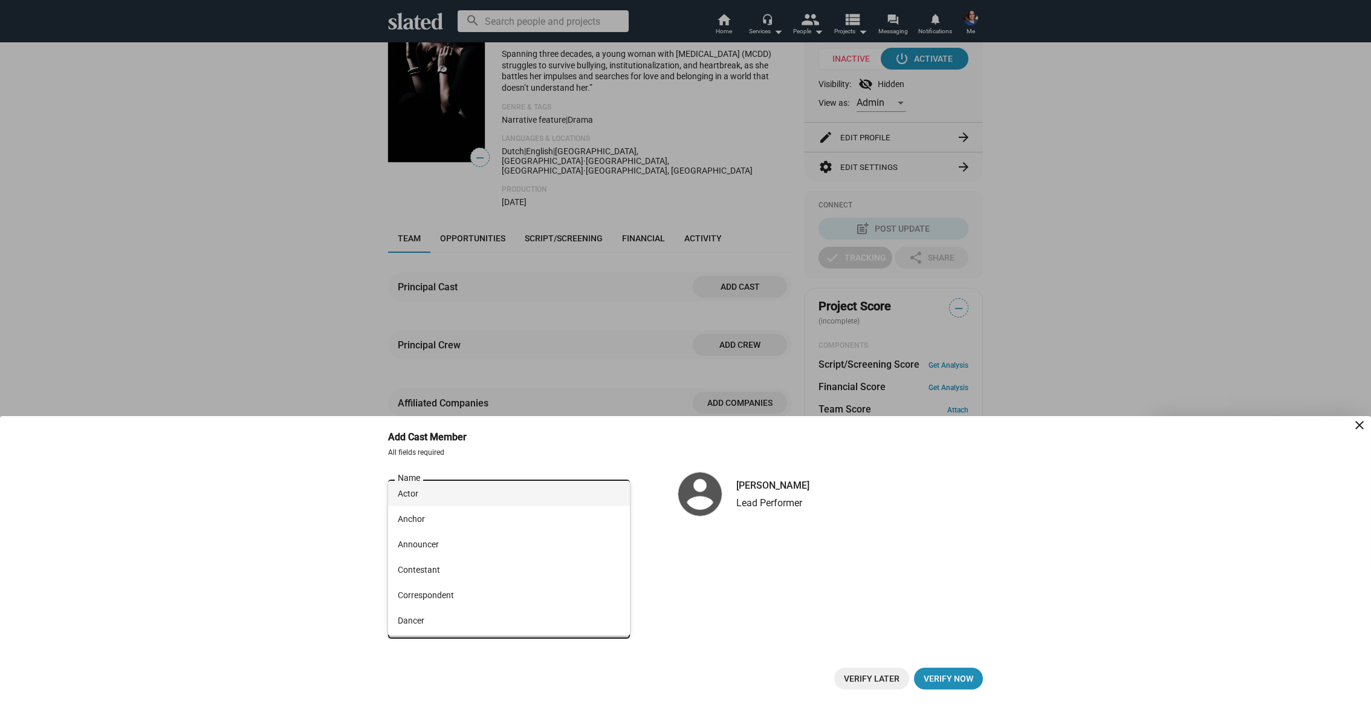
click at [445, 493] on span "Actor" at bounding box center [509, 493] width 222 height 25
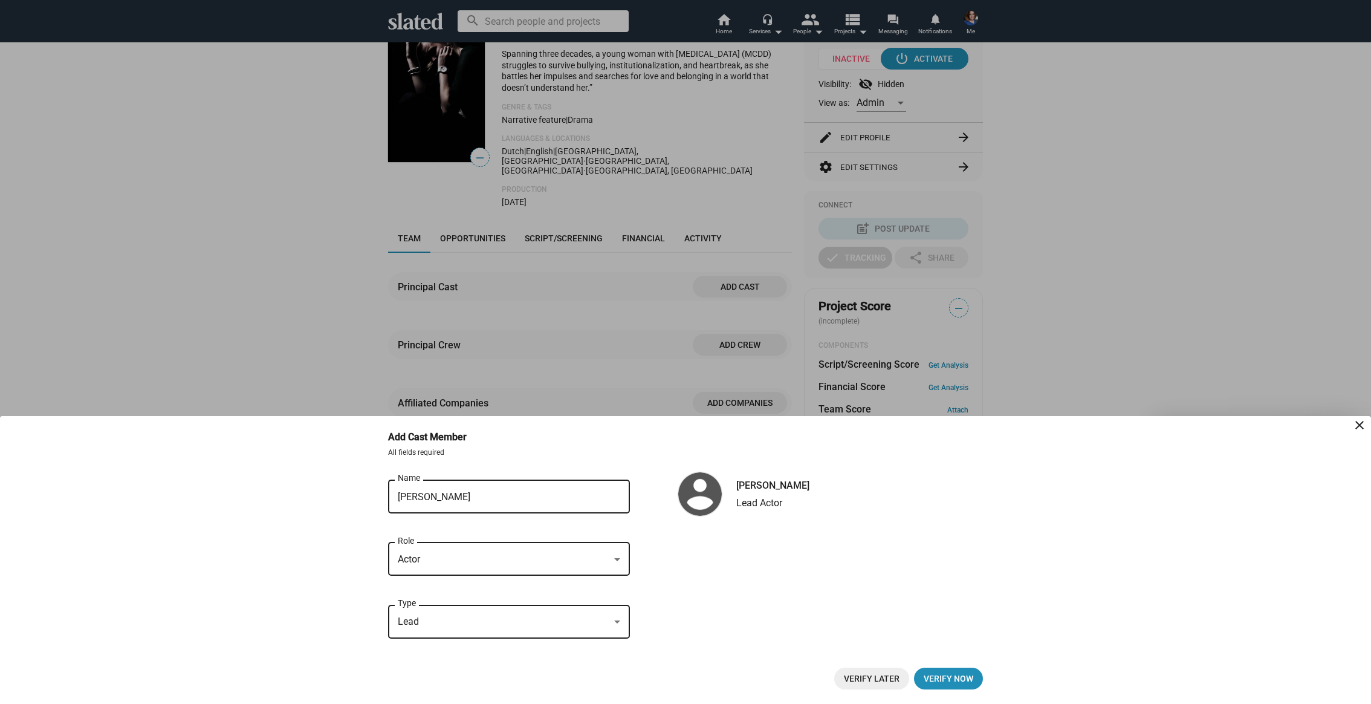
click at [521, 616] on div "Lead" at bounding box center [504, 621] width 212 height 13
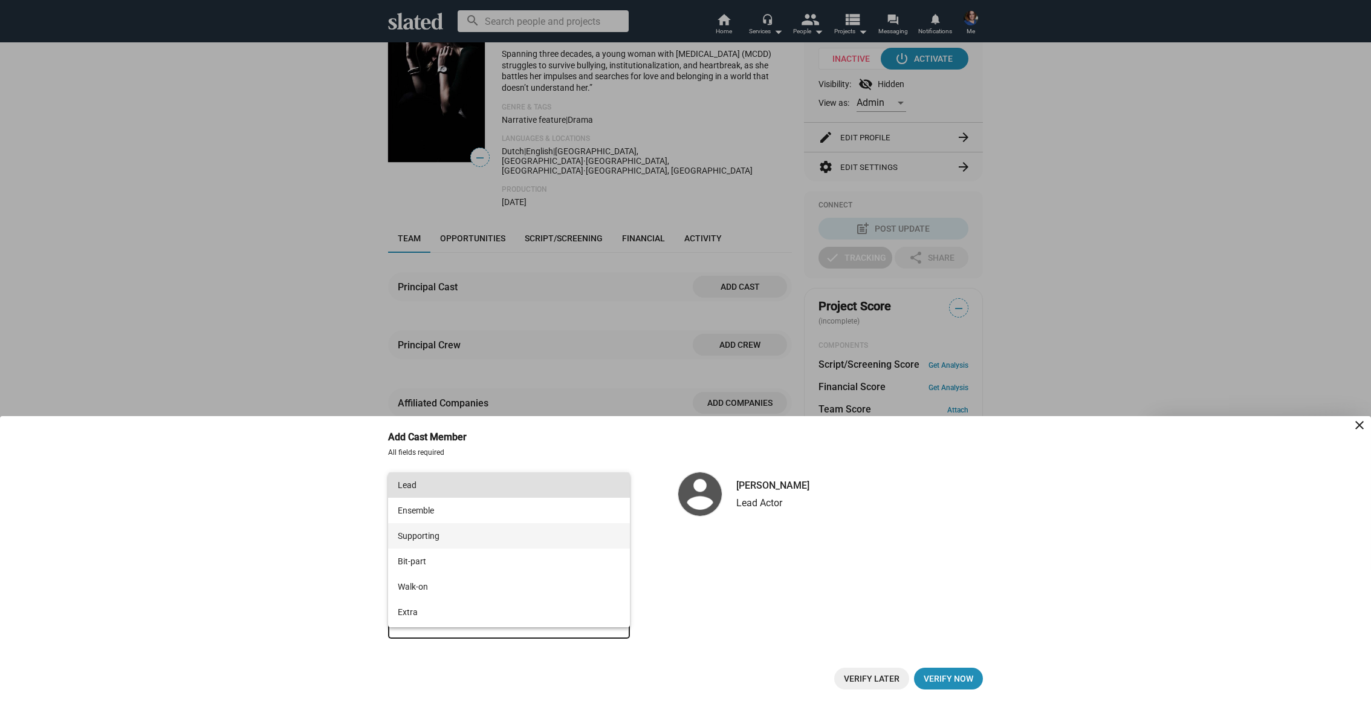
click at [492, 541] on span "Supporting" at bounding box center [509, 535] width 222 height 25
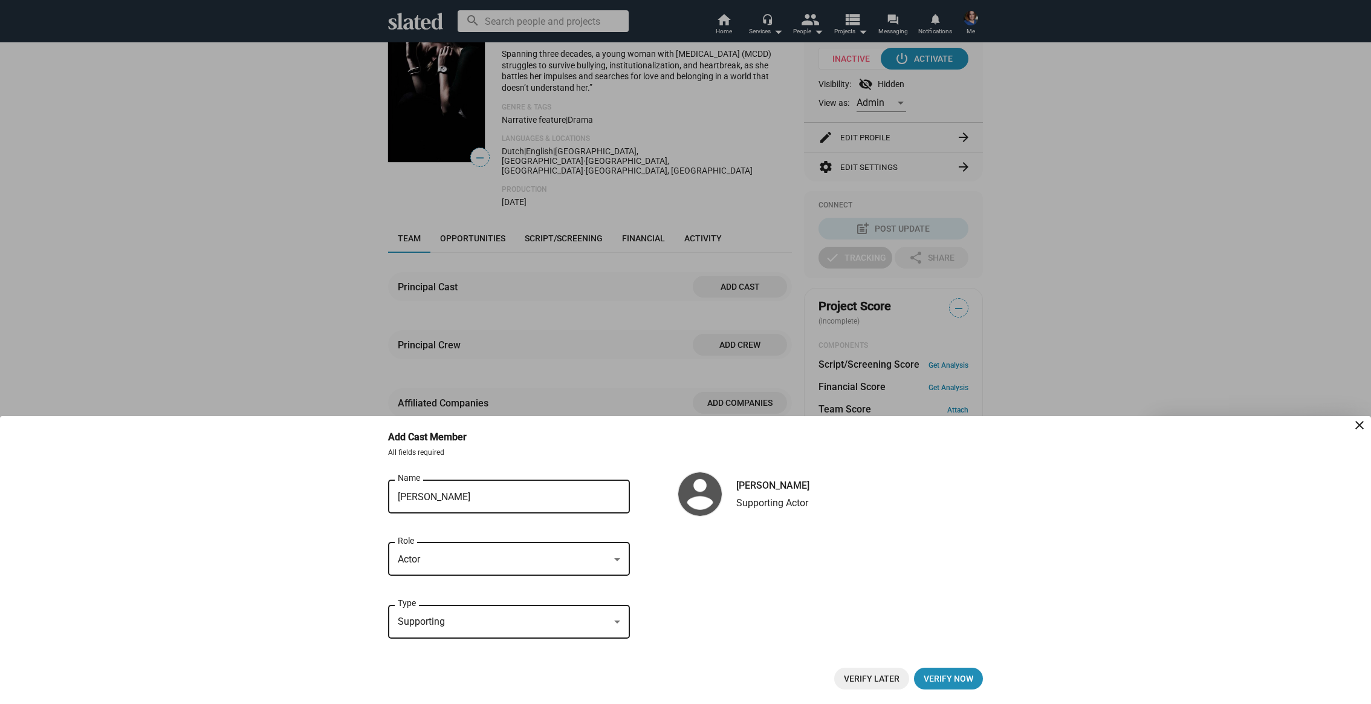
click at [713, 636] on div "[PERSON_NAME] Name close Actor Role Supporting Type [PERSON_NAME] Supporting Ac…" at bounding box center [685, 565] width 595 height 176
click at [939, 675] on span "Verify now" at bounding box center [949, 678] width 50 height 22
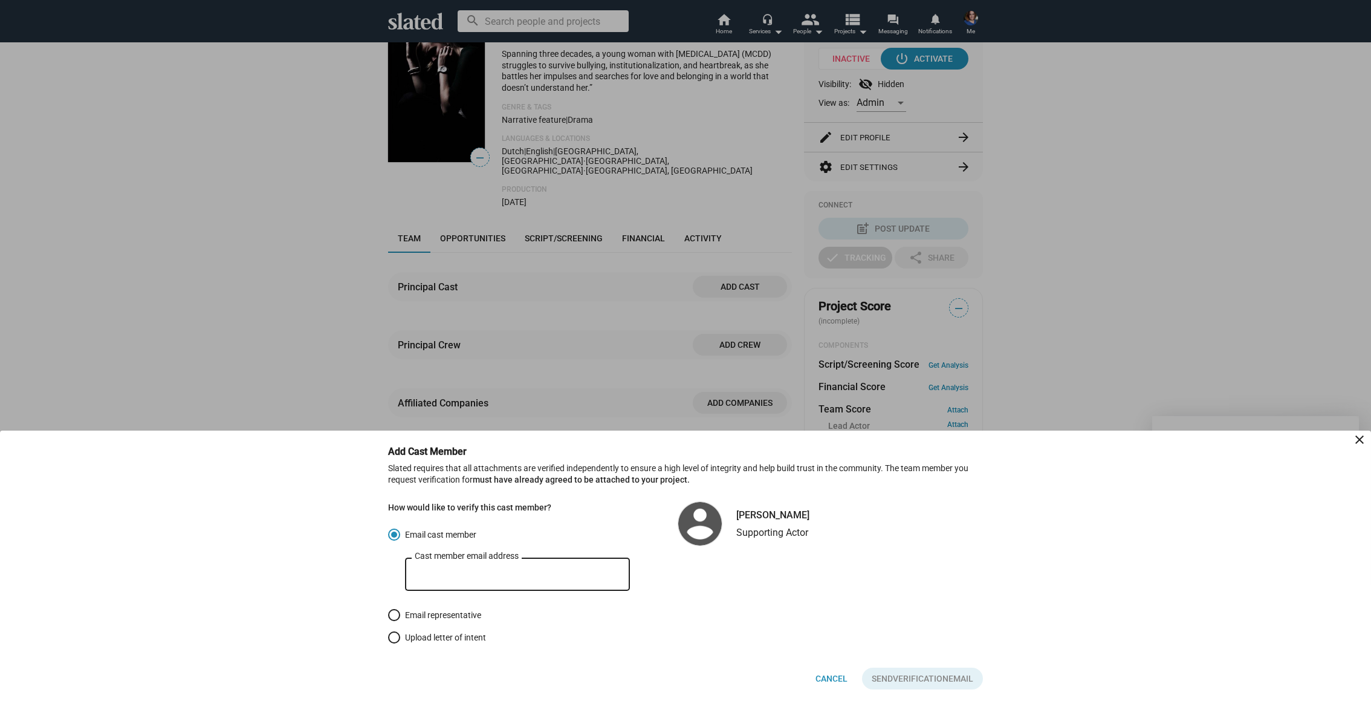
click at [460, 617] on span "Email representative" at bounding box center [440, 615] width 81 height 12
click at [400, 617] on input "Email representative" at bounding box center [394, 615] width 12 height 12
radio input "true"
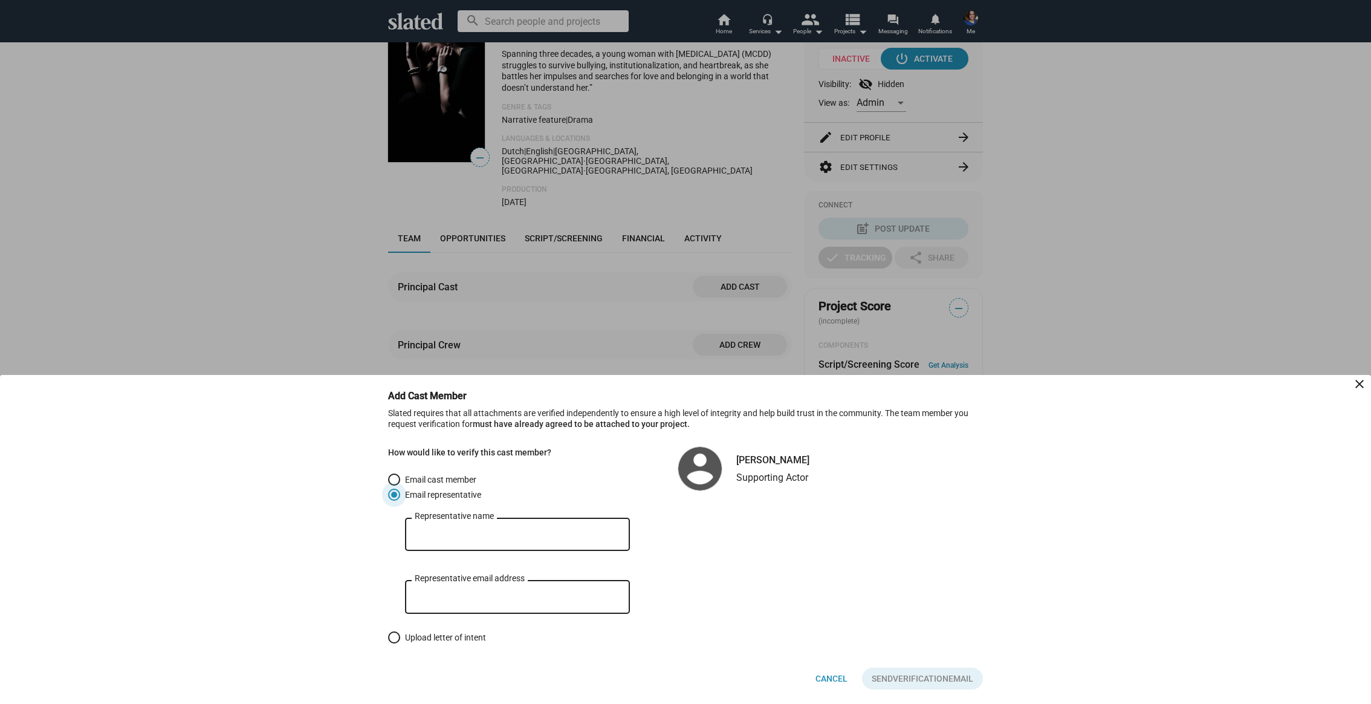
click at [466, 542] on div "Representative name" at bounding box center [518, 533] width 206 height 36
type input "iris"
click at [465, 602] on input "Representative email address" at bounding box center [518, 597] width 206 height 11
type input "[EMAIL_ADDRESS][DOMAIN_NAME]"
click at [456, 537] on input "iris" at bounding box center [518, 534] width 206 height 11
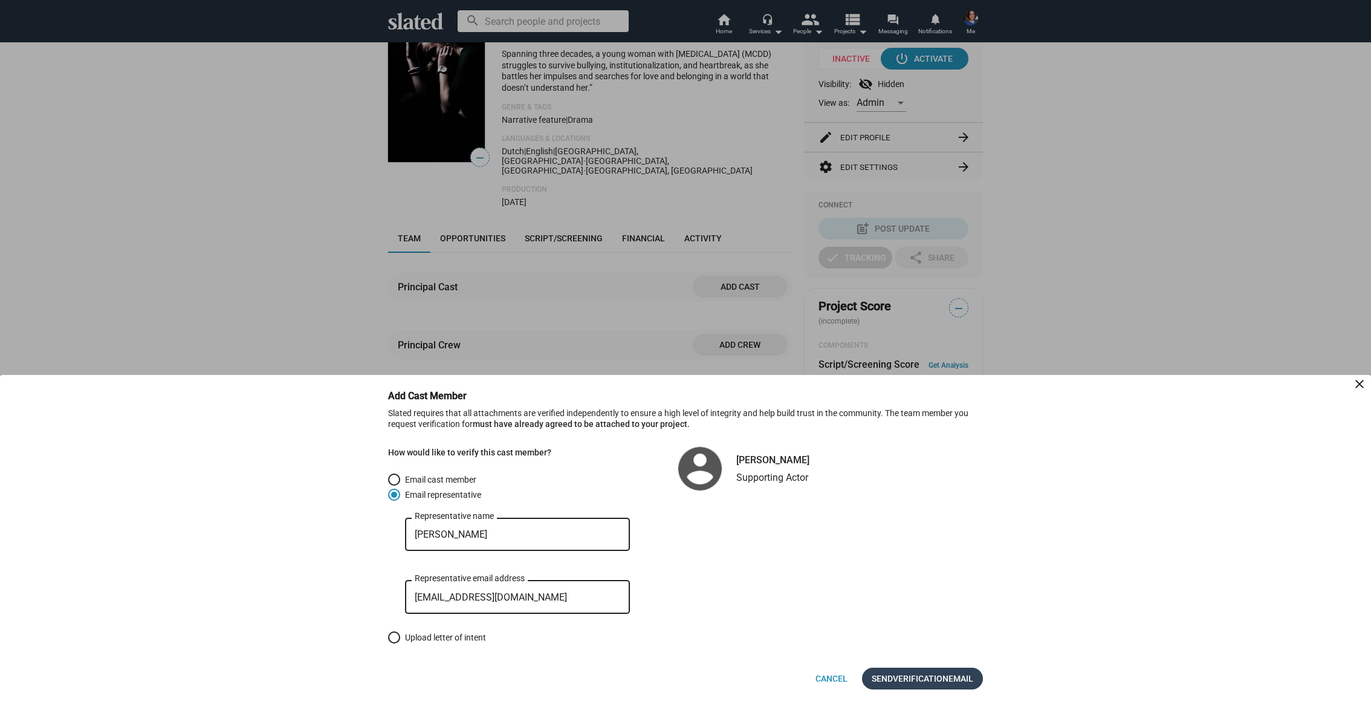
type input "[PERSON_NAME]"
drag, startPoint x: 934, startPoint y: 679, endPoint x: 924, endPoint y: 676, distance: 11.5
click at [934, 679] on span "Verification" at bounding box center [921, 678] width 56 height 22
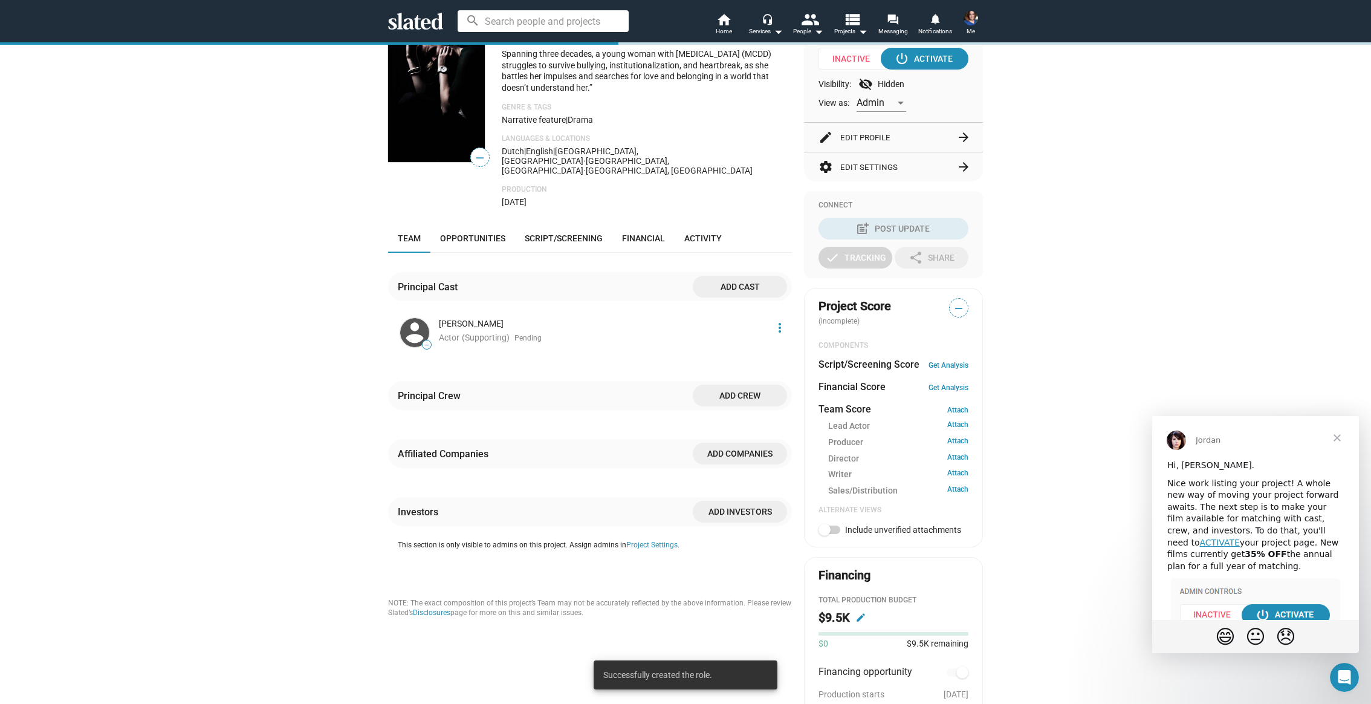
click at [731, 284] on span "Add cast" at bounding box center [739, 287] width 75 height 22
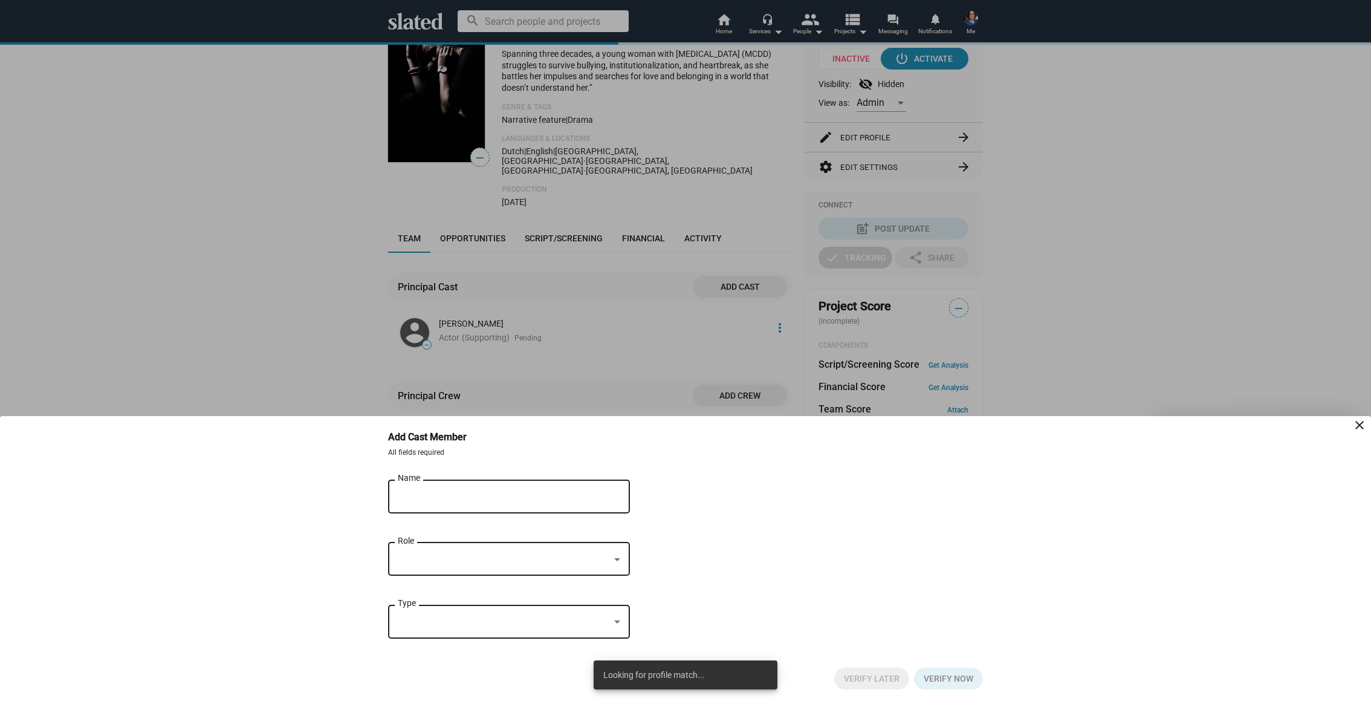
click at [467, 488] on div "Name" at bounding box center [501, 495] width 206 height 36
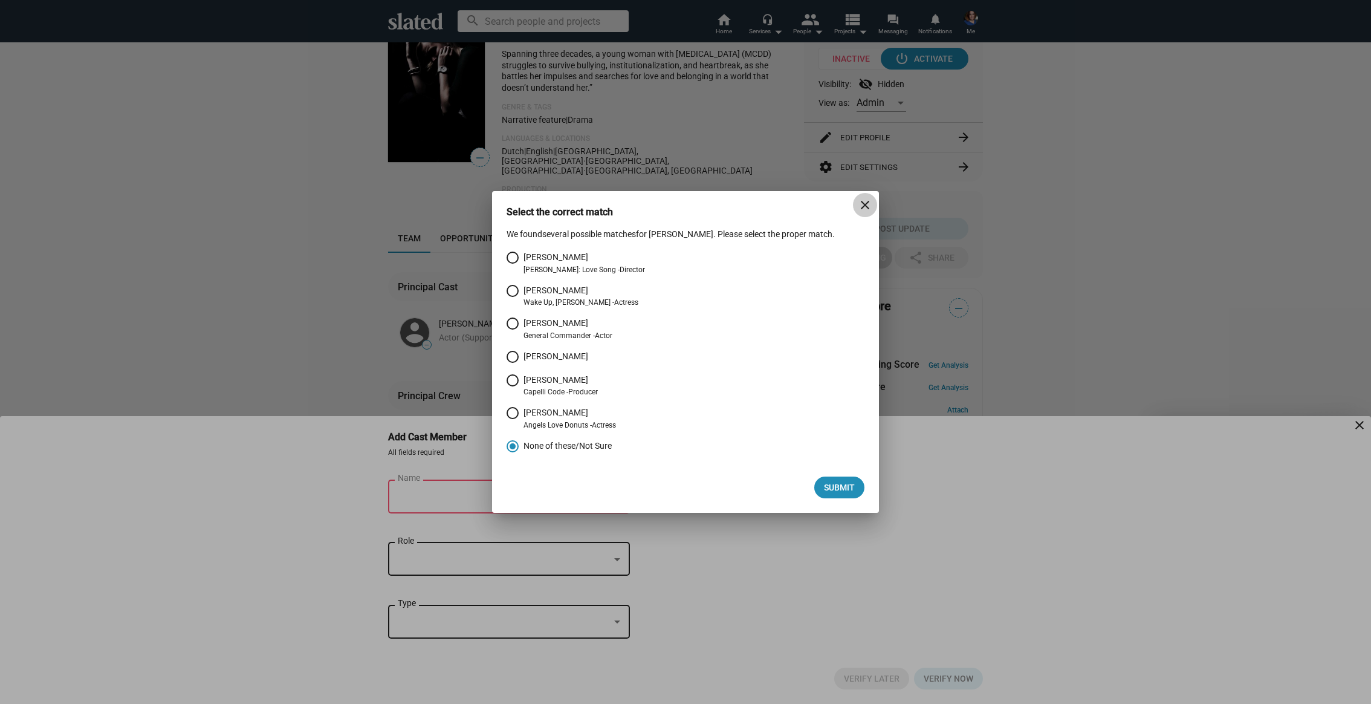
drag, startPoint x: 864, startPoint y: 199, endPoint x: 840, endPoint y: 218, distance: 30.1
click at [864, 199] on mat-icon "close" at bounding box center [865, 205] width 15 height 15
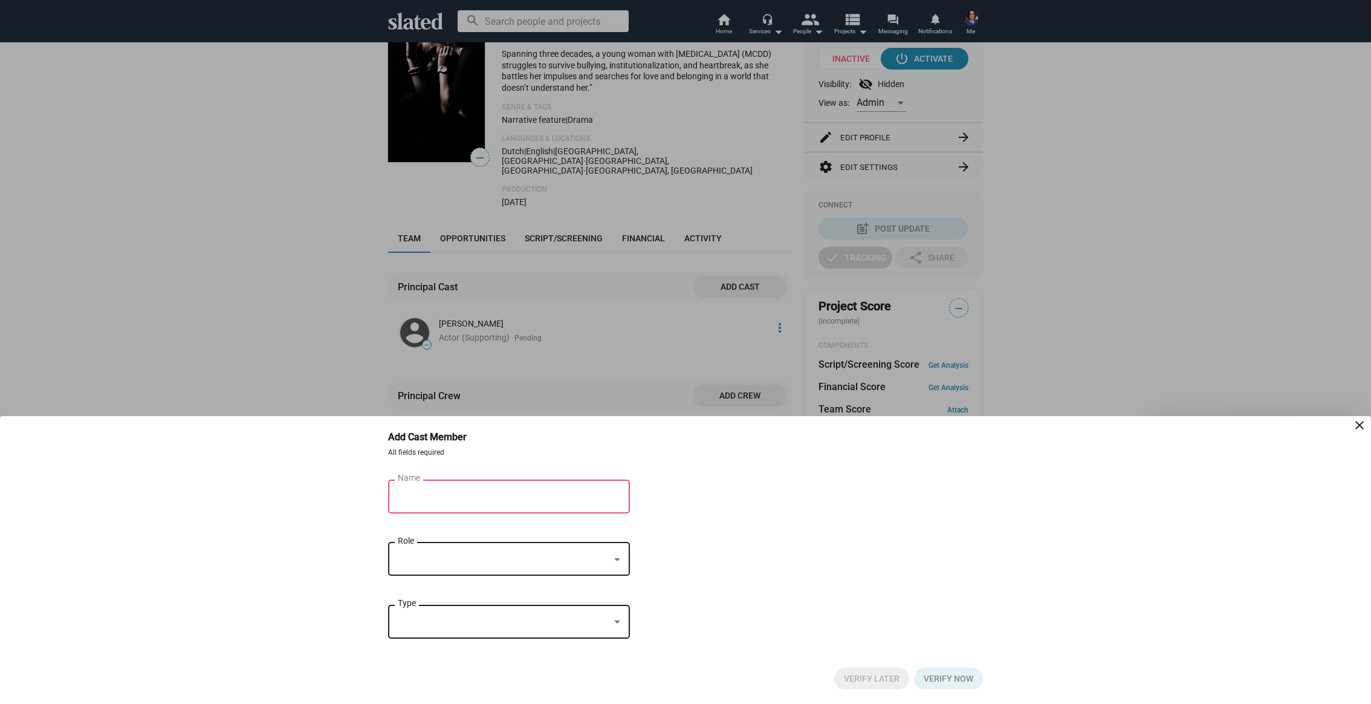
type input "A"
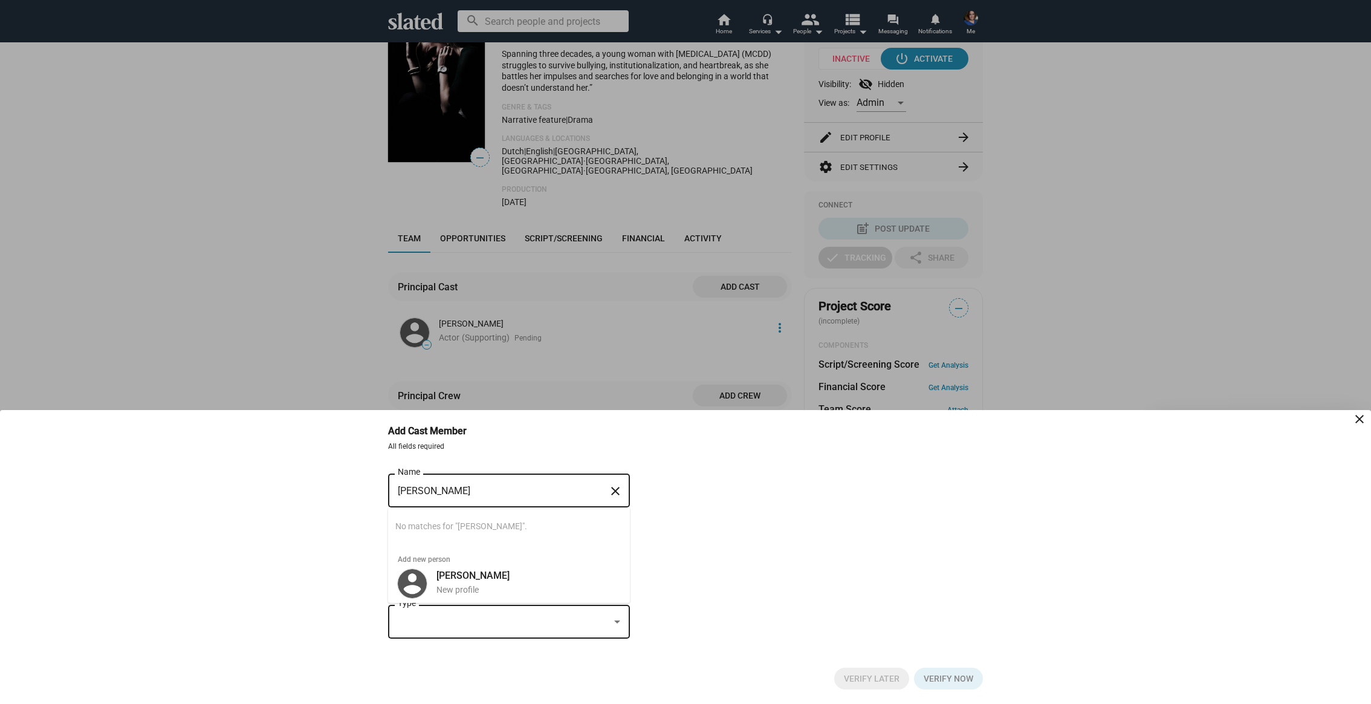
type input "[PERSON_NAME]"
click at [458, 564] on span "Add new person" at bounding box center [509, 554] width 242 height 19
click at [460, 578] on b "[PERSON_NAME]" at bounding box center [472, 574] width 73 height 11
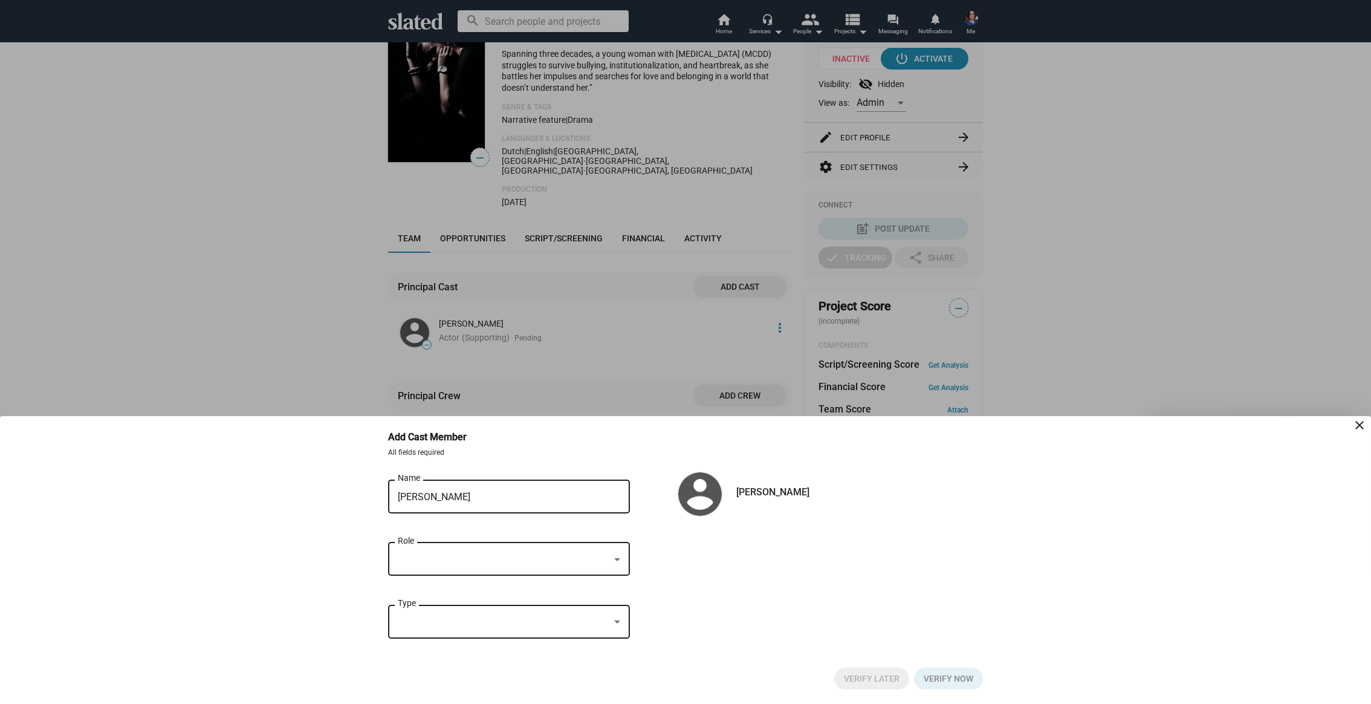
click at [464, 558] on div at bounding box center [504, 559] width 212 height 13
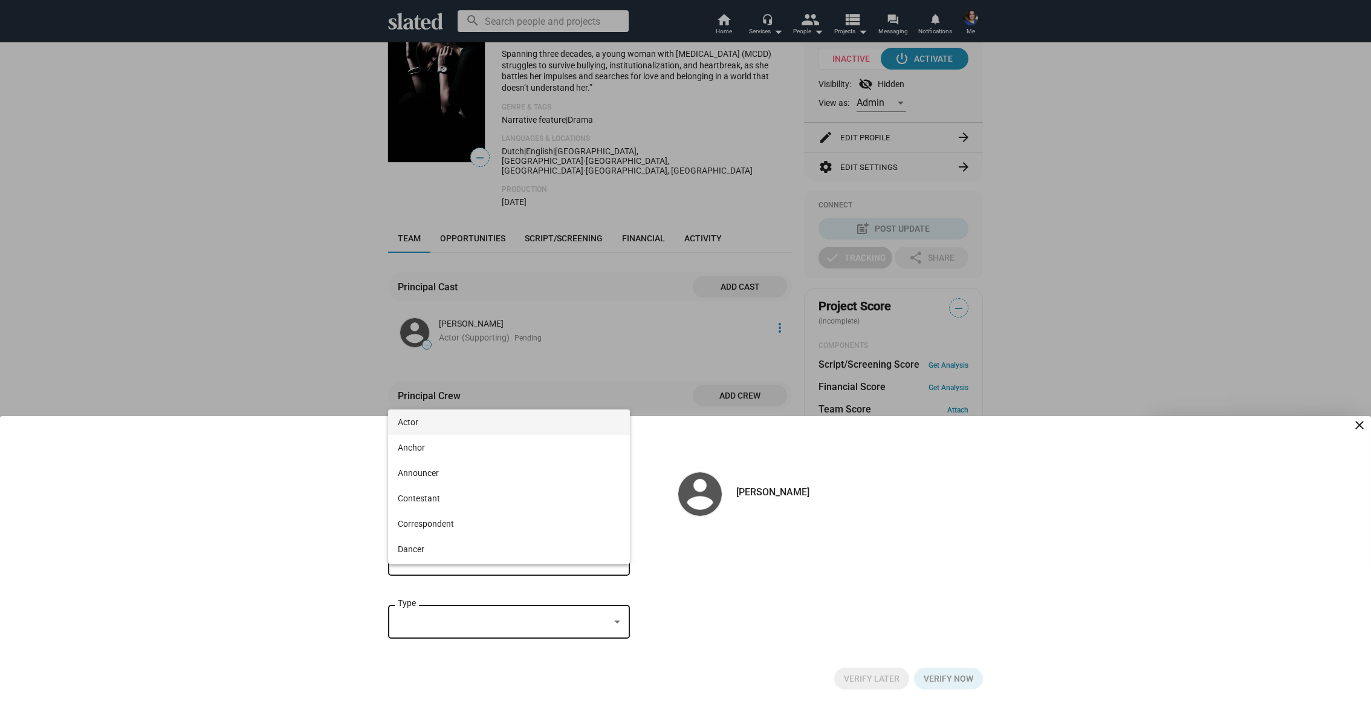
click at [441, 427] on span "Actor" at bounding box center [509, 421] width 222 height 25
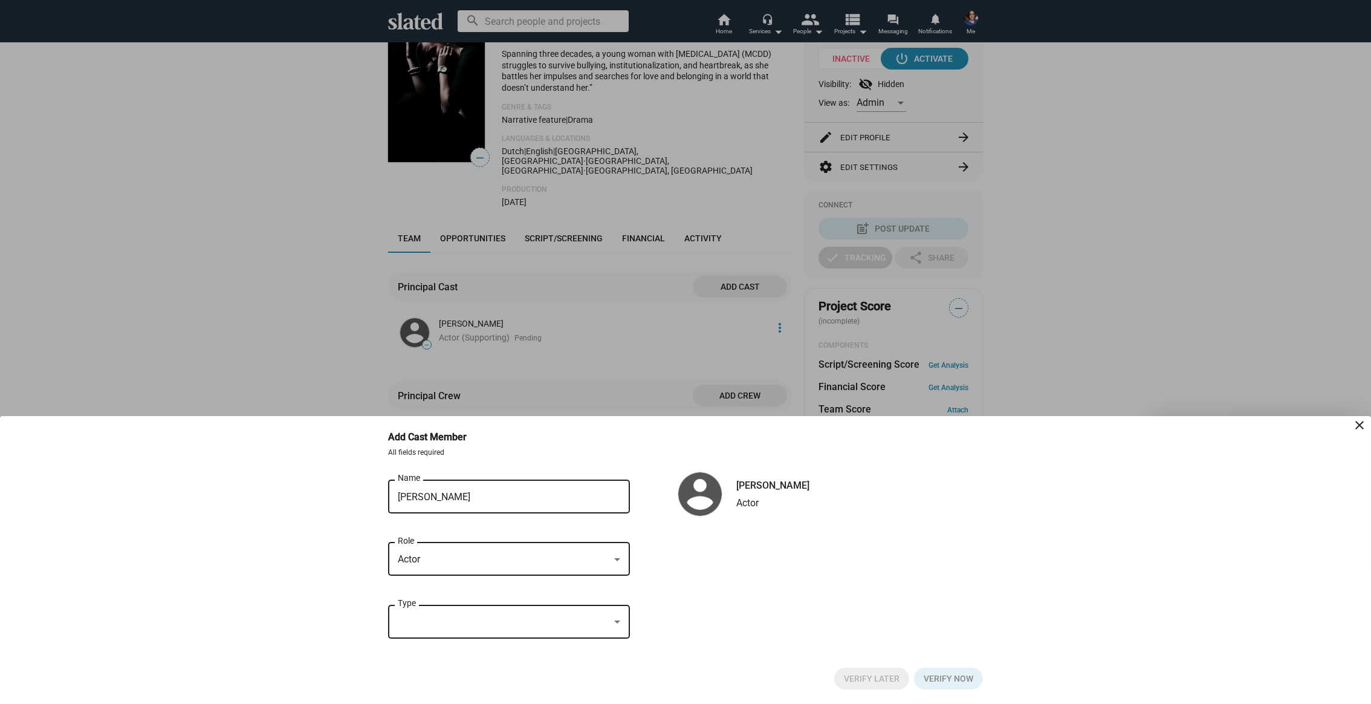
click at [437, 620] on div at bounding box center [504, 621] width 212 height 13
click at [421, 535] on span "Supporting" at bounding box center [509, 535] width 222 height 25
drag, startPoint x: 713, startPoint y: 603, endPoint x: 792, endPoint y: 648, distance: 90.7
click at [713, 603] on div "[PERSON_NAME] Name close Actor Role Supporting Type [PERSON_NAME] Supporting Ac…" at bounding box center [685, 565] width 595 height 176
click at [956, 679] on span "Verify now" at bounding box center [949, 678] width 50 height 22
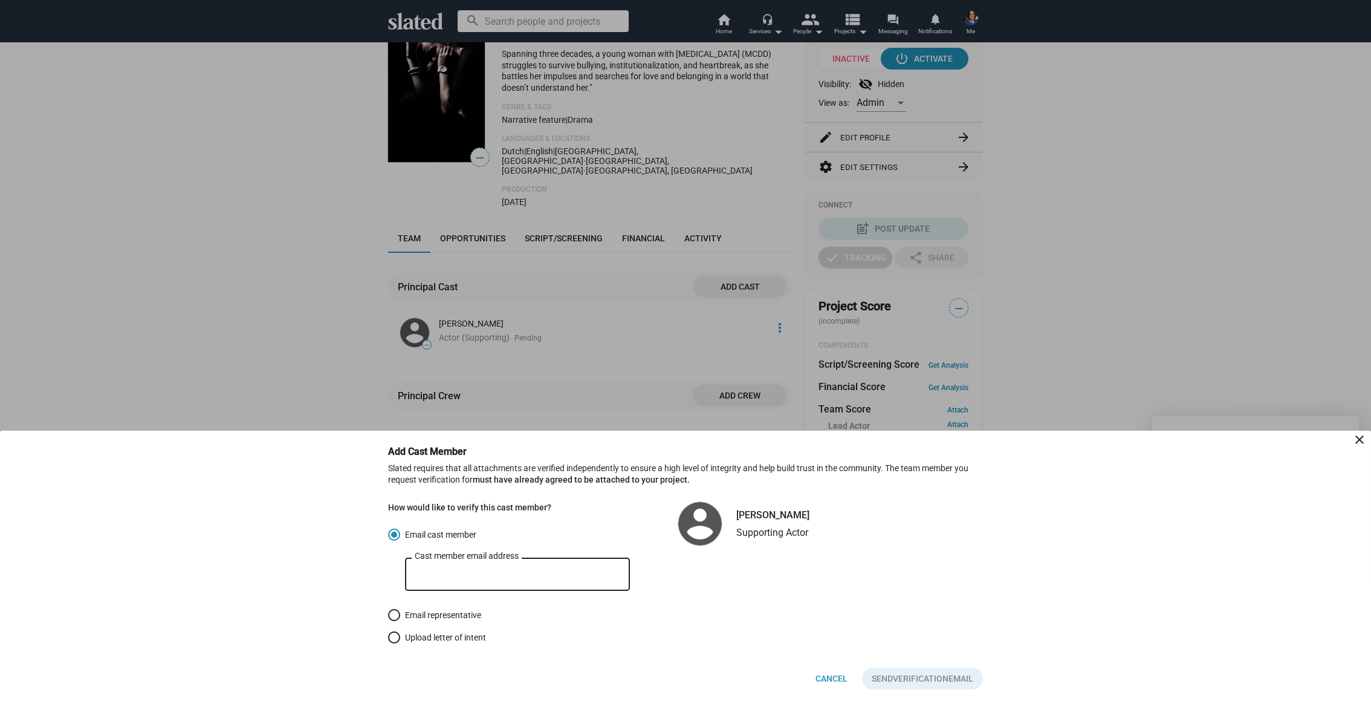
click at [449, 617] on span "Email representative" at bounding box center [440, 615] width 81 height 12
click at [400, 617] on input "Email representative" at bounding box center [394, 615] width 12 height 12
radio input "true"
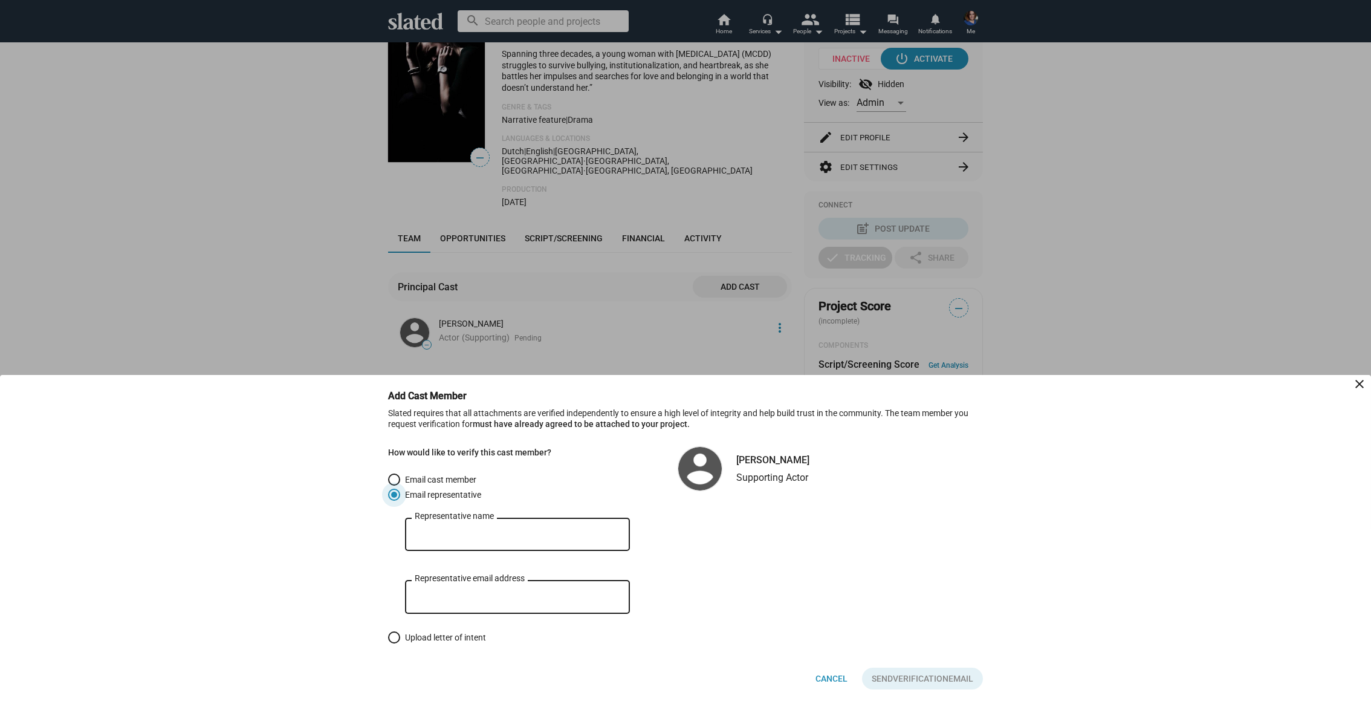
click at [459, 534] on input "Representative name" at bounding box center [518, 534] width 206 height 11
type input "[PERSON_NAME]"
click at [458, 589] on div "Representative email address" at bounding box center [518, 595] width 206 height 36
type input "[EMAIL_ADDRESS][DOMAIN_NAME]"
drag, startPoint x: 878, startPoint y: 676, endPoint x: 837, endPoint y: 649, distance: 49.1
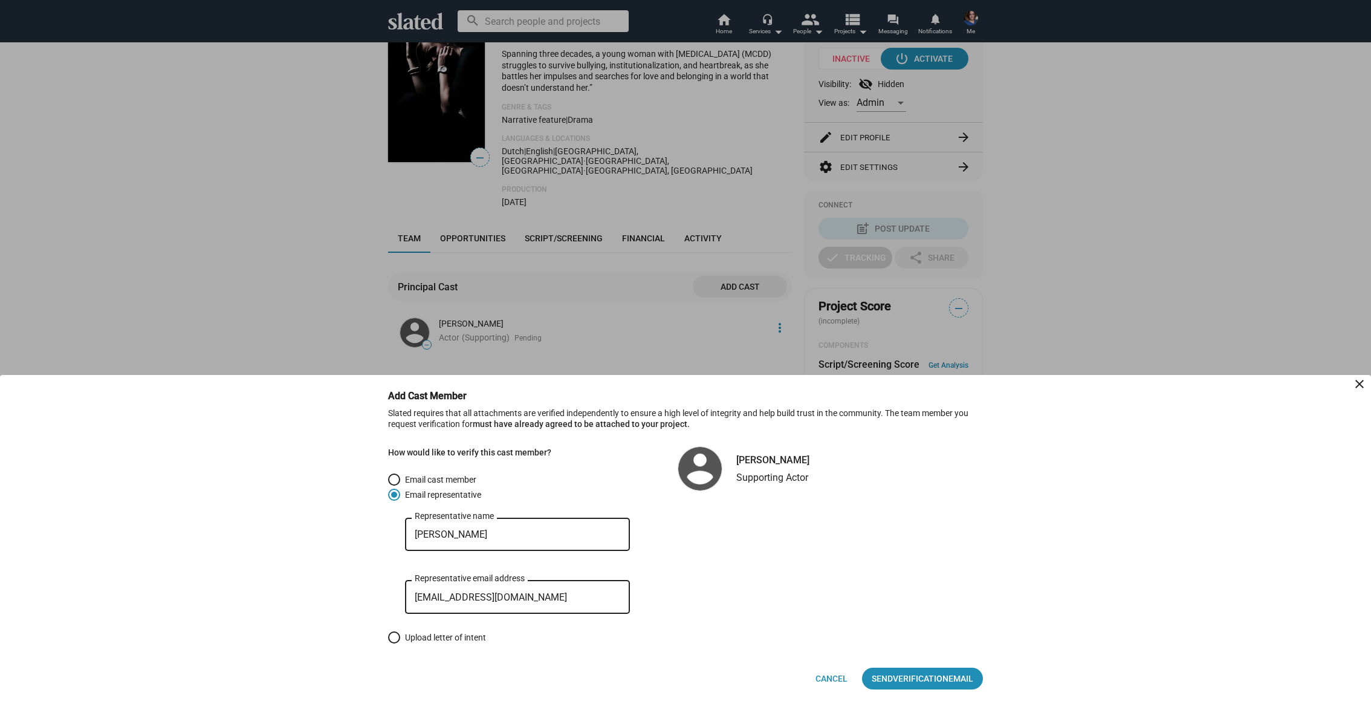
click at [878, 676] on span "Send Verification Email" at bounding box center [923, 678] width 102 height 22
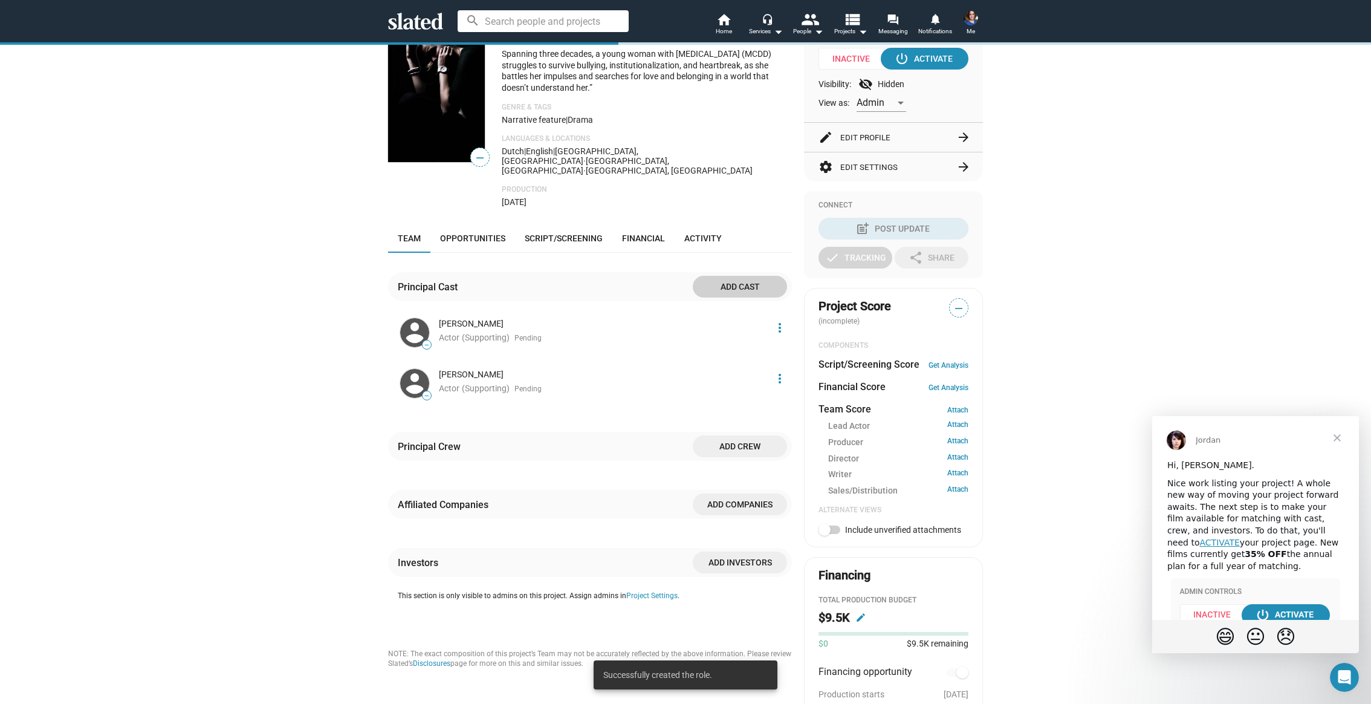
click at [738, 441] on span "Add crew" at bounding box center [739, 446] width 75 height 22
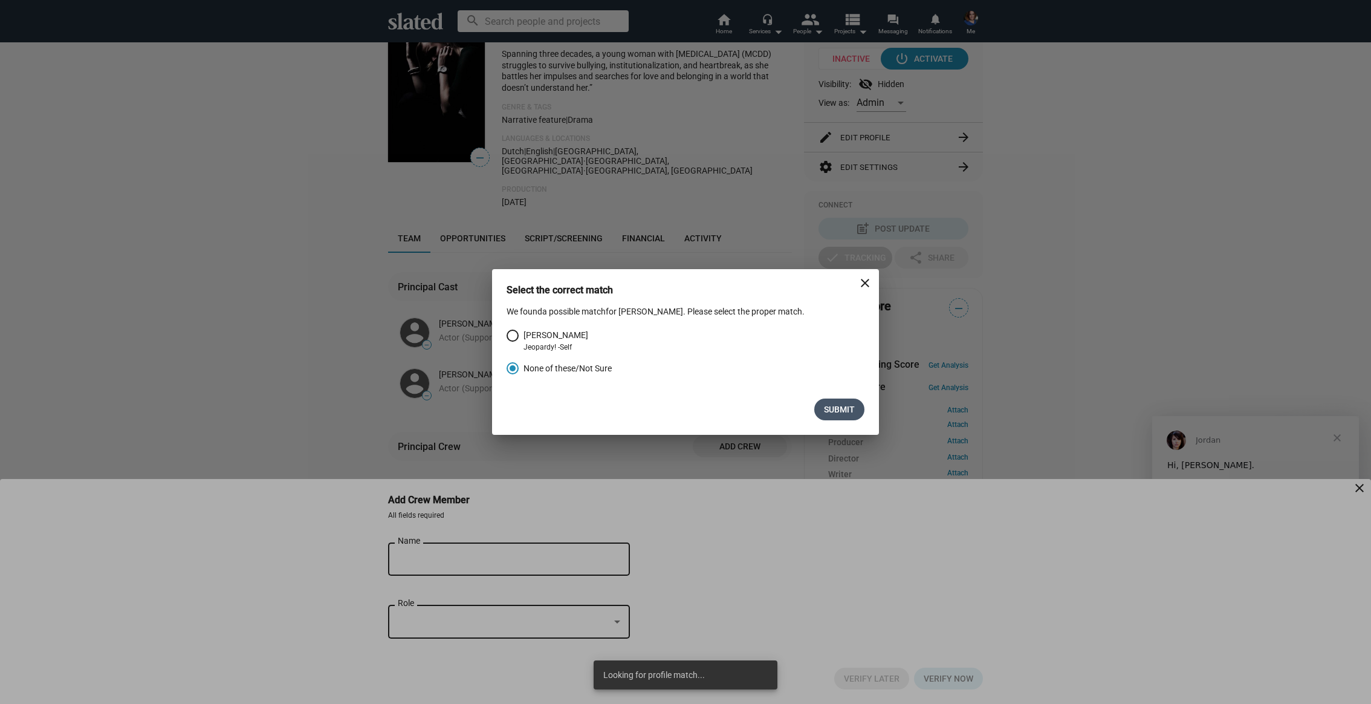
drag, startPoint x: 838, startPoint y: 410, endPoint x: 825, endPoint y: 413, distance: 13.0
click at [837, 409] on span "Submit" at bounding box center [839, 409] width 31 height 22
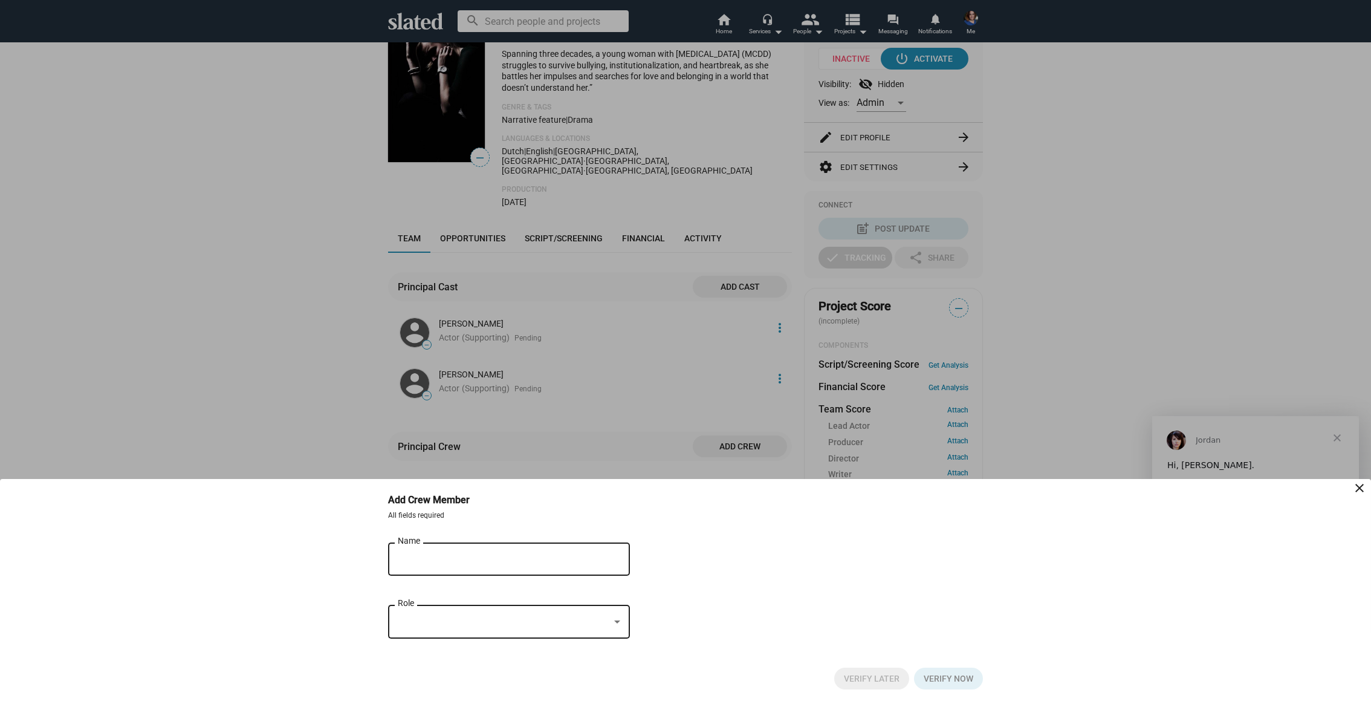
click at [452, 557] on input "Name" at bounding box center [501, 559] width 206 height 11
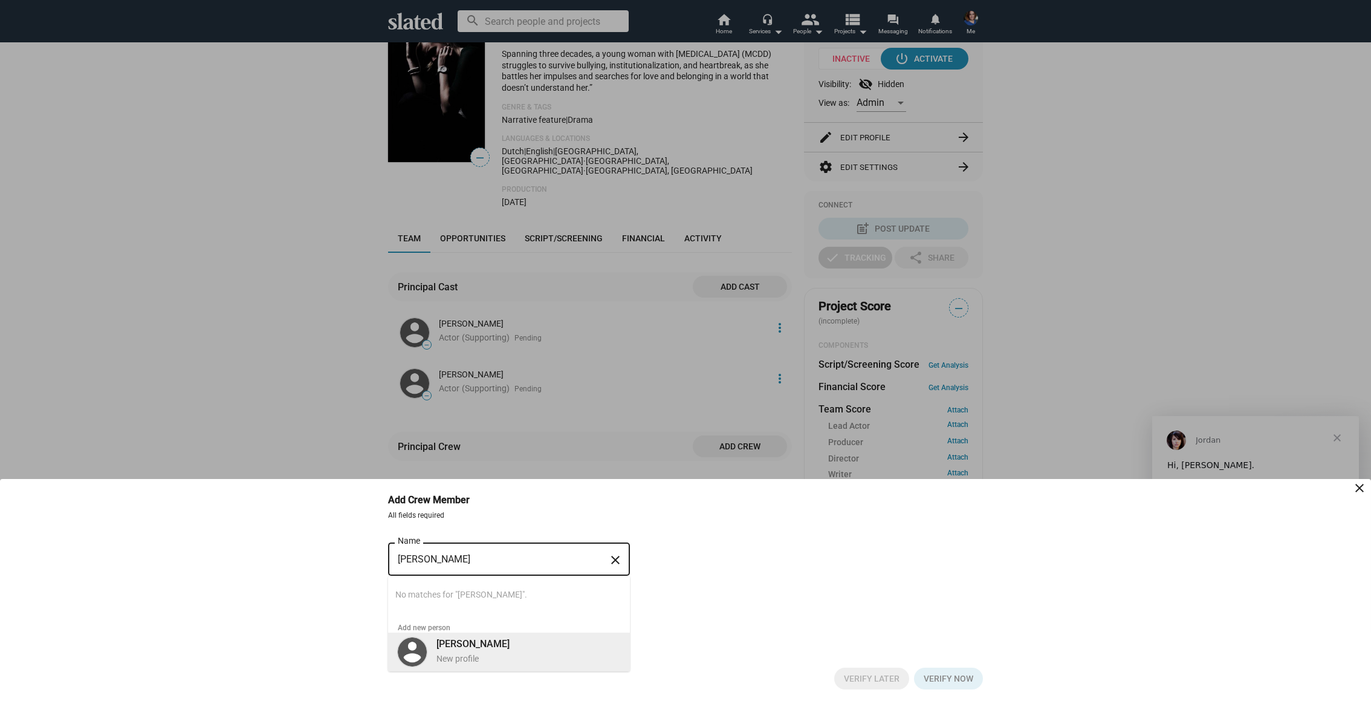
type input "[PERSON_NAME]"
click at [508, 647] on div "[PERSON_NAME] New profile" at bounding box center [524, 650] width 191 height 31
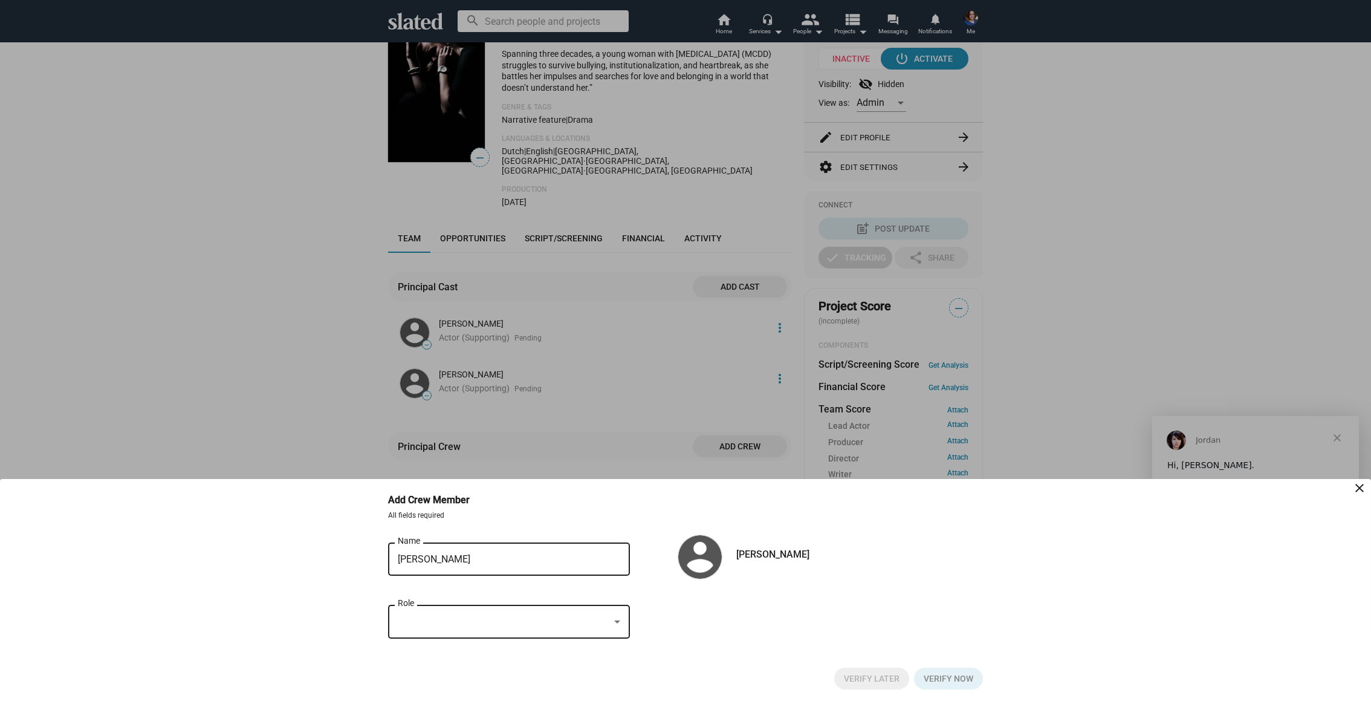
click at [446, 621] on div at bounding box center [504, 621] width 212 height 13
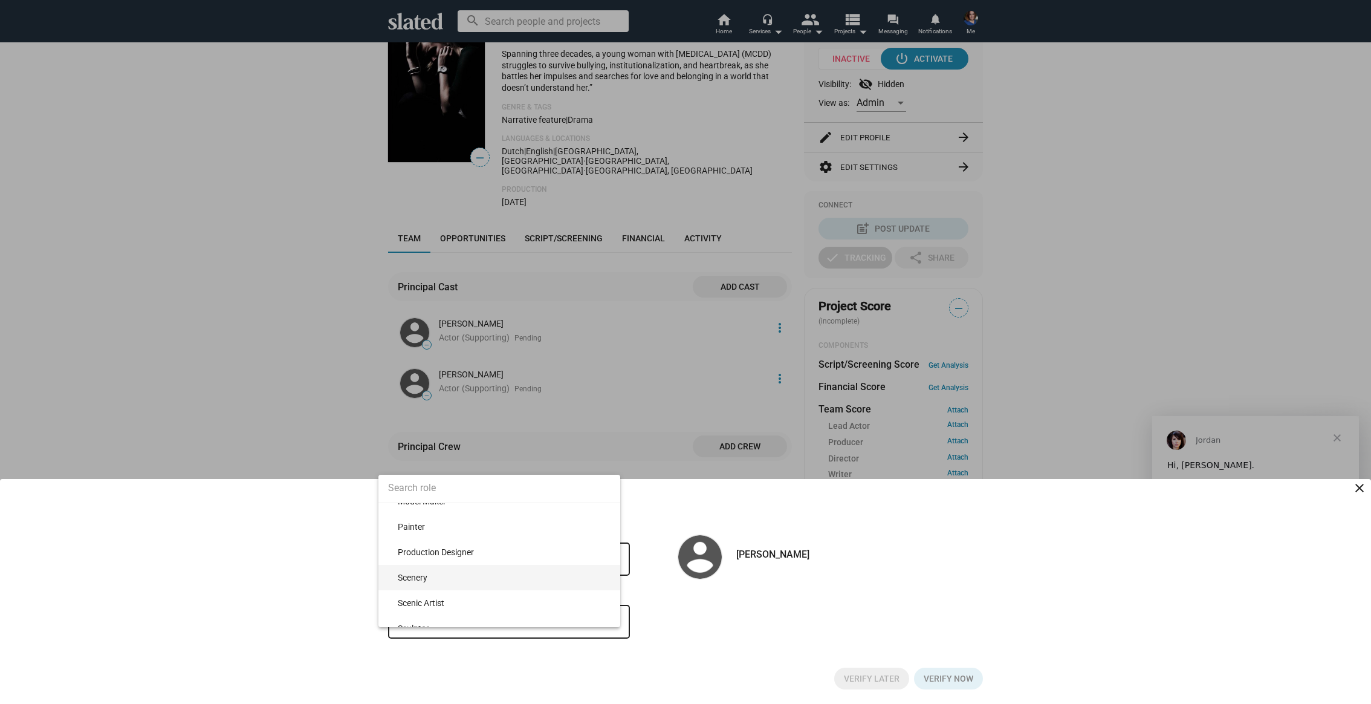
scroll to position [633, 0]
click at [436, 489] on input at bounding box center [499, 488] width 242 height 30
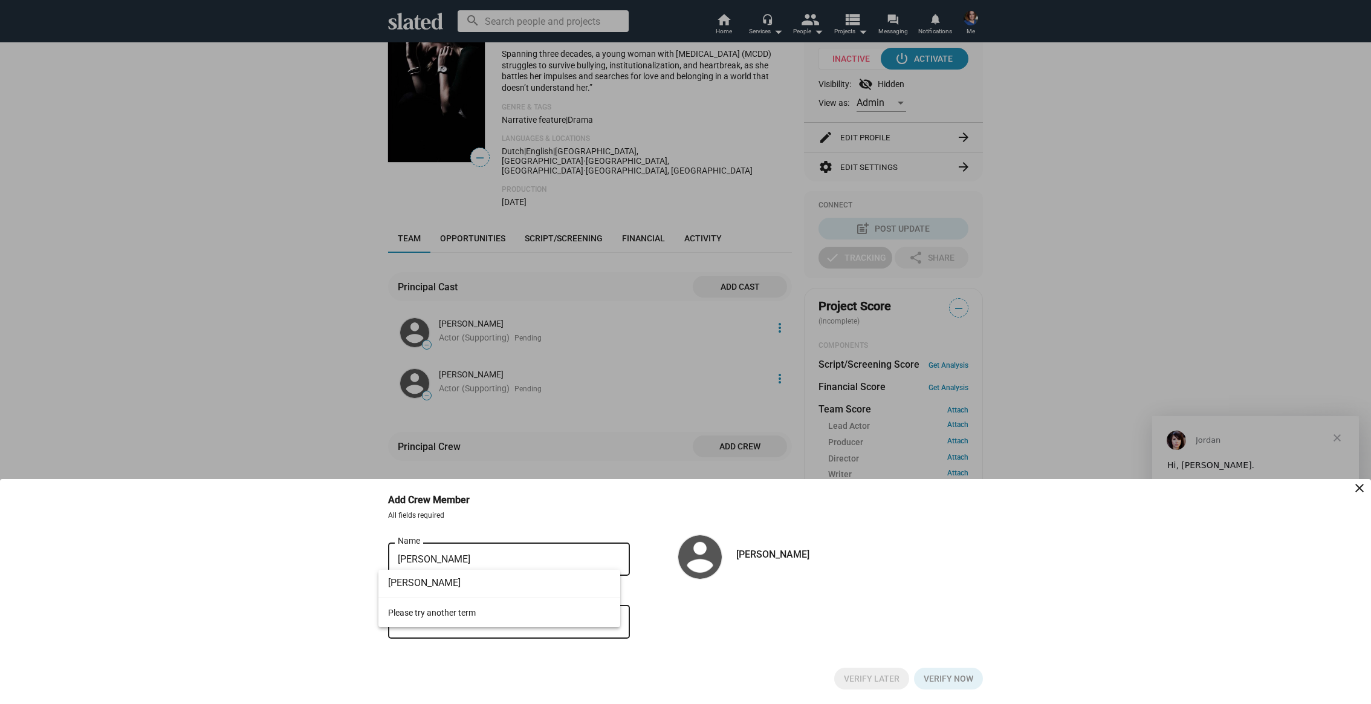
scroll to position [0, 0]
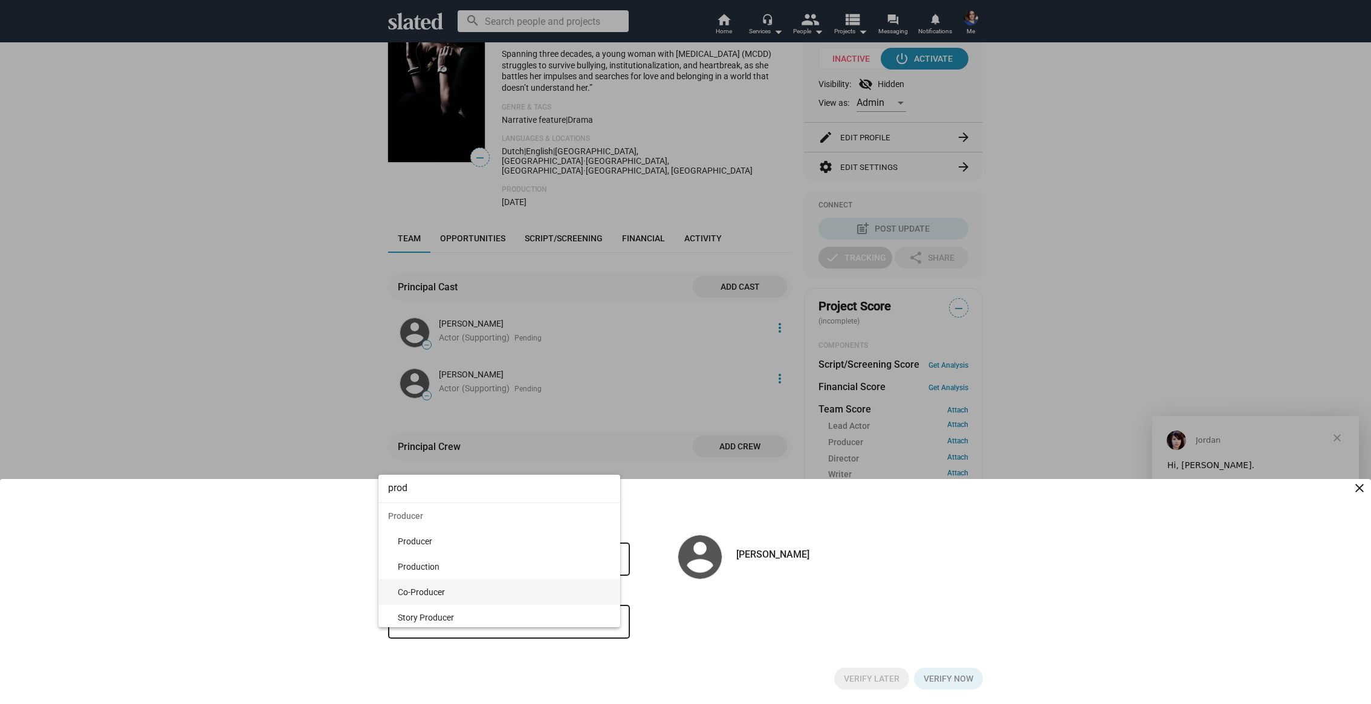
type input "prod"
drag, startPoint x: 448, startPoint y: 595, endPoint x: 503, endPoint y: 604, distance: 55.6
click at [449, 595] on span "Co-Producer" at bounding box center [504, 591] width 213 height 25
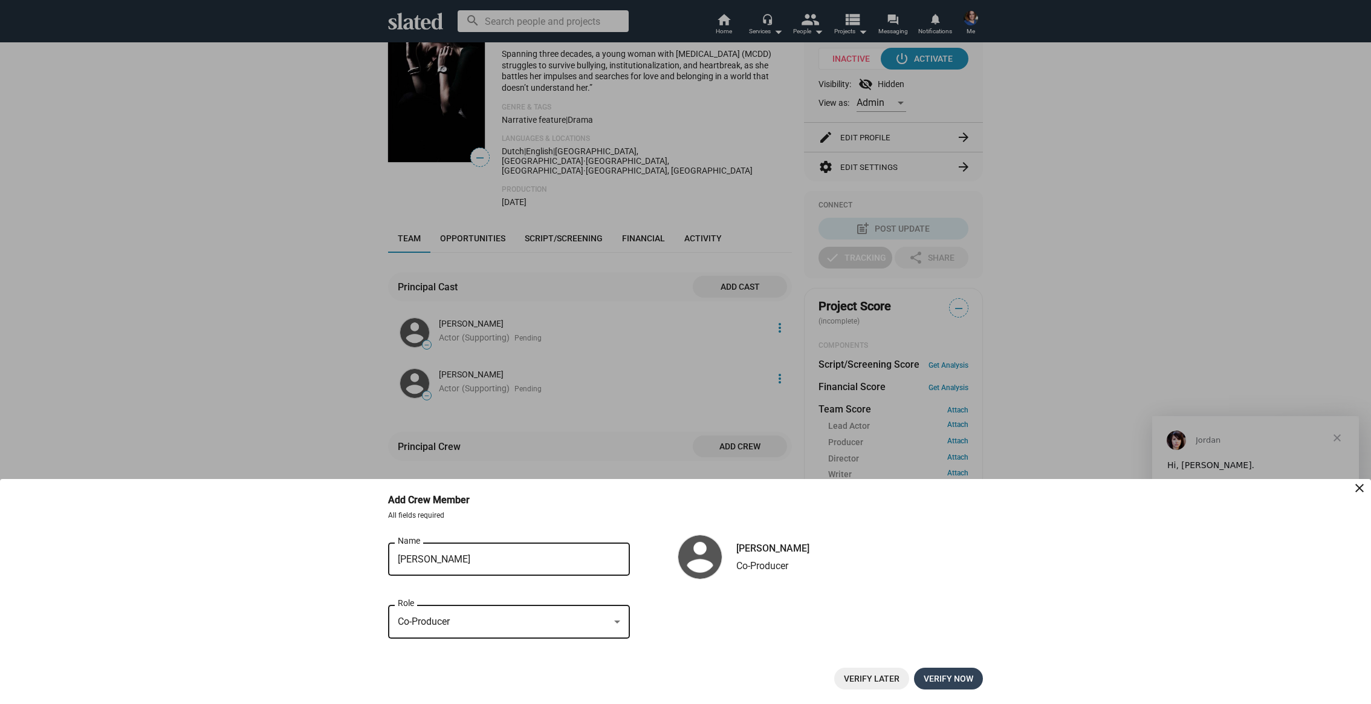
click at [942, 675] on span "Verify now" at bounding box center [949, 678] width 50 height 22
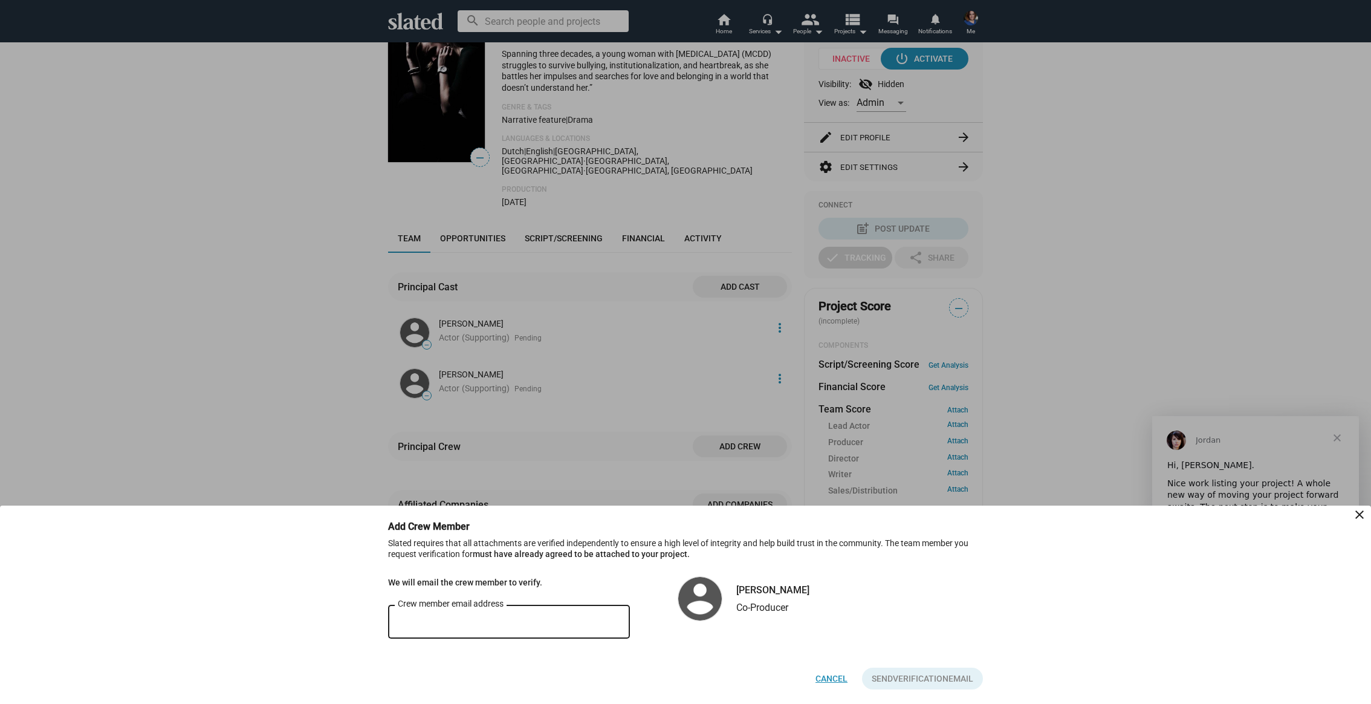
click at [828, 684] on span "Cancel" at bounding box center [831, 678] width 32 height 22
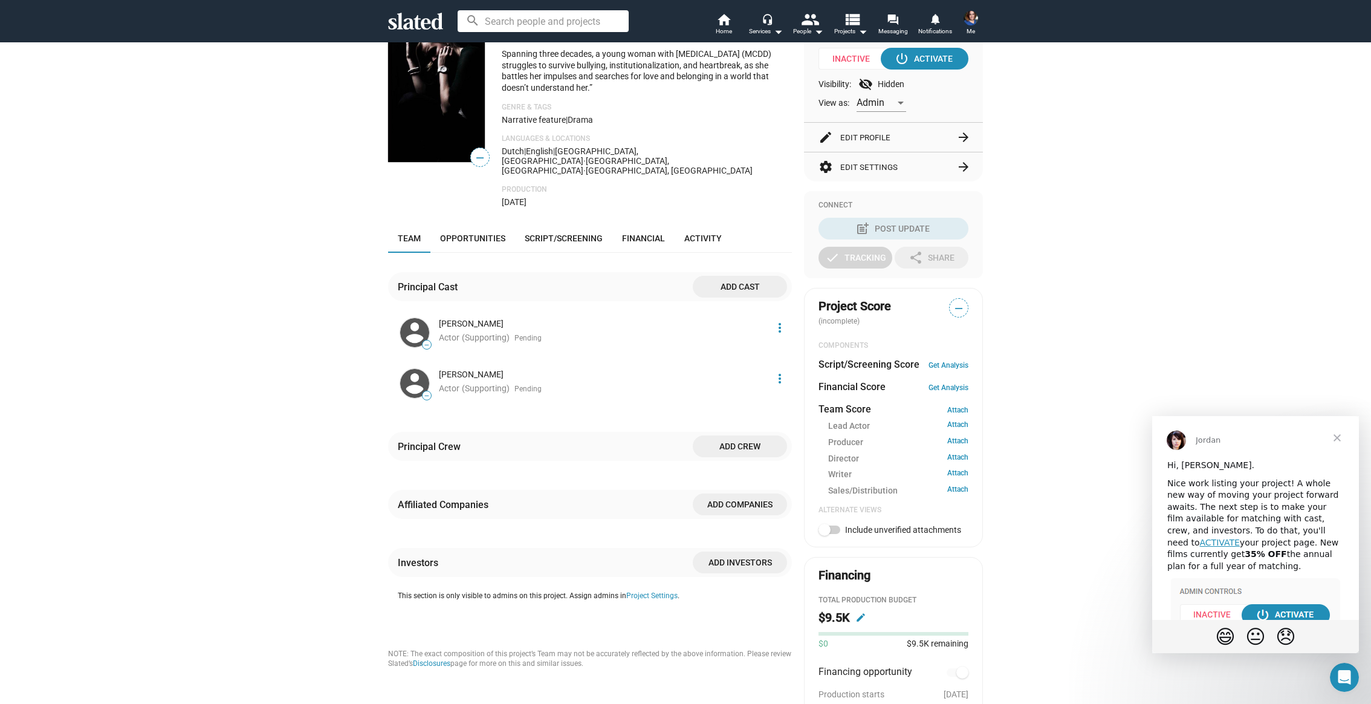
click at [746, 441] on span "Add crew" at bounding box center [739, 446] width 75 height 22
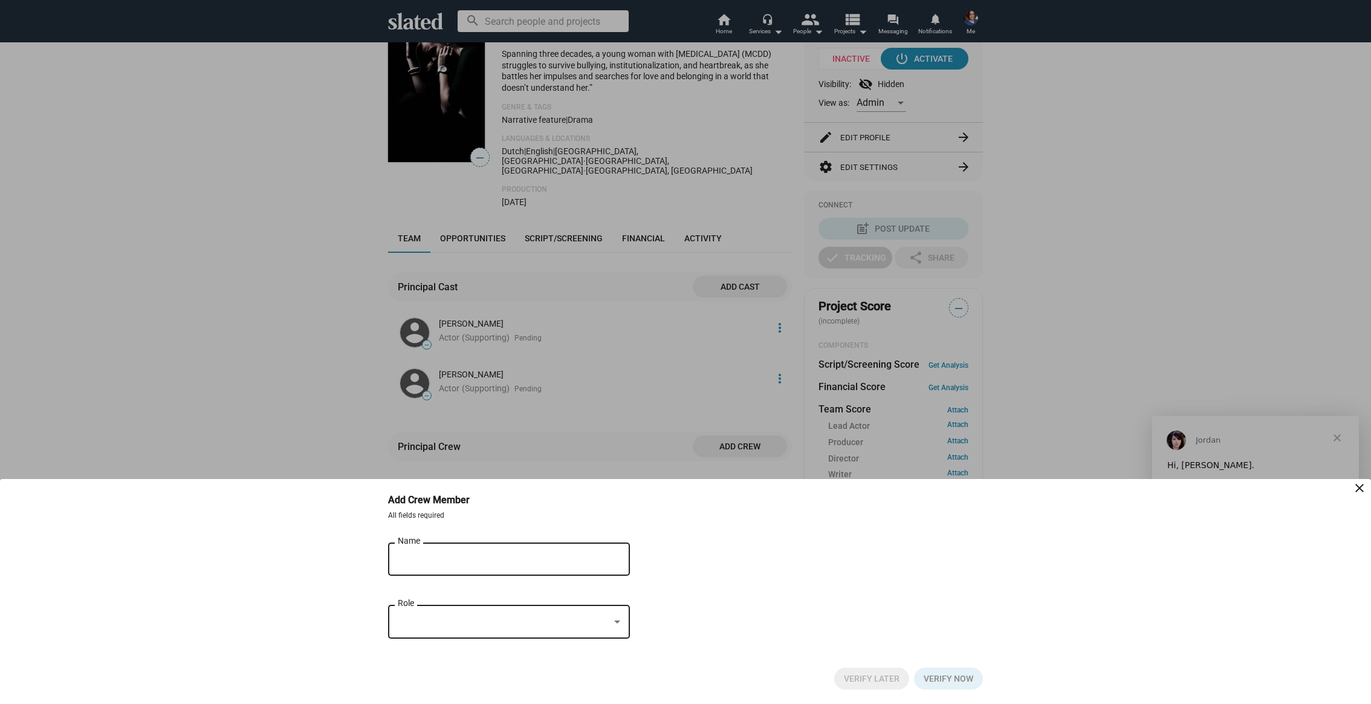
click at [469, 562] on input "Name" at bounding box center [501, 559] width 206 height 11
type input "I"
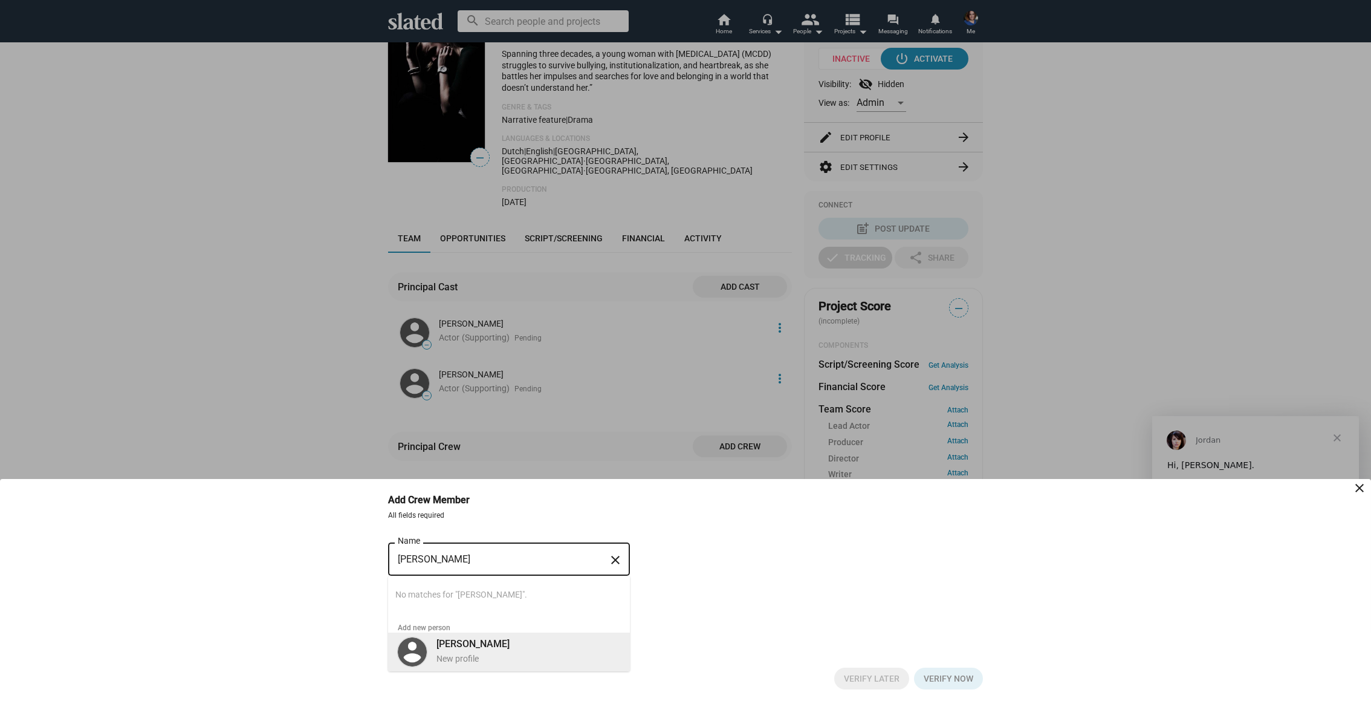
type input "[PERSON_NAME]"
click at [540, 650] on div "[PERSON_NAME] New profile" at bounding box center [524, 650] width 191 height 31
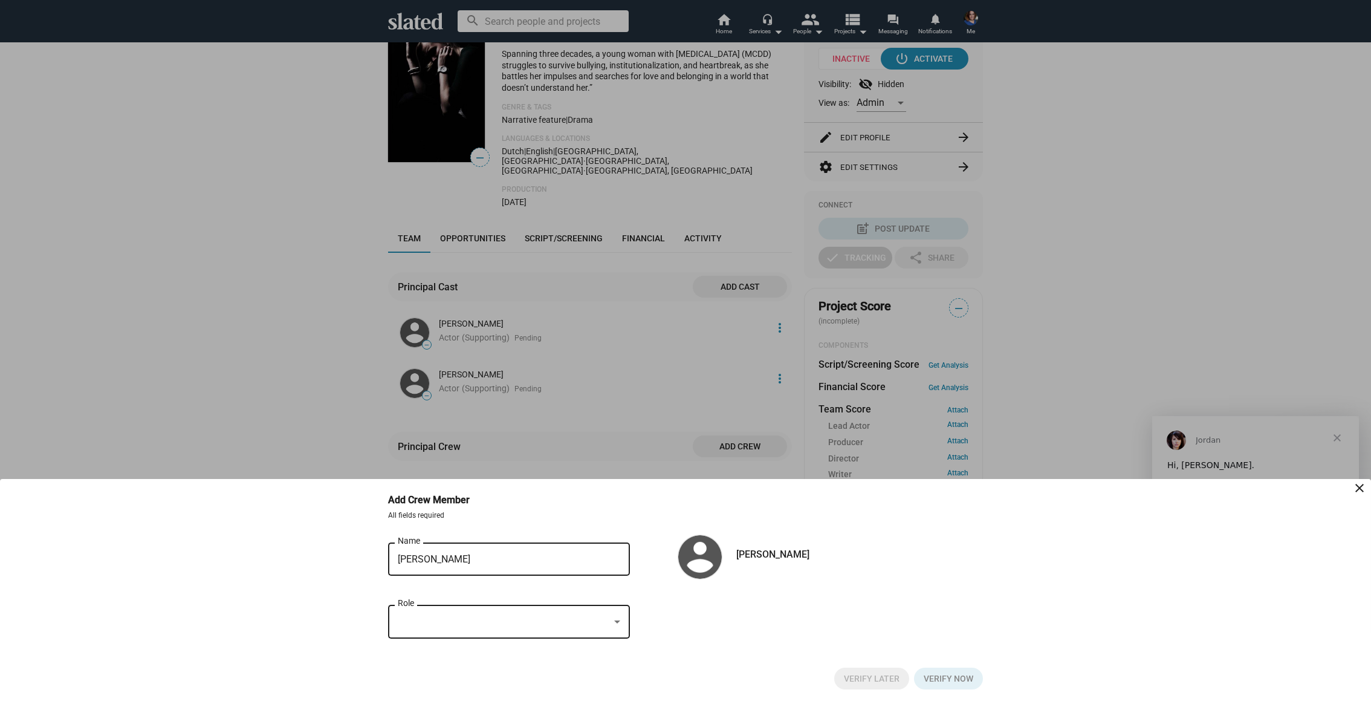
click at [477, 618] on div at bounding box center [504, 621] width 212 height 13
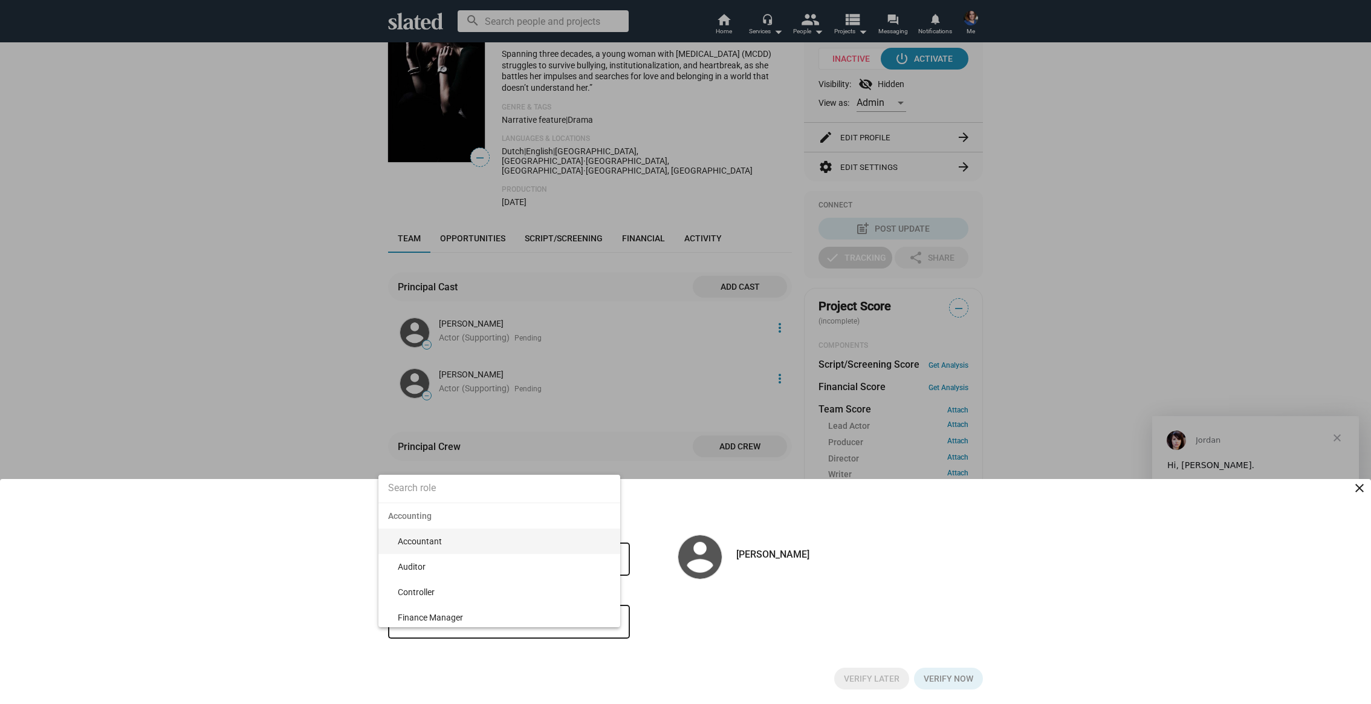
click at [439, 490] on input at bounding box center [499, 488] width 242 height 30
type input "co"
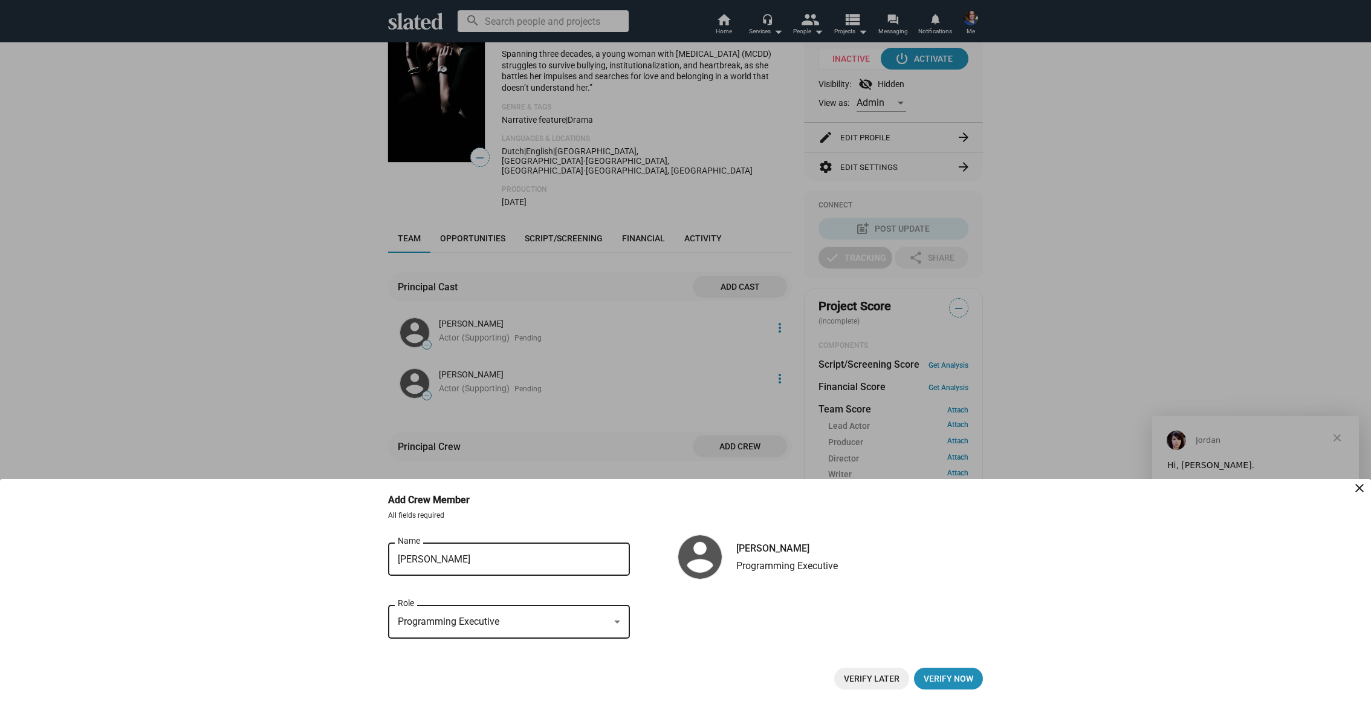
click at [453, 625] on span "Programming Executive" at bounding box center [449, 620] width 102 height 11
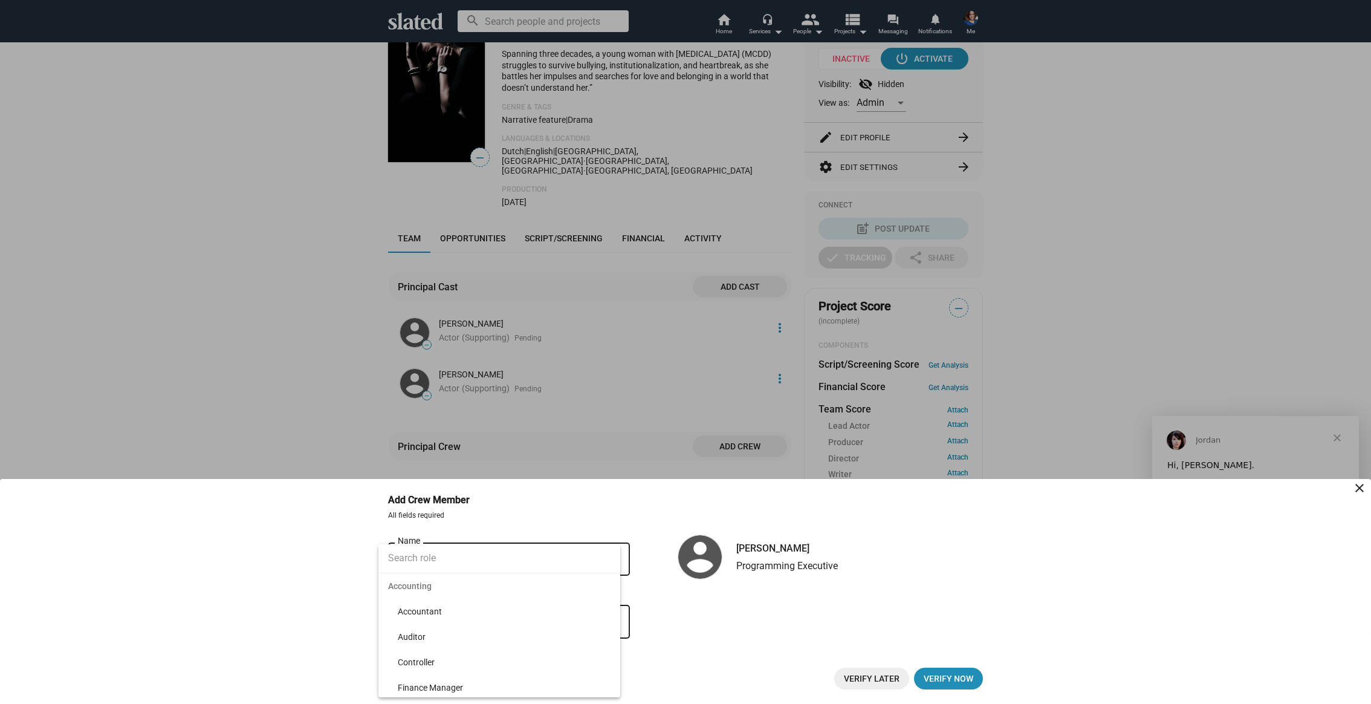
click at [425, 556] on input at bounding box center [499, 558] width 242 height 30
type input "prod"
click at [422, 664] on span "Co-Producer" at bounding box center [504, 661] width 213 height 25
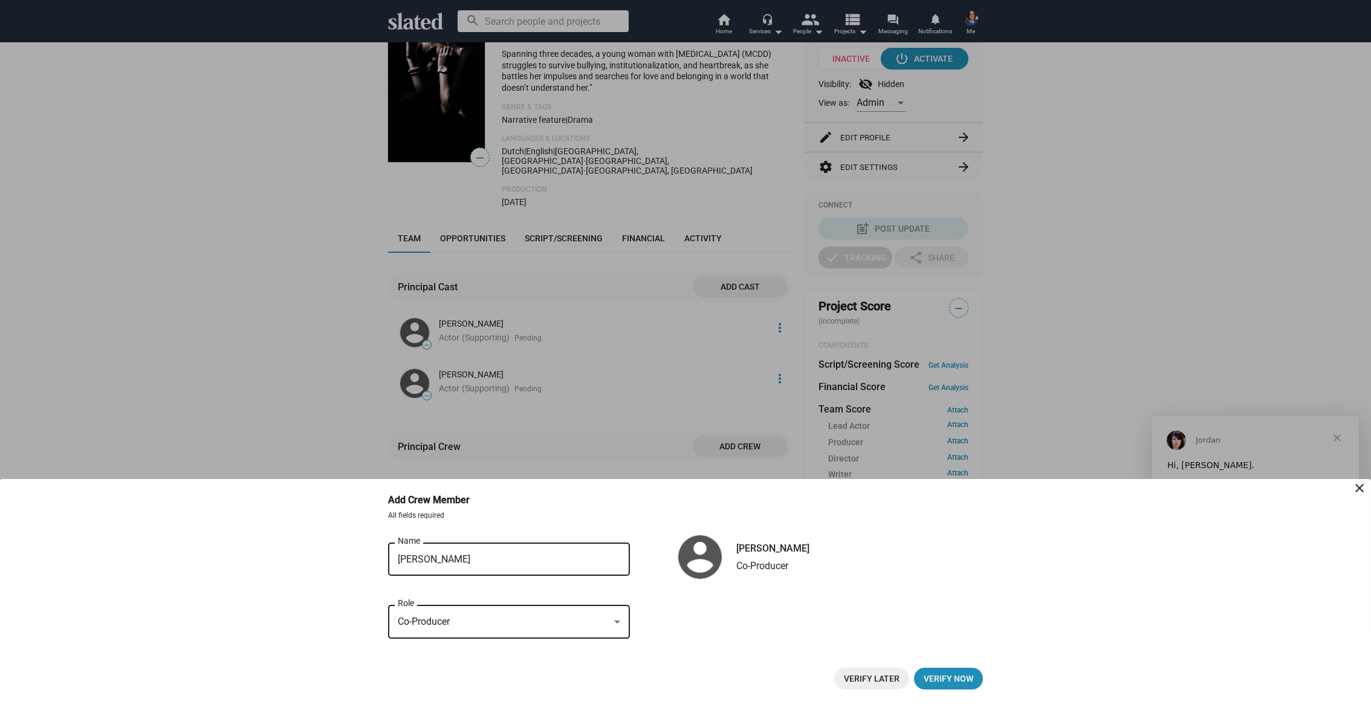
click at [878, 678] on span "Verify Later" at bounding box center [872, 678] width 56 height 22
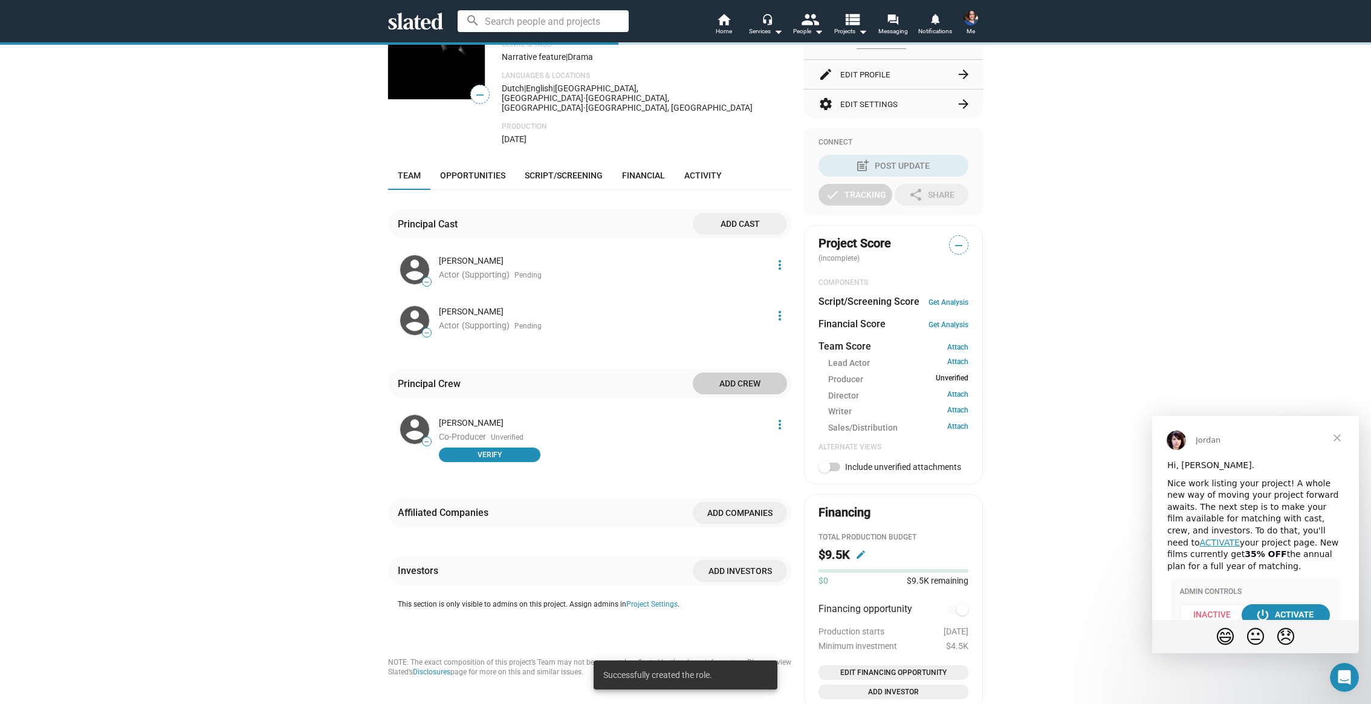
scroll to position [256, 0]
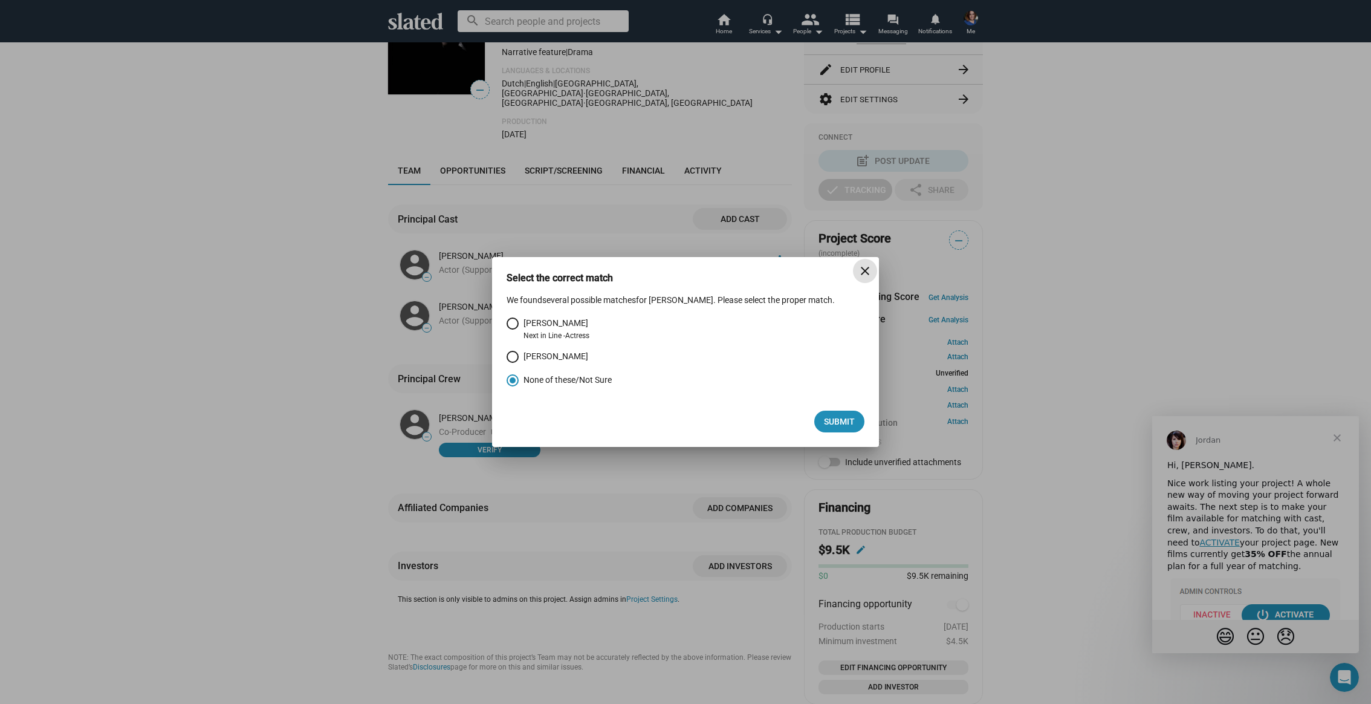
click at [867, 276] on mat-icon "close" at bounding box center [865, 271] width 15 height 15
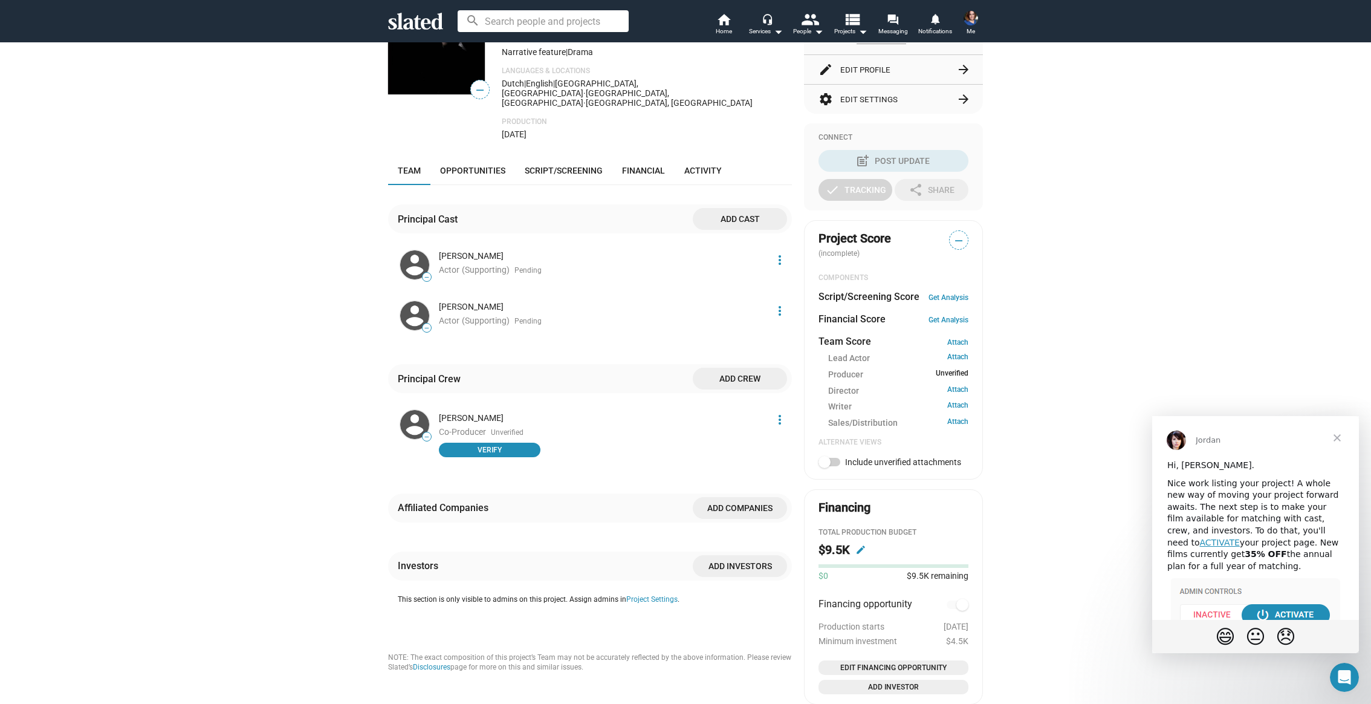
click at [754, 369] on span "Add crew" at bounding box center [739, 378] width 75 height 22
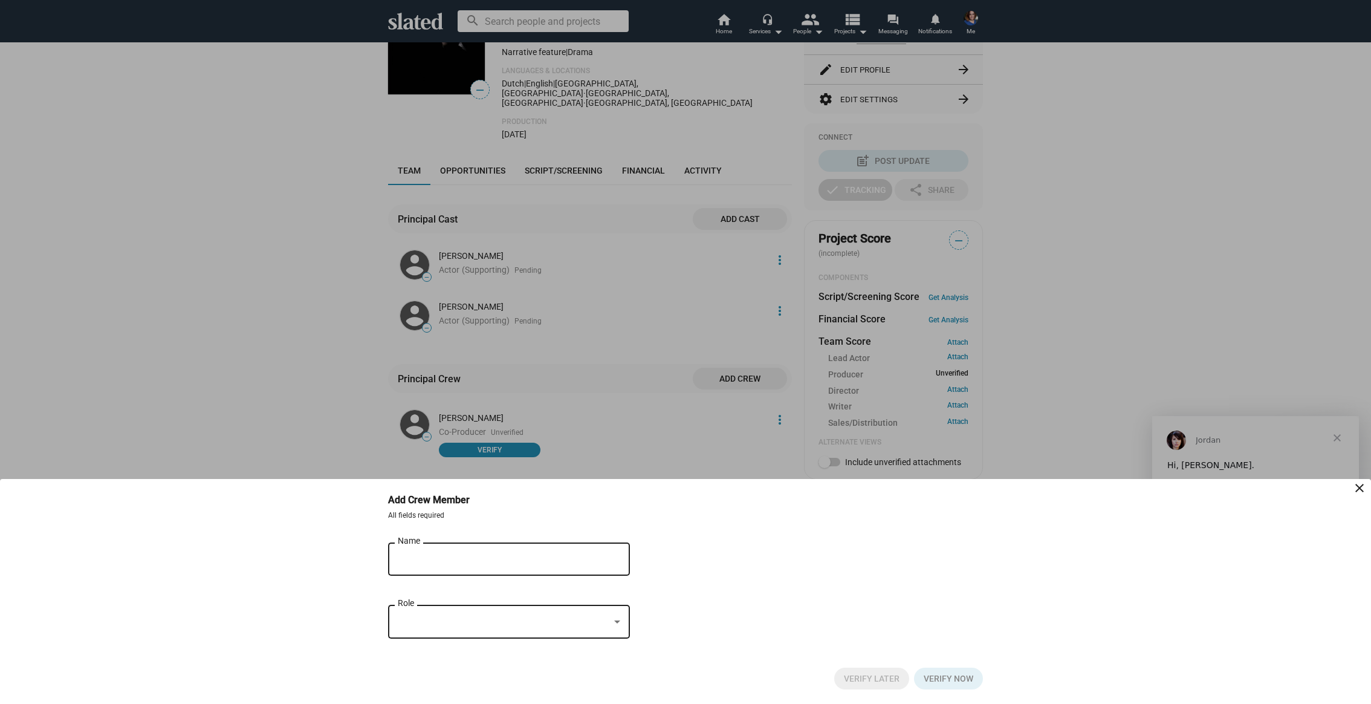
click at [455, 562] on input "Name" at bounding box center [501, 559] width 206 height 11
drag, startPoint x: 444, startPoint y: 628, endPoint x: 445, endPoint y: 620, distance: 7.9
click at [444, 628] on span "Add new person" at bounding box center [509, 623] width 242 height 19
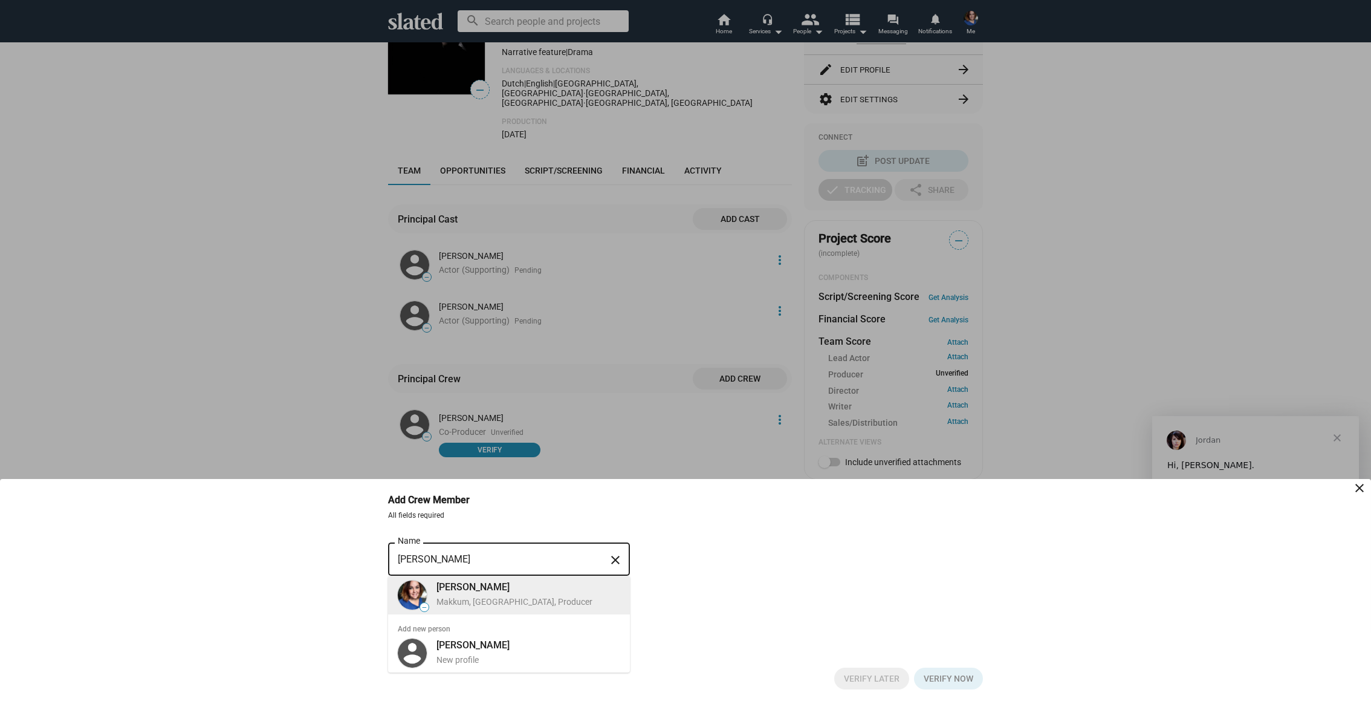
click at [456, 590] on div "[PERSON_NAME]" at bounding box center [528, 586] width 184 height 13
type input "[PERSON_NAME]"
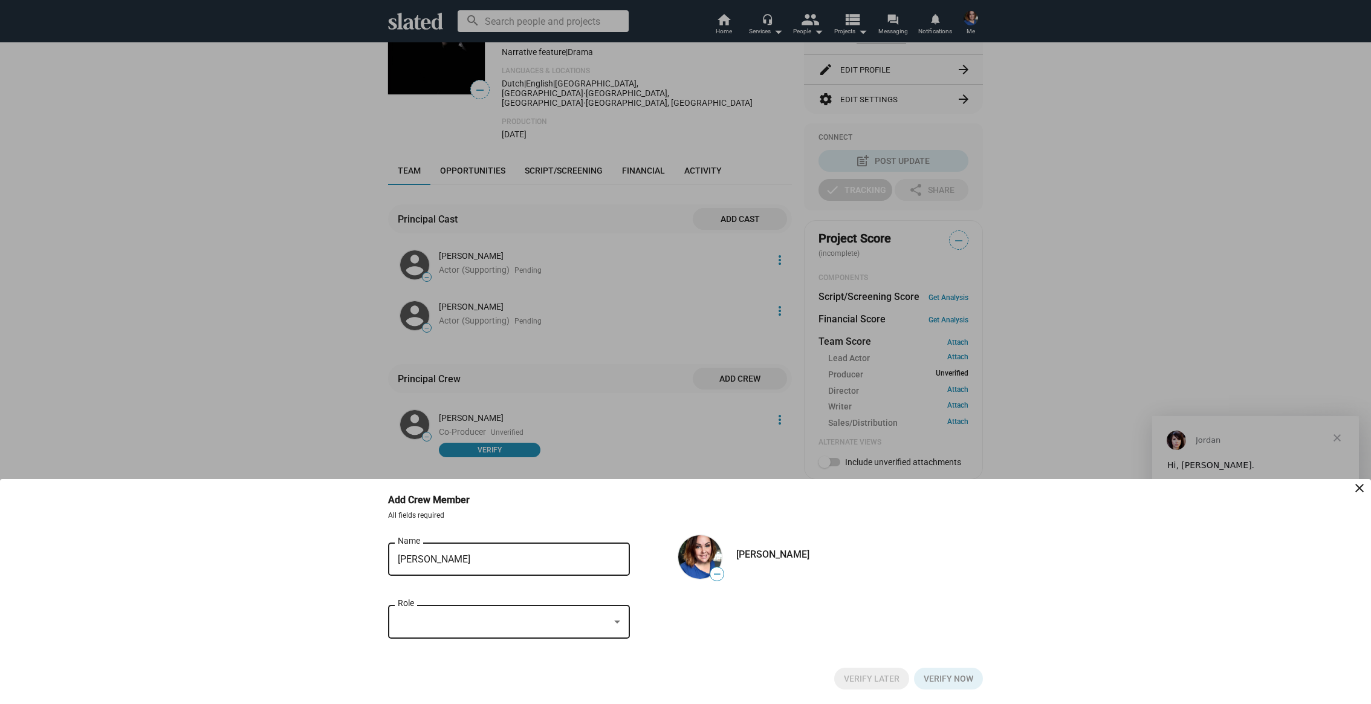
click at [434, 619] on div at bounding box center [504, 621] width 212 height 13
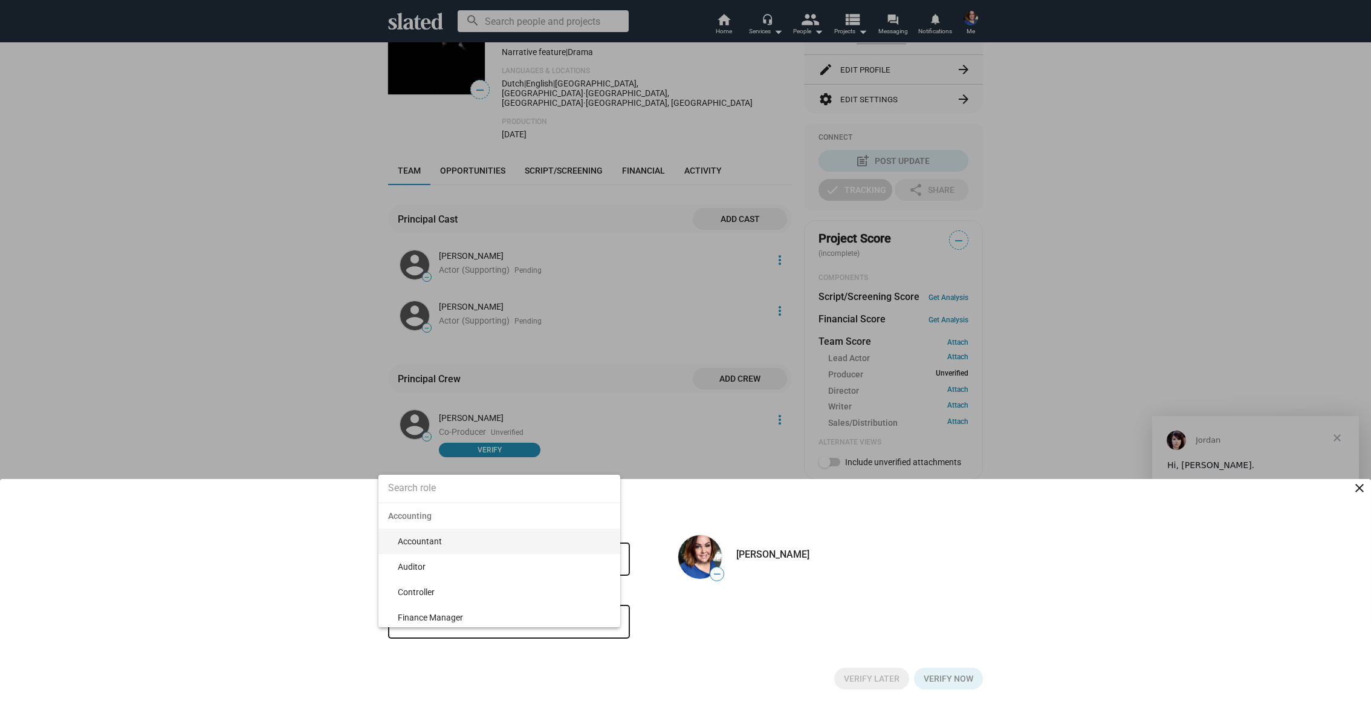
click at [428, 492] on input at bounding box center [499, 488] width 242 height 30
type input "direct"
click at [443, 545] on span "Director" at bounding box center [504, 540] width 213 height 25
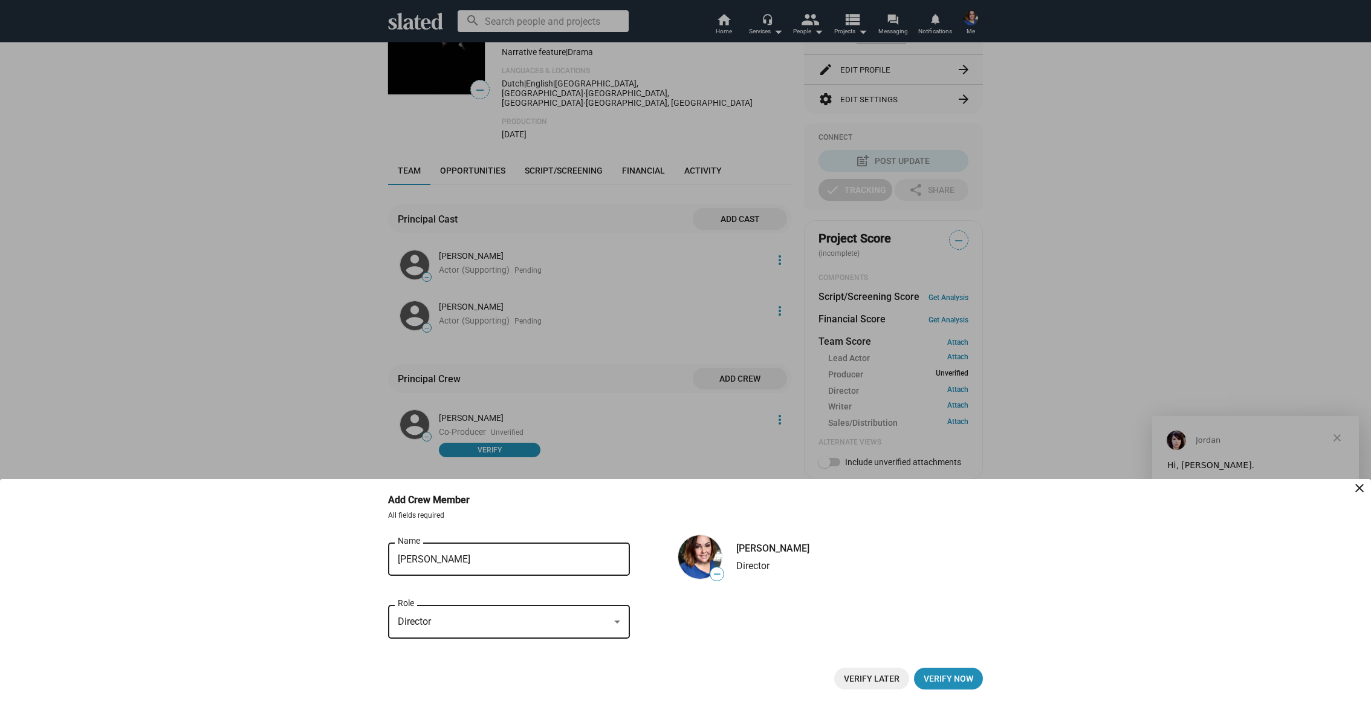
drag, startPoint x: 946, startPoint y: 679, endPoint x: 914, endPoint y: 647, distance: 45.3
click at [946, 679] on span "Verify now" at bounding box center [949, 678] width 50 height 22
click at [861, 678] on span "Verify Later" at bounding box center [872, 678] width 56 height 22
click at [649, 437] on div at bounding box center [685, 352] width 1371 height 704
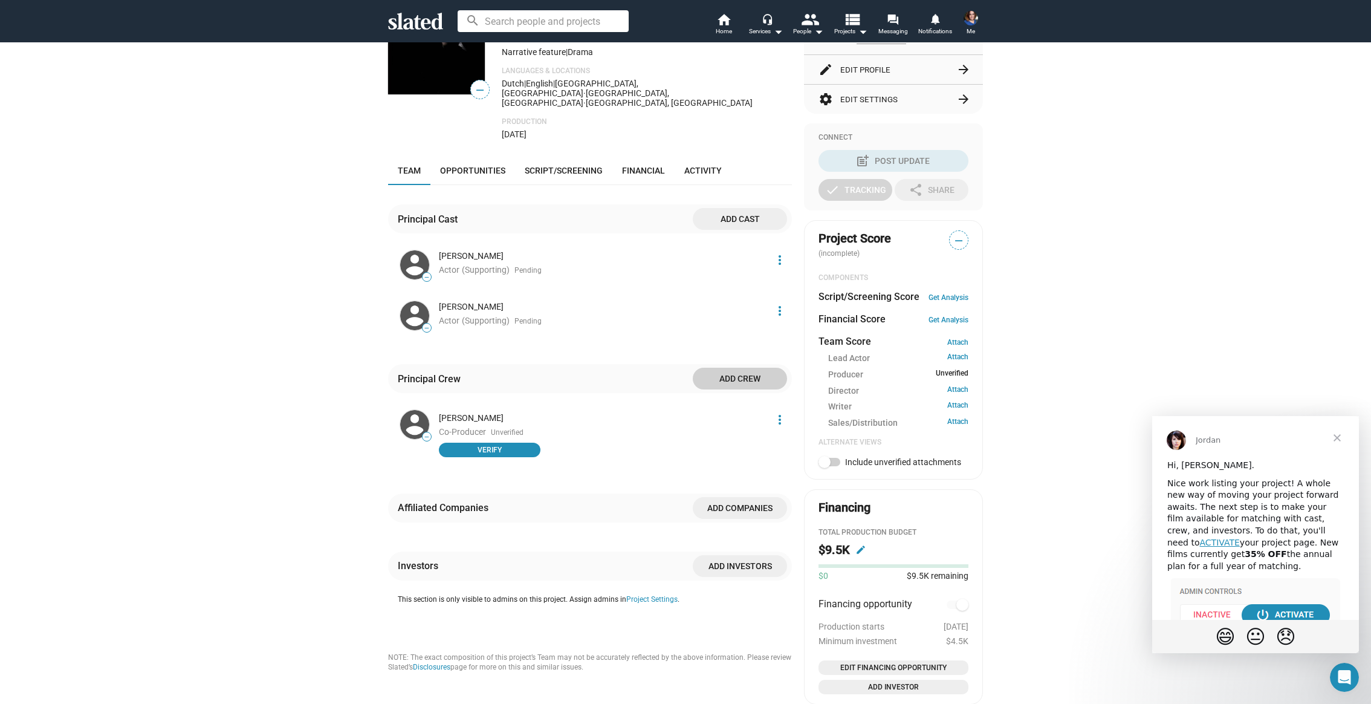
click at [740, 208] on span "Add cast" at bounding box center [739, 219] width 75 height 22
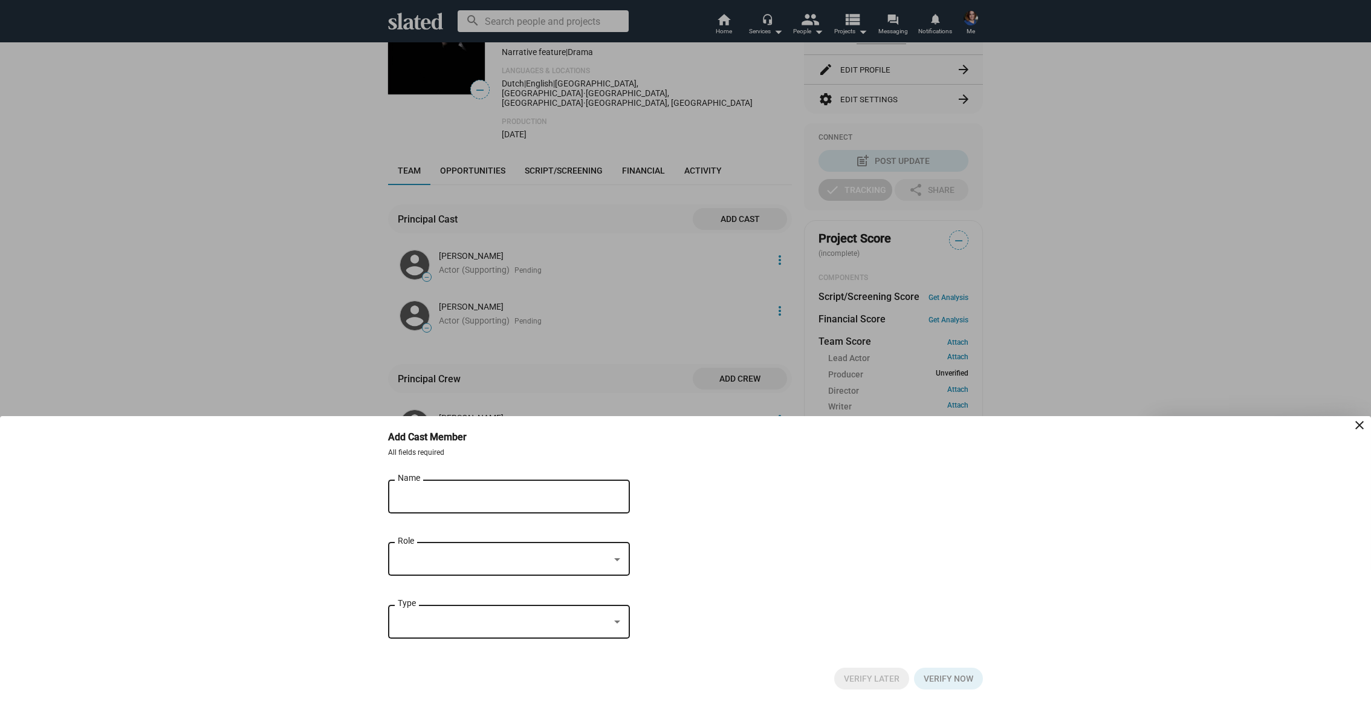
click at [511, 497] on input "Name" at bounding box center [501, 496] width 206 height 11
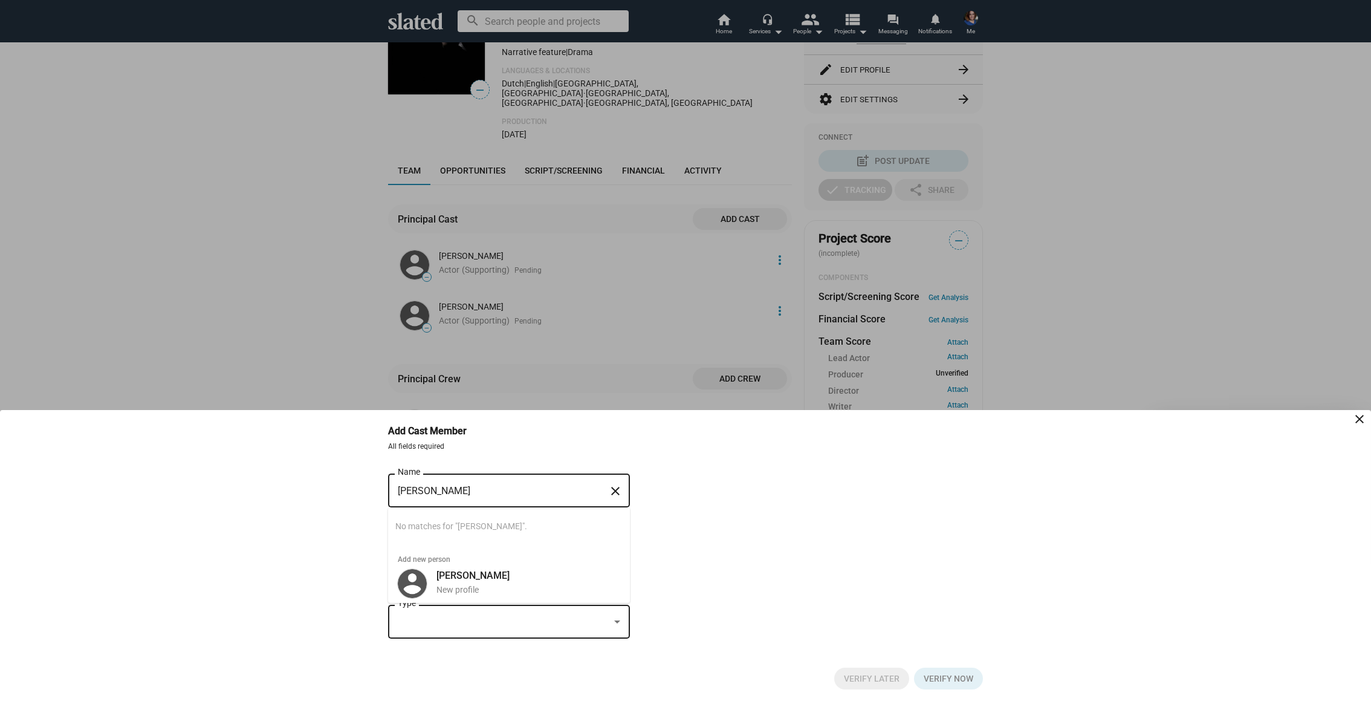
type input "[PERSON_NAME]"
drag, startPoint x: 522, startPoint y: 542, endPoint x: 513, endPoint y: 553, distance: 14.6
click at [513, 553] on span "Add new person" at bounding box center [509, 554] width 242 height 19
drag, startPoint x: 487, startPoint y: 579, endPoint x: 478, endPoint y: 546, distance: 34.5
click at [487, 579] on b "[PERSON_NAME]" at bounding box center [472, 574] width 73 height 11
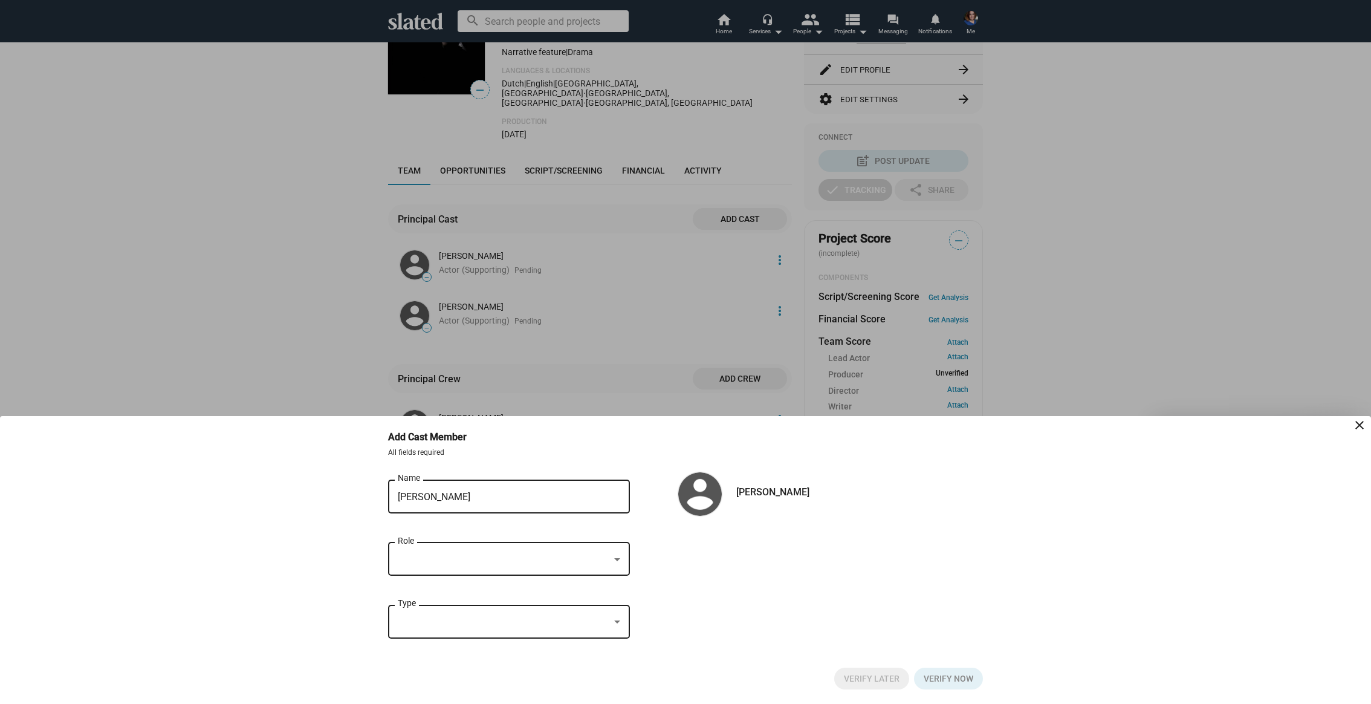
click at [439, 554] on div at bounding box center [504, 559] width 212 height 13
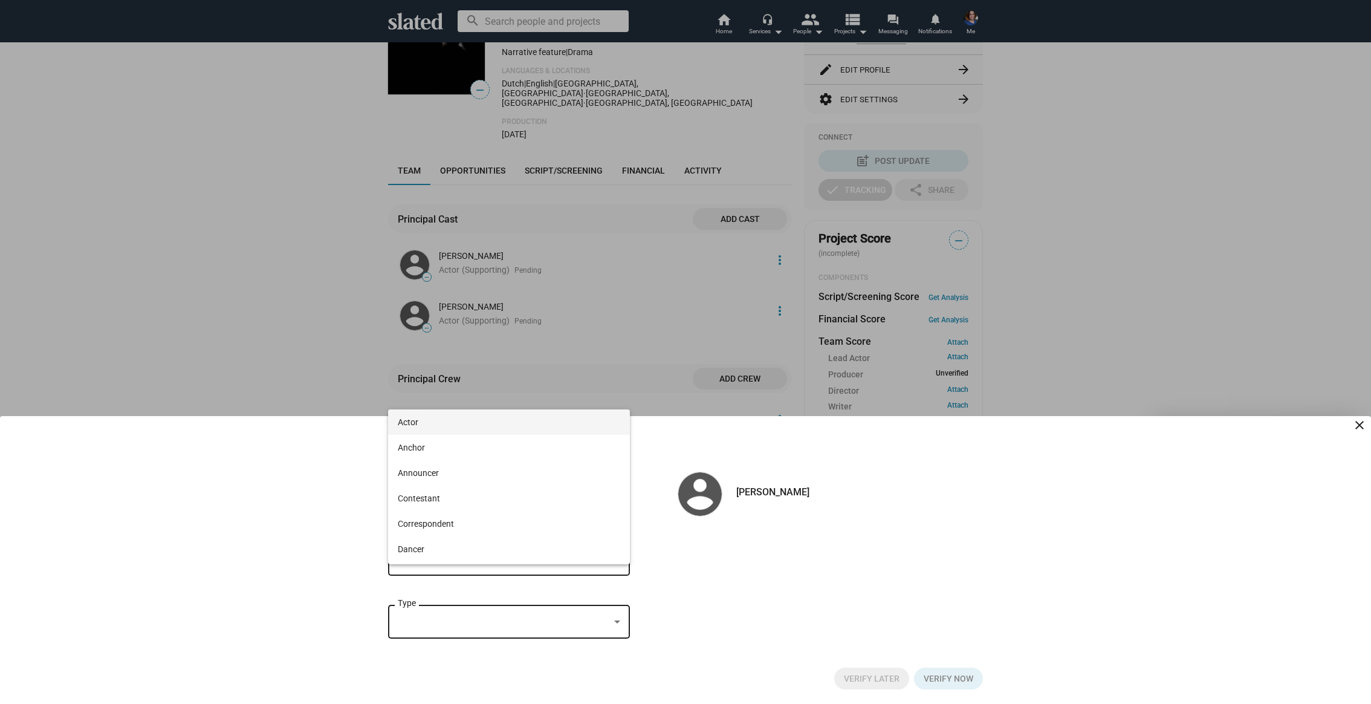
click at [441, 426] on span "Actor" at bounding box center [509, 421] width 222 height 25
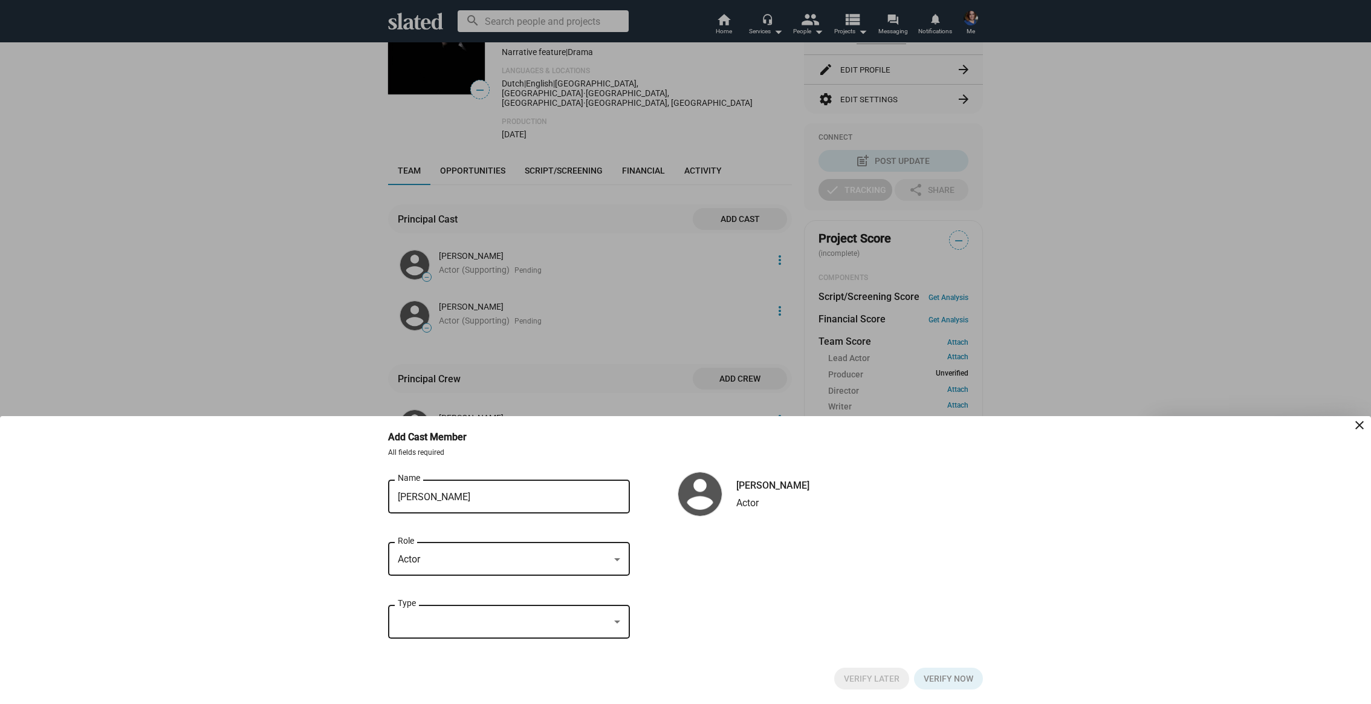
click at [443, 626] on div at bounding box center [504, 621] width 212 height 13
click at [445, 533] on span "Supporting" at bounding box center [509, 535] width 222 height 25
click at [891, 677] on span "Verify Later" at bounding box center [872, 678] width 56 height 22
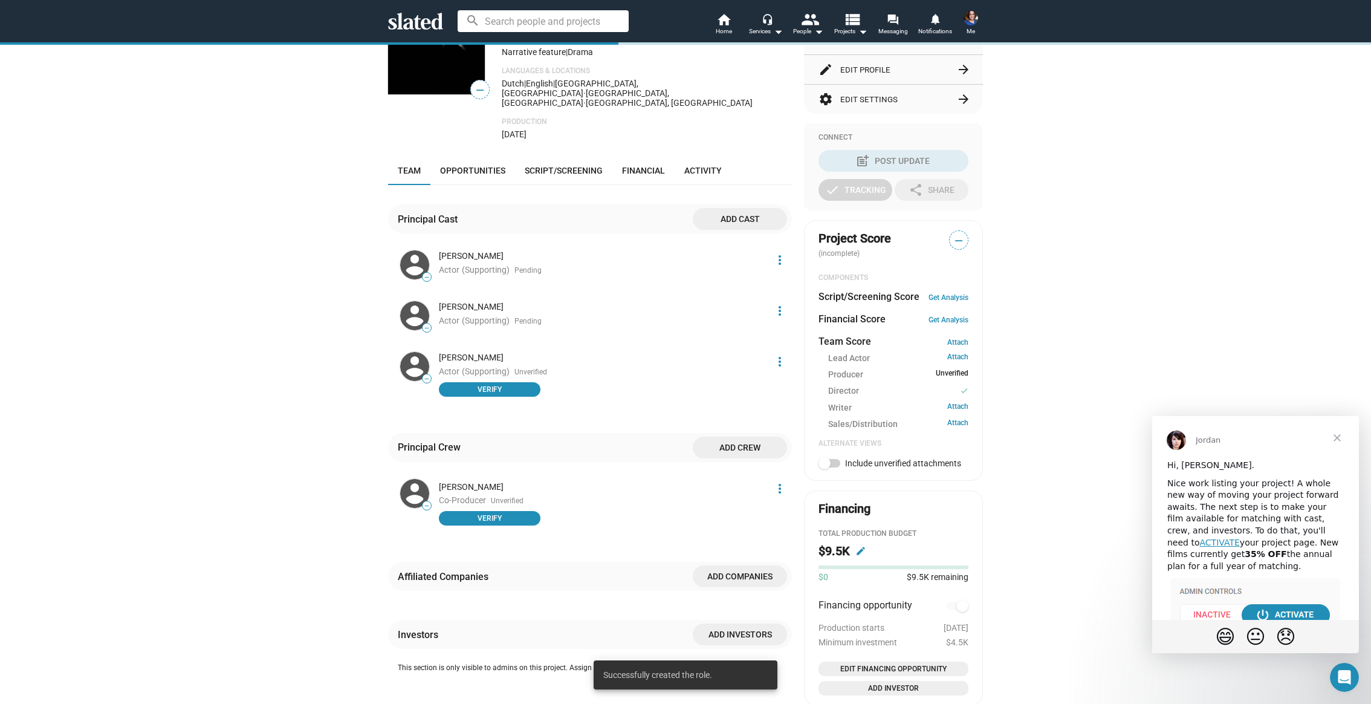
click at [751, 208] on span "Add cast" at bounding box center [739, 219] width 75 height 22
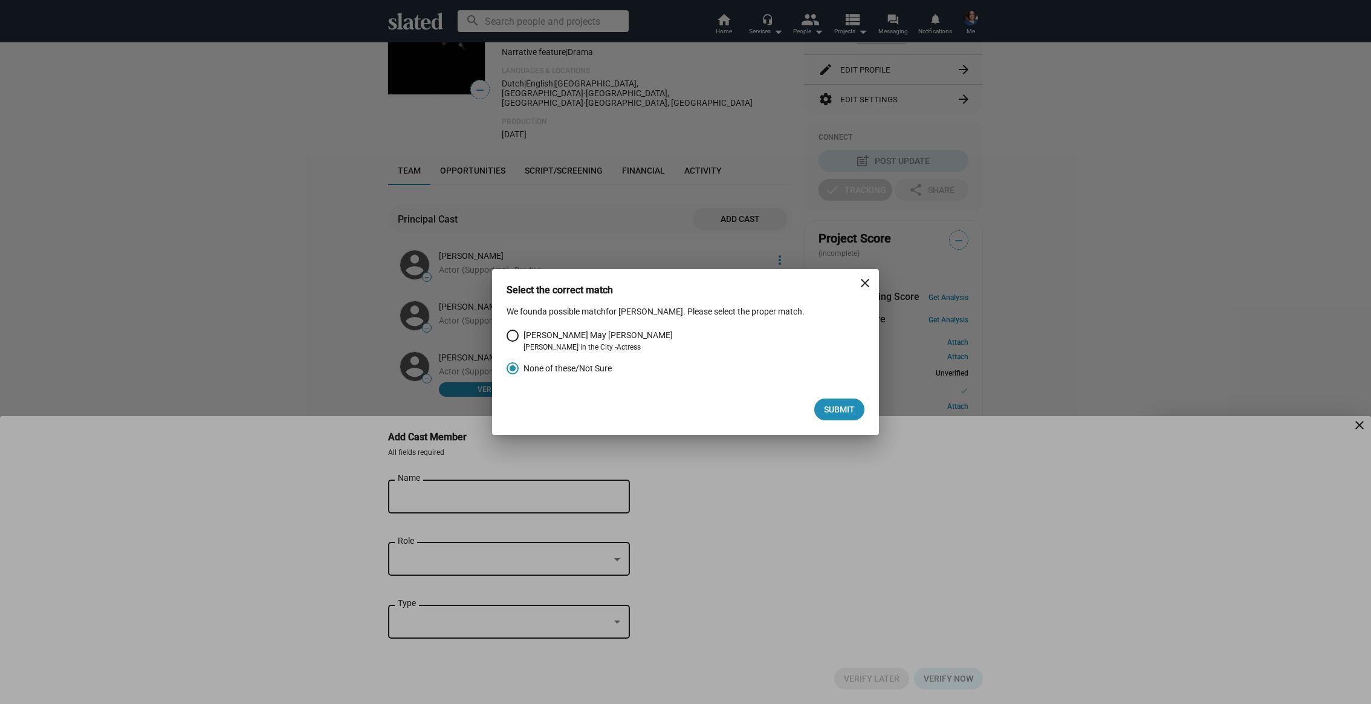
click at [499, 486] on div "Select the correct match close We found a possible match for [PERSON_NAME]. Ple…" at bounding box center [685, 352] width 1371 height 704
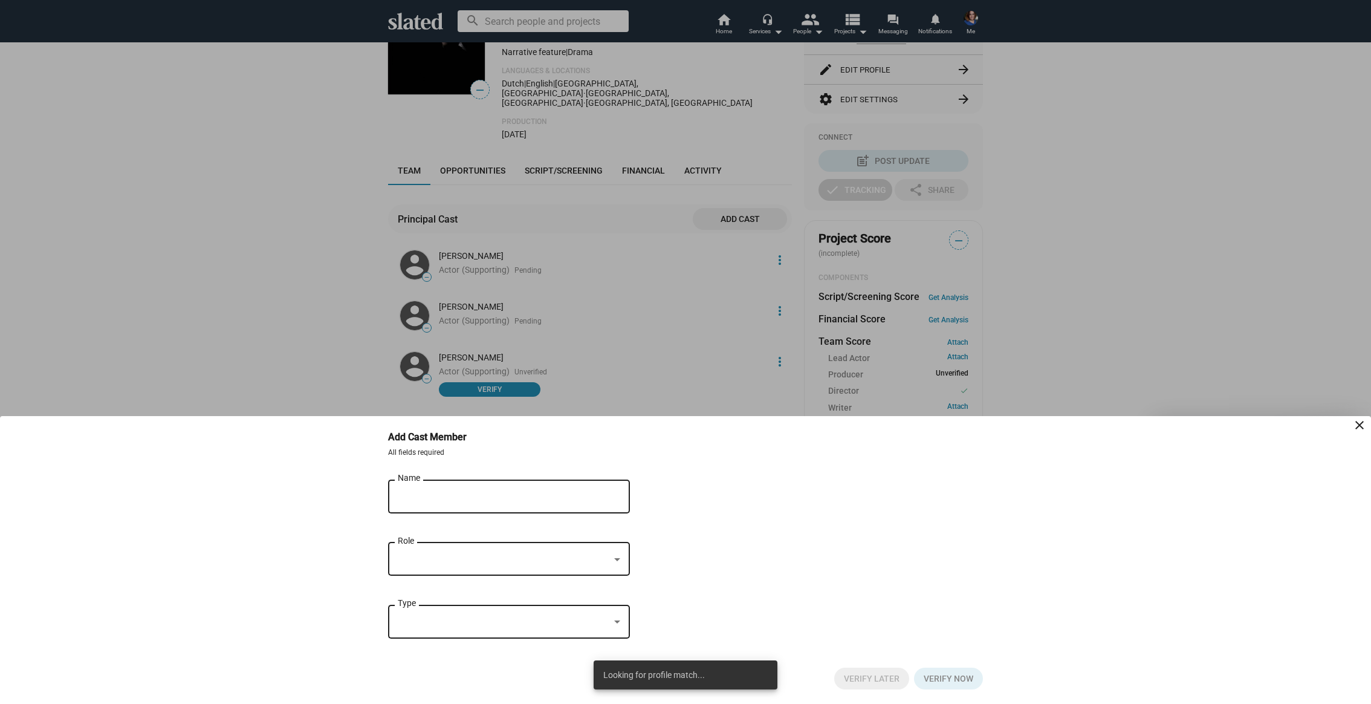
click at [470, 500] on input "Name" at bounding box center [501, 496] width 206 height 11
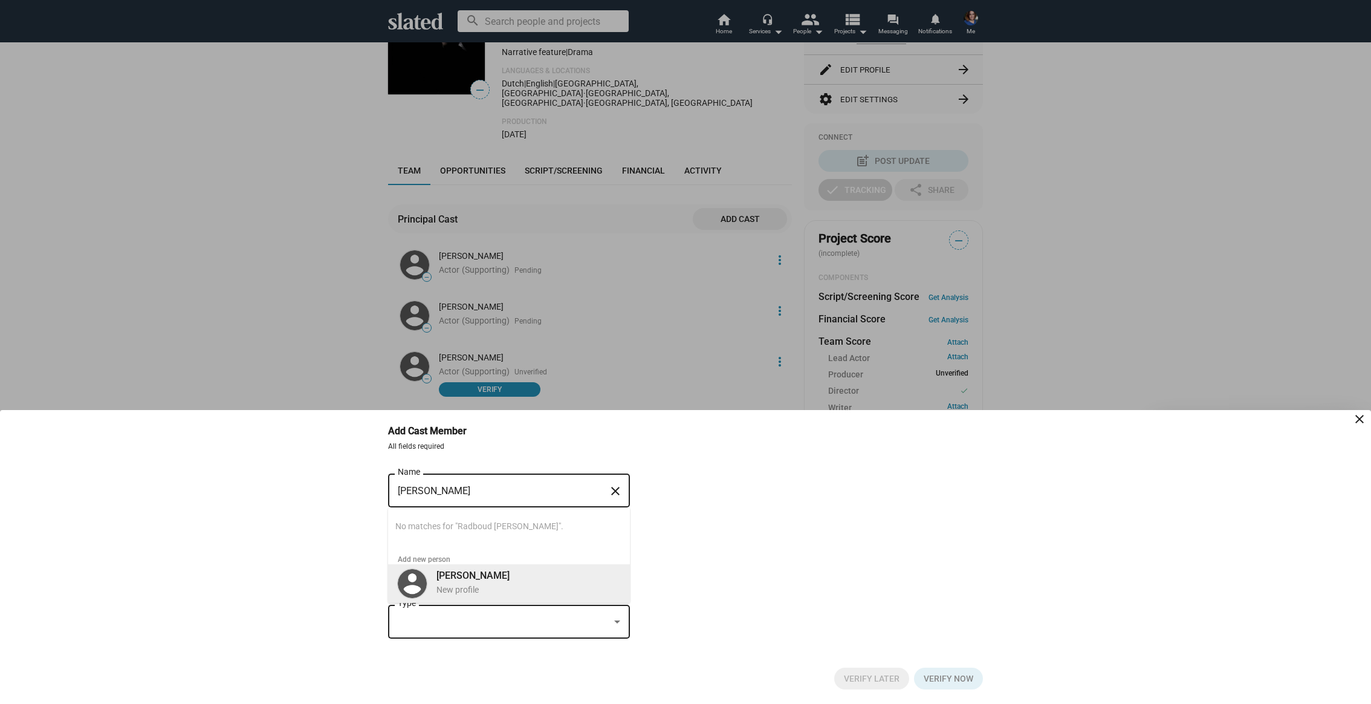
type input "[PERSON_NAME]"
click at [492, 577] on b "[PERSON_NAME]" at bounding box center [472, 574] width 73 height 11
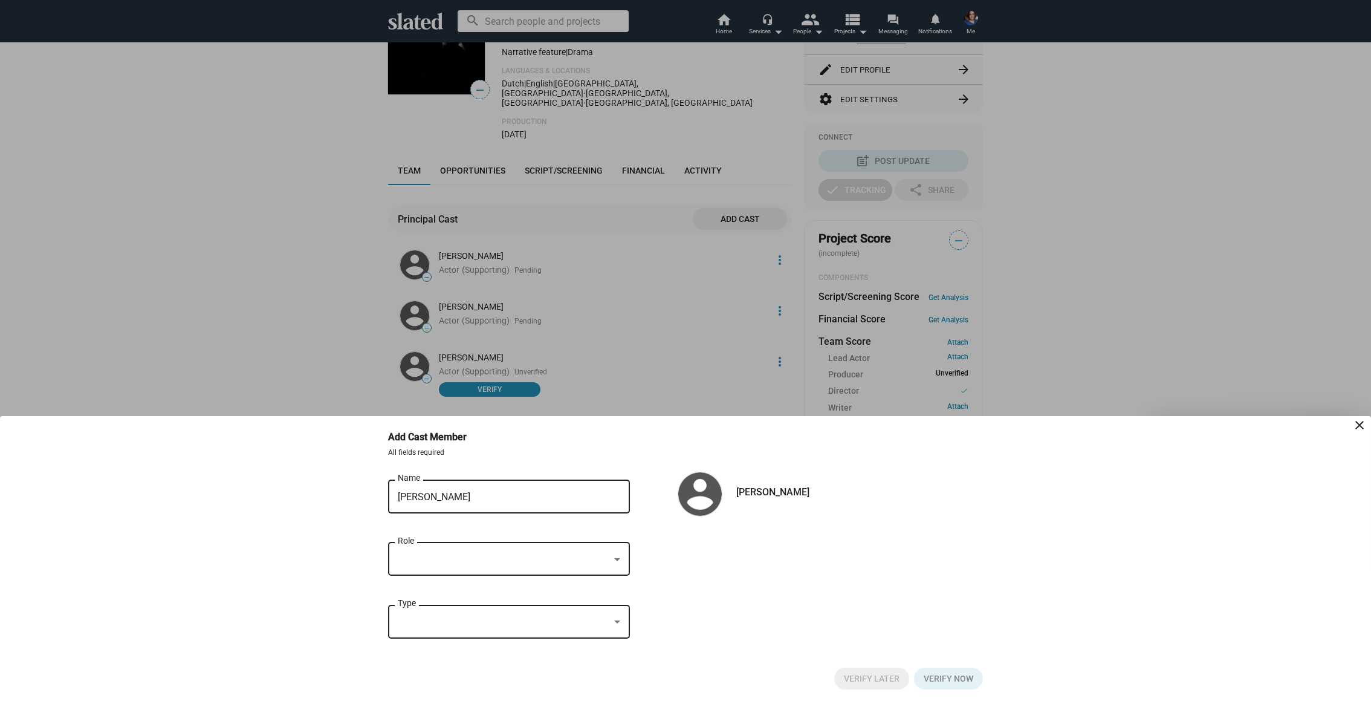
click at [456, 569] on div "Role" at bounding box center [509, 558] width 222 height 36
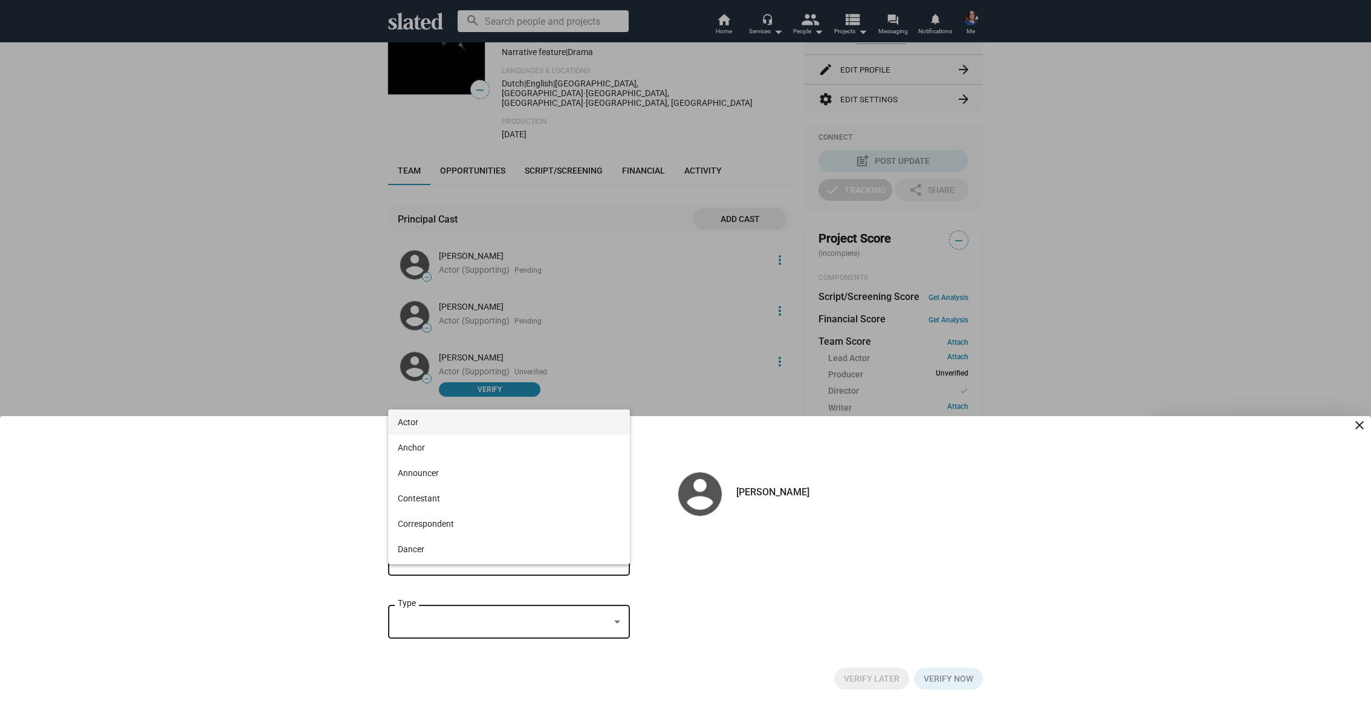
drag, startPoint x: 448, startPoint y: 424, endPoint x: 457, endPoint y: 592, distance: 168.9
click at [448, 424] on span "Actor" at bounding box center [509, 421] width 222 height 25
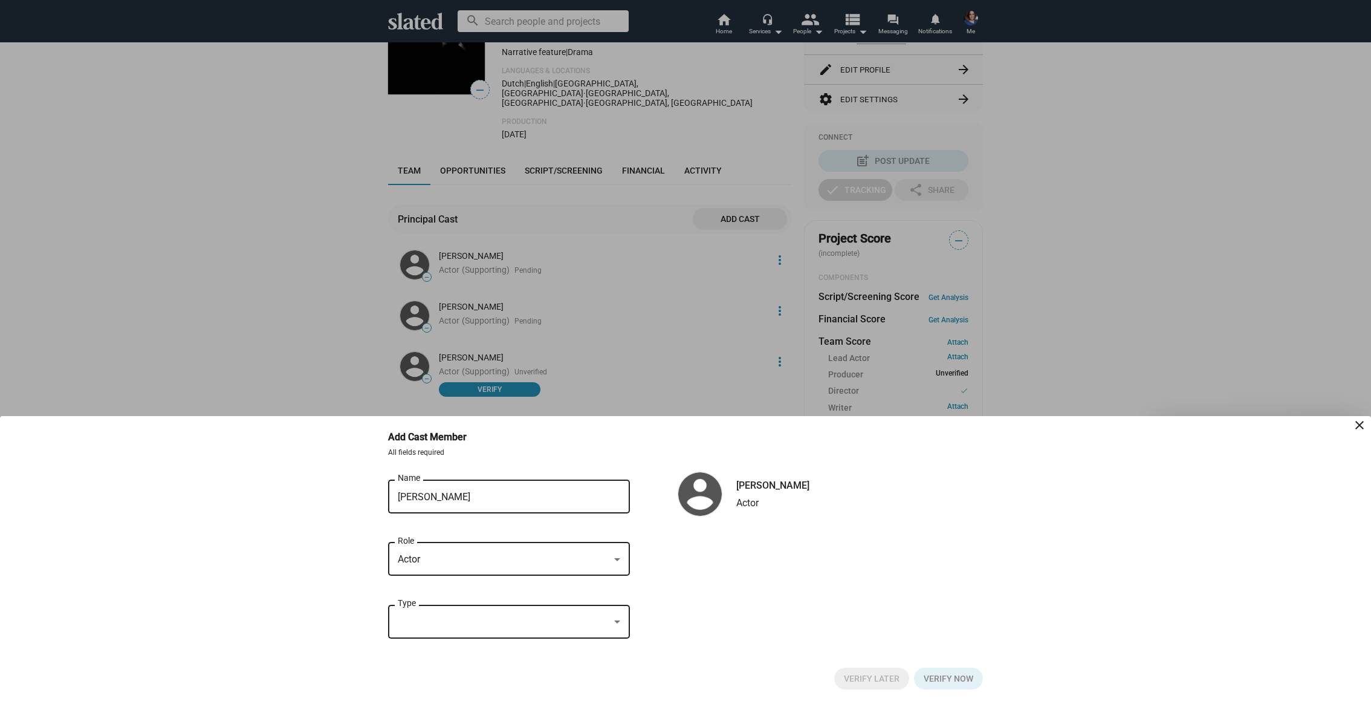
click at [464, 623] on div at bounding box center [504, 621] width 212 height 13
drag, startPoint x: 444, startPoint y: 537, endPoint x: 475, endPoint y: 546, distance: 32.1
click at [444, 537] on span "Supporting" at bounding box center [509, 535] width 222 height 25
click at [878, 674] on span "Verify Later" at bounding box center [872, 678] width 56 height 22
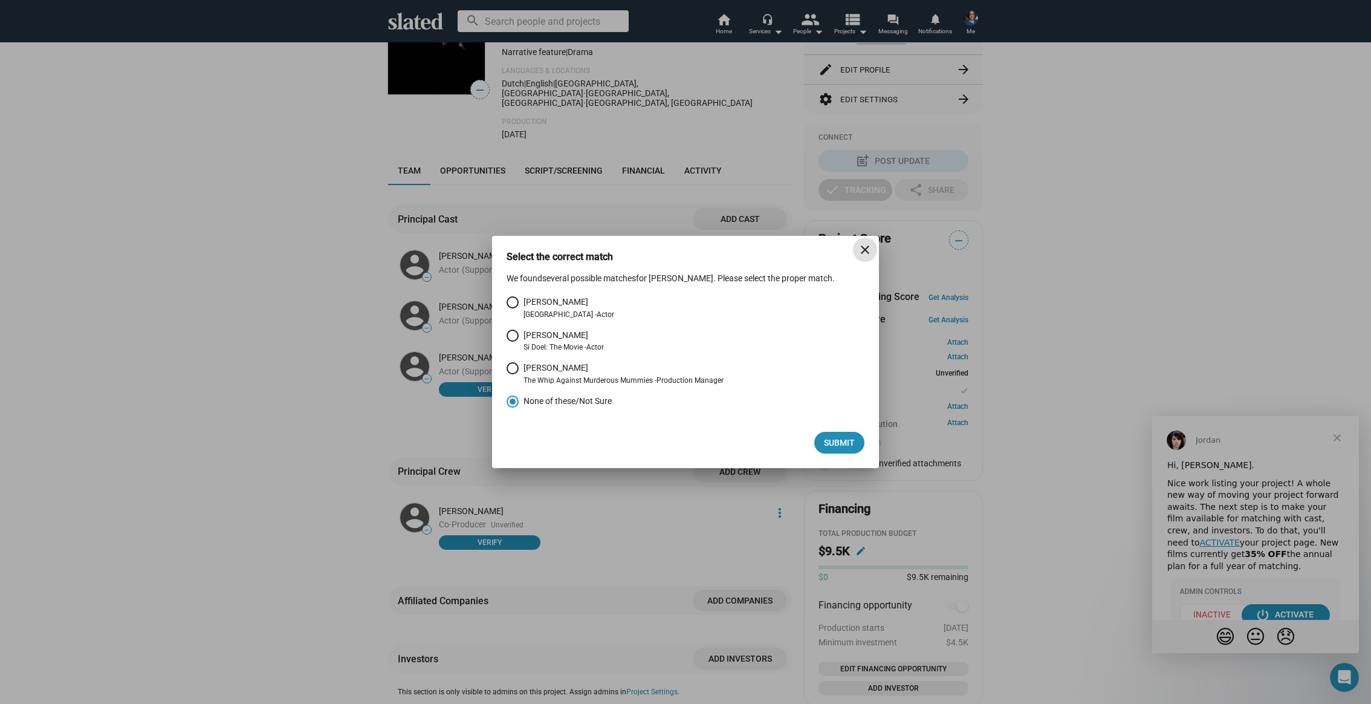
click at [566, 303] on div "[PERSON_NAME]" at bounding box center [568, 301] width 91 height 11
click at [519, 303] on input "[PERSON_NAME] Centrum West - Actor" at bounding box center [513, 302] width 12 height 12
radio input "true"
click at [840, 439] on span "Submit" at bounding box center [839, 443] width 31 height 22
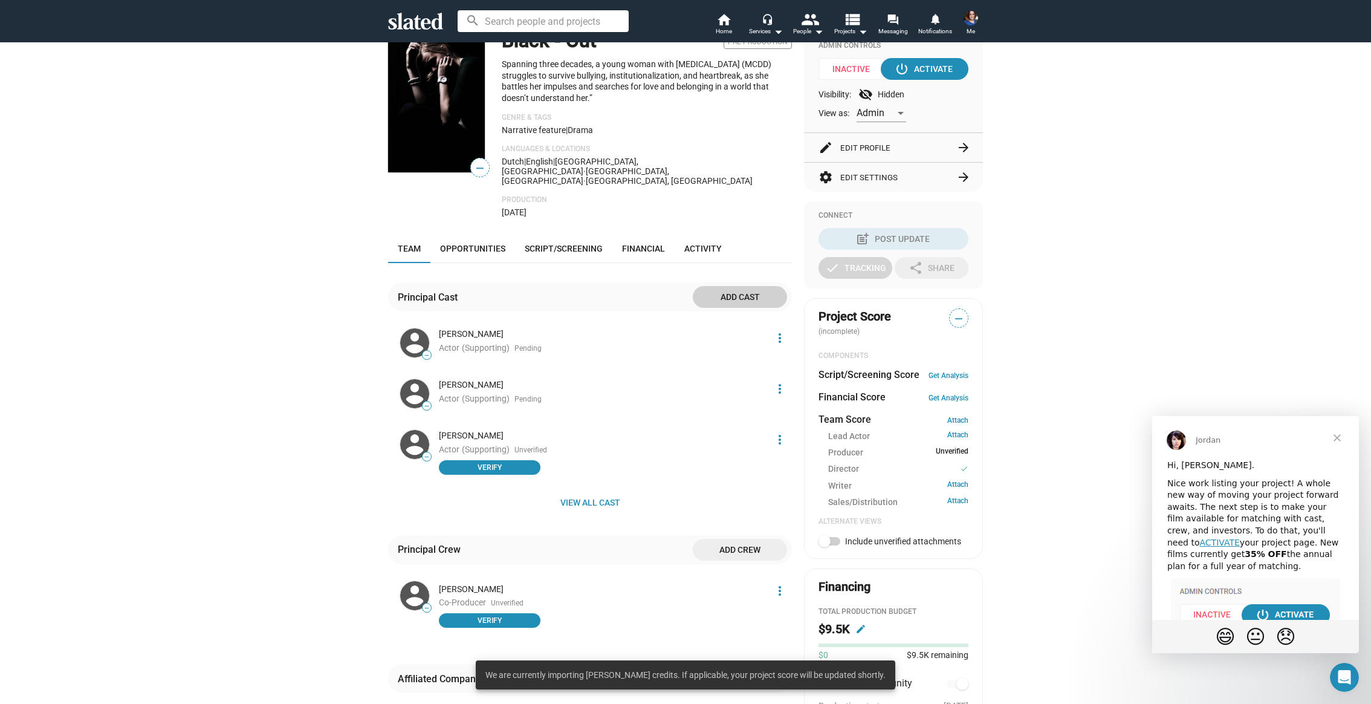
scroll to position [181, 0]
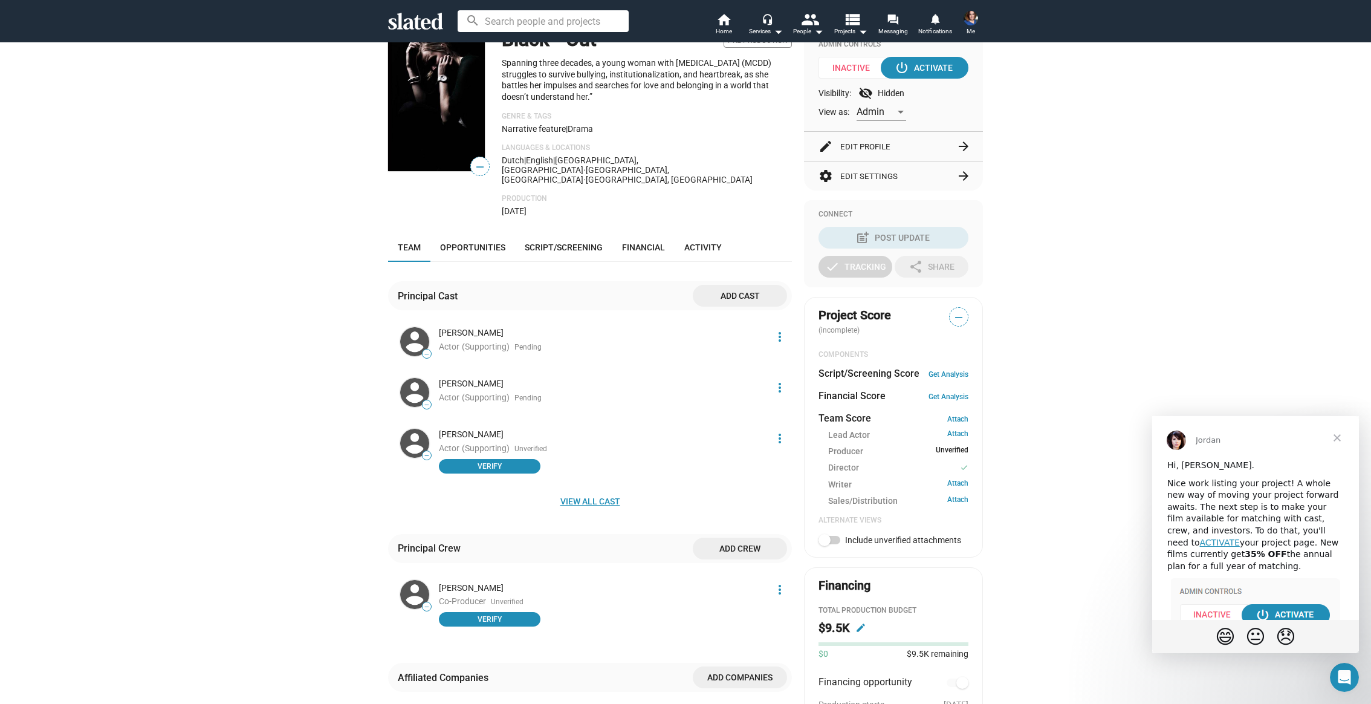
click at [592, 494] on span "View all cast" at bounding box center [590, 501] width 384 height 22
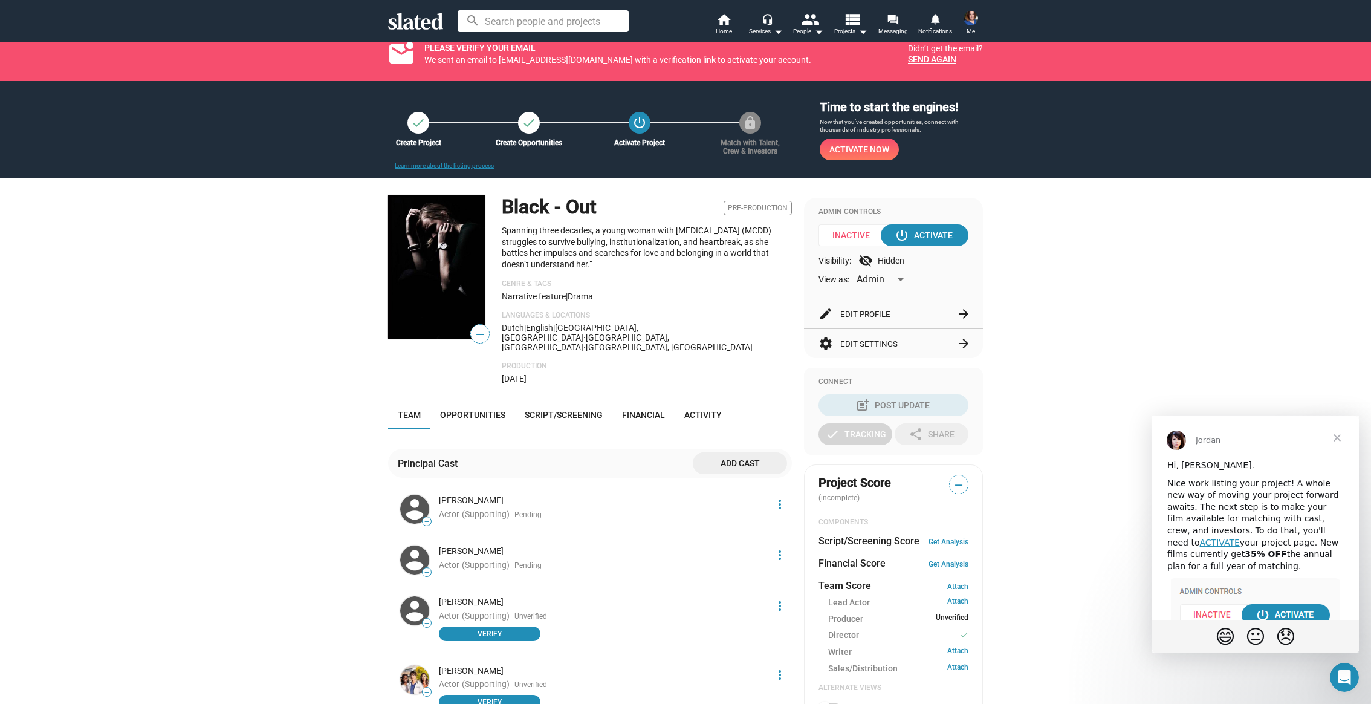
scroll to position [0, 0]
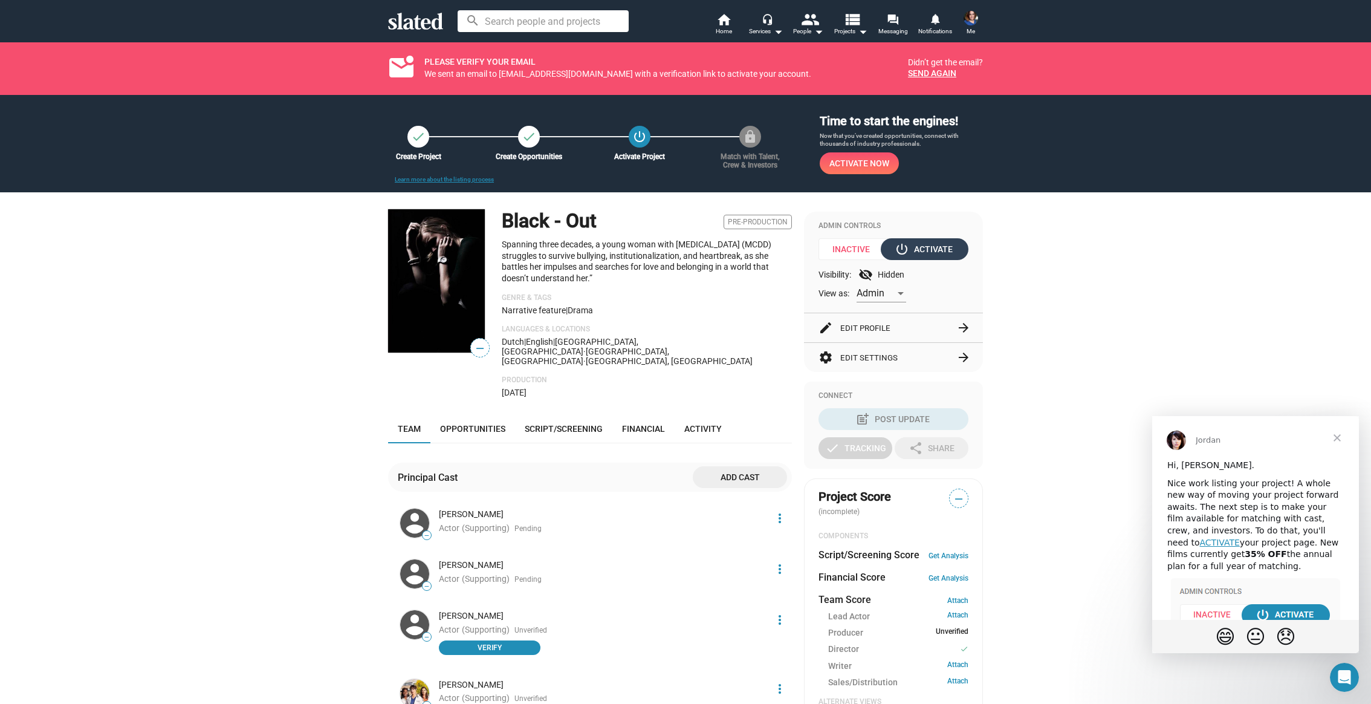
click at [933, 253] on div "power_settings_new Activate" at bounding box center [925, 249] width 56 height 22
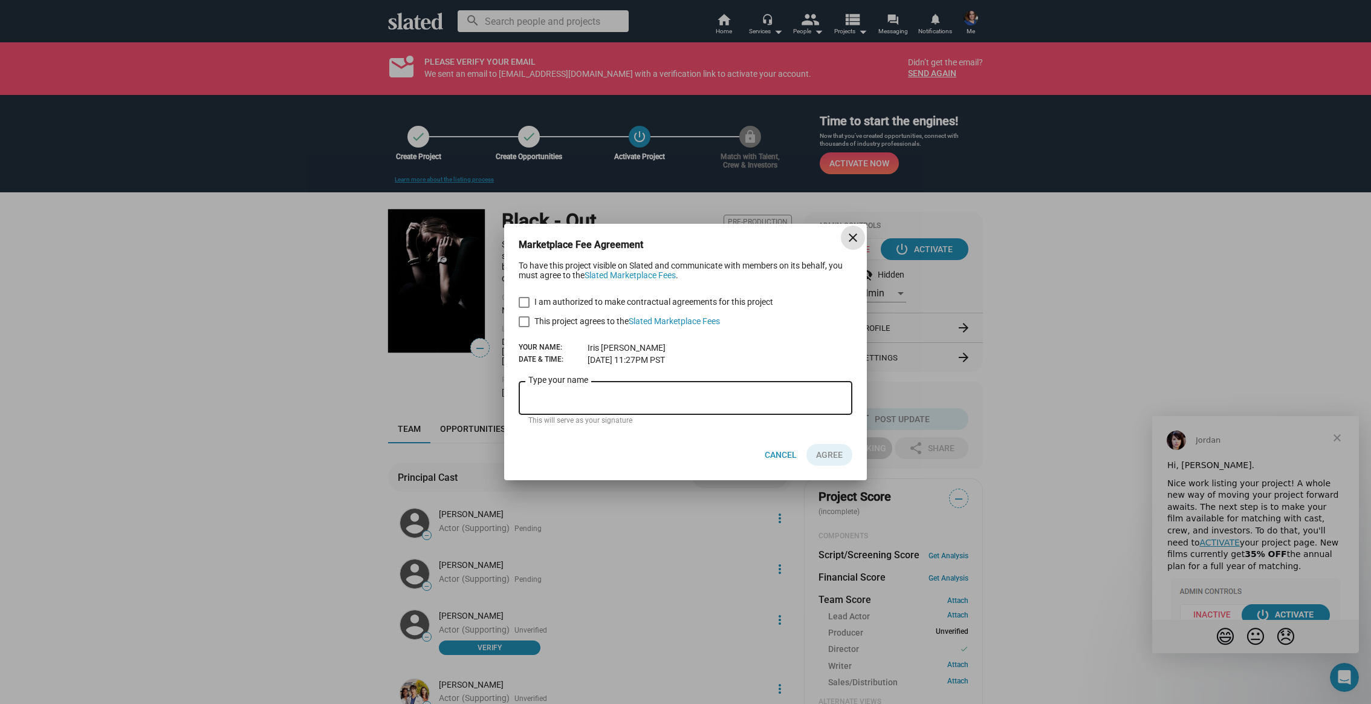
click at [571, 305] on span "I am authorized to make contractual agreements for this project" at bounding box center [653, 301] width 239 height 15
click at [524, 308] on input "I am authorized to make contractual agreements for this project" at bounding box center [523, 308] width 1 height 1
checkbox input "true"
click at [566, 321] on span "This project agrees to the Slated Marketplace Fees" at bounding box center [627, 321] width 186 height 15
click at [524, 327] on input "This project agrees to the Slated Marketplace Fees" at bounding box center [523, 327] width 1 height 1
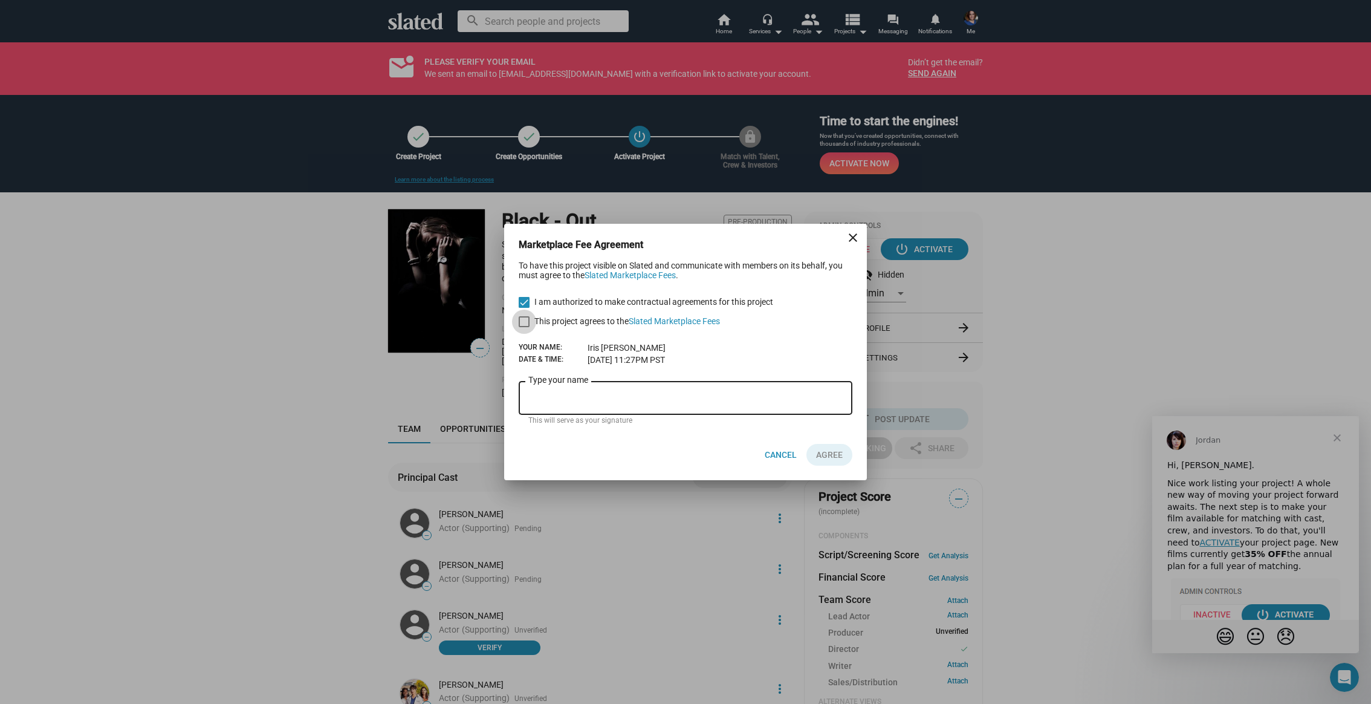
checkbox input "true"
click at [577, 398] on input "Type your name" at bounding box center [685, 398] width 314 height 11
type input "[PERSON_NAME]"
click at [840, 452] on span "AGREE" at bounding box center [829, 455] width 27 height 22
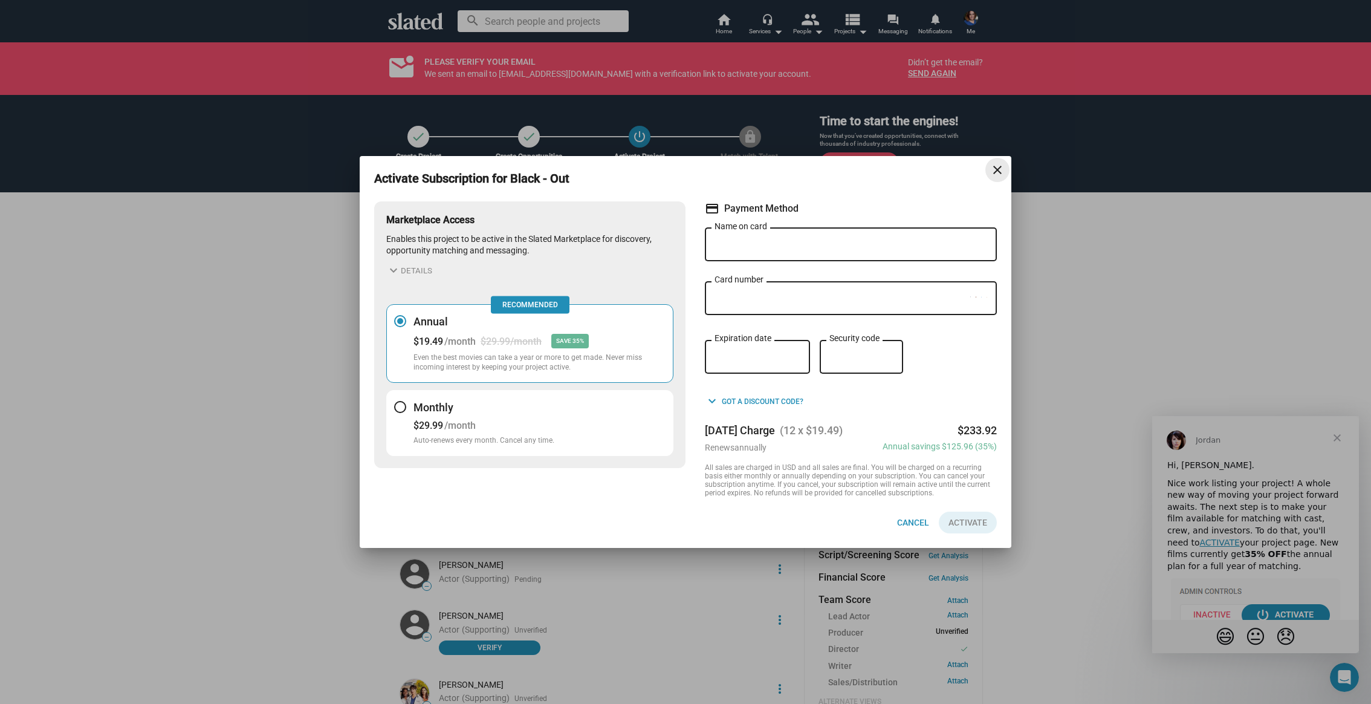
drag, startPoint x: 999, startPoint y: 167, endPoint x: 985, endPoint y: 176, distance: 16.6
click at [999, 167] on mat-icon "close" at bounding box center [997, 170] width 15 height 15
